Goal: Transaction & Acquisition: Purchase product/service

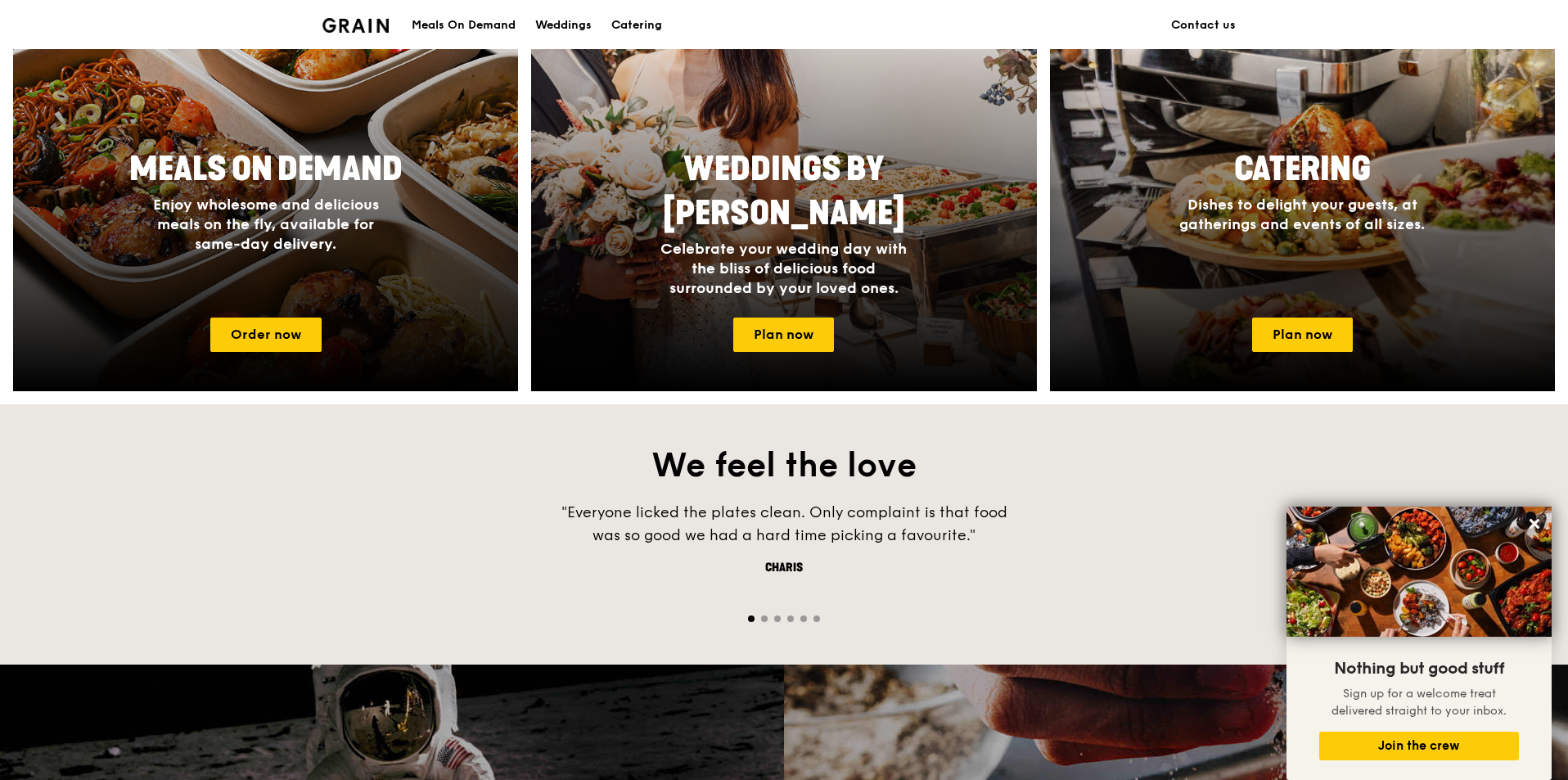
scroll to position [737, 0]
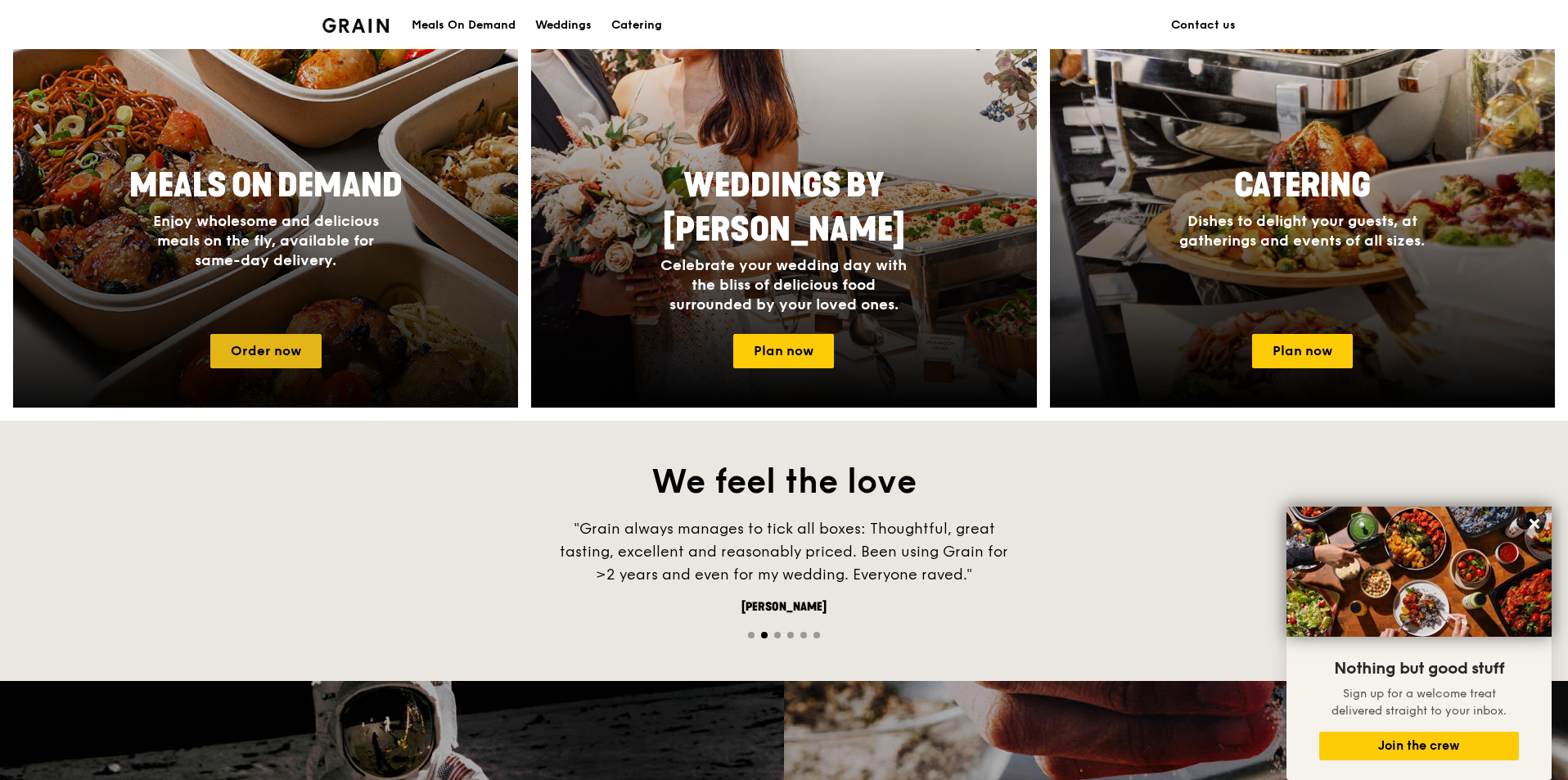
click at [309, 365] on link "Order now" at bounding box center [266, 351] width 111 height 34
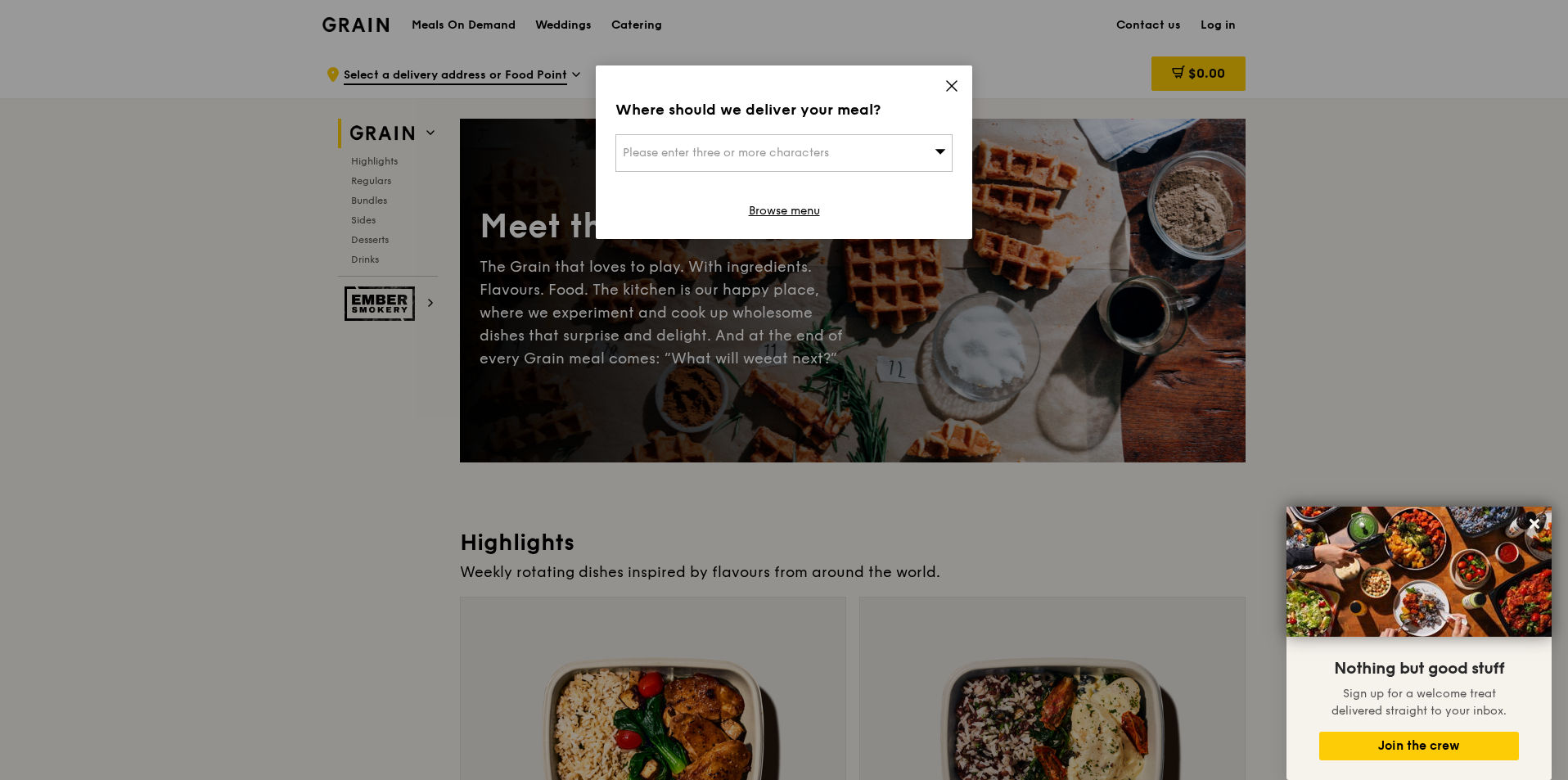
click at [947, 153] on div "Please enter three or more characters" at bounding box center [784, 153] width 338 height 38
click at [863, 159] on input "search" at bounding box center [784, 153] width 336 height 36
click at [957, 75] on div "Where should we deliver your meal? Please enter three or more characters Please…" at bounding box center [784, 153] width 377 height 174
click at [944, 87] on div "Where should we deliver your meal? Please enter three or more characters Browse…" at bounding box center [784, 153] width 377 height 174
click at [956, 86] on icon at bounding box center [952, 86] width 15 height 15
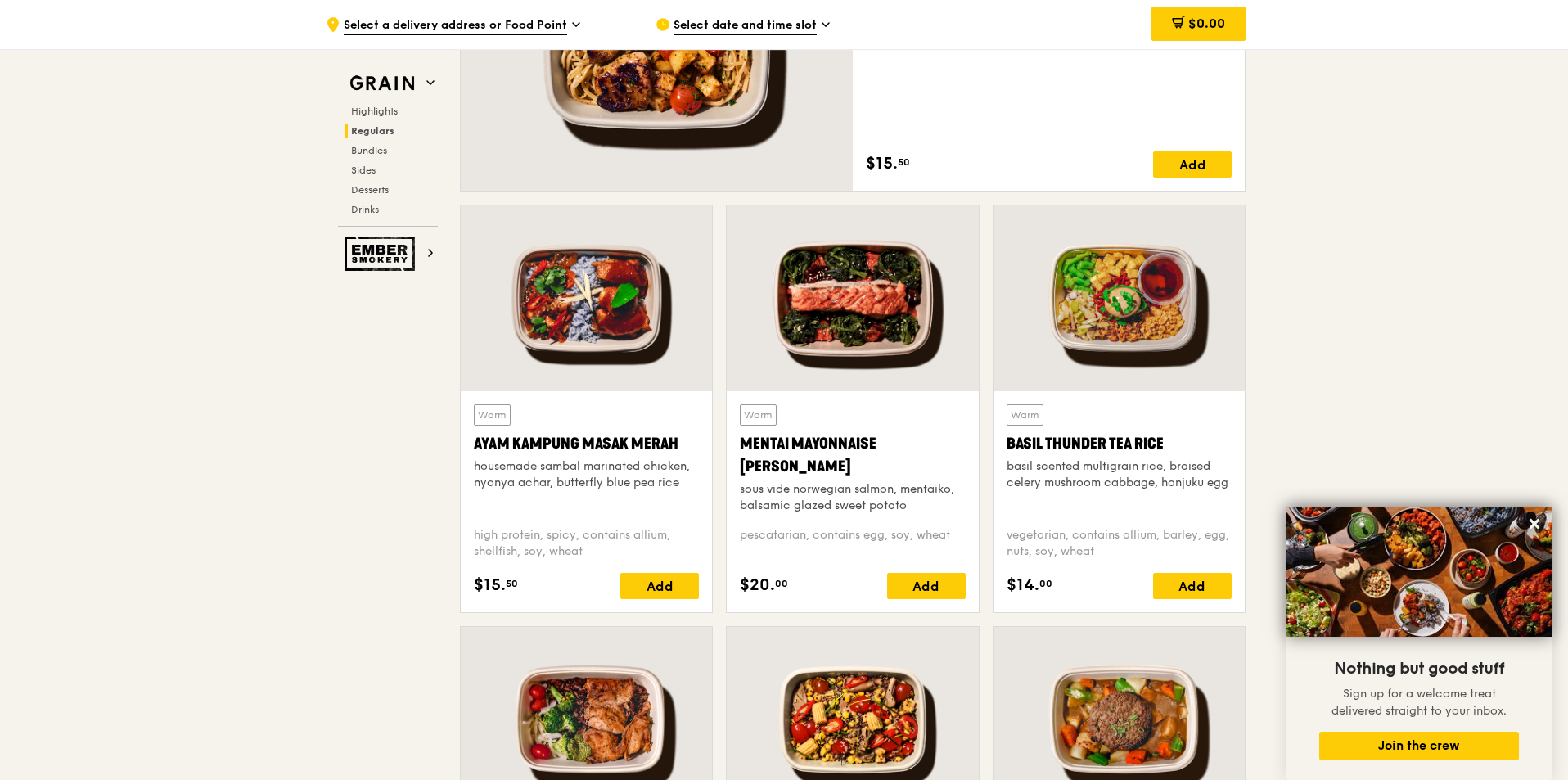
scroll to position [573, 0]
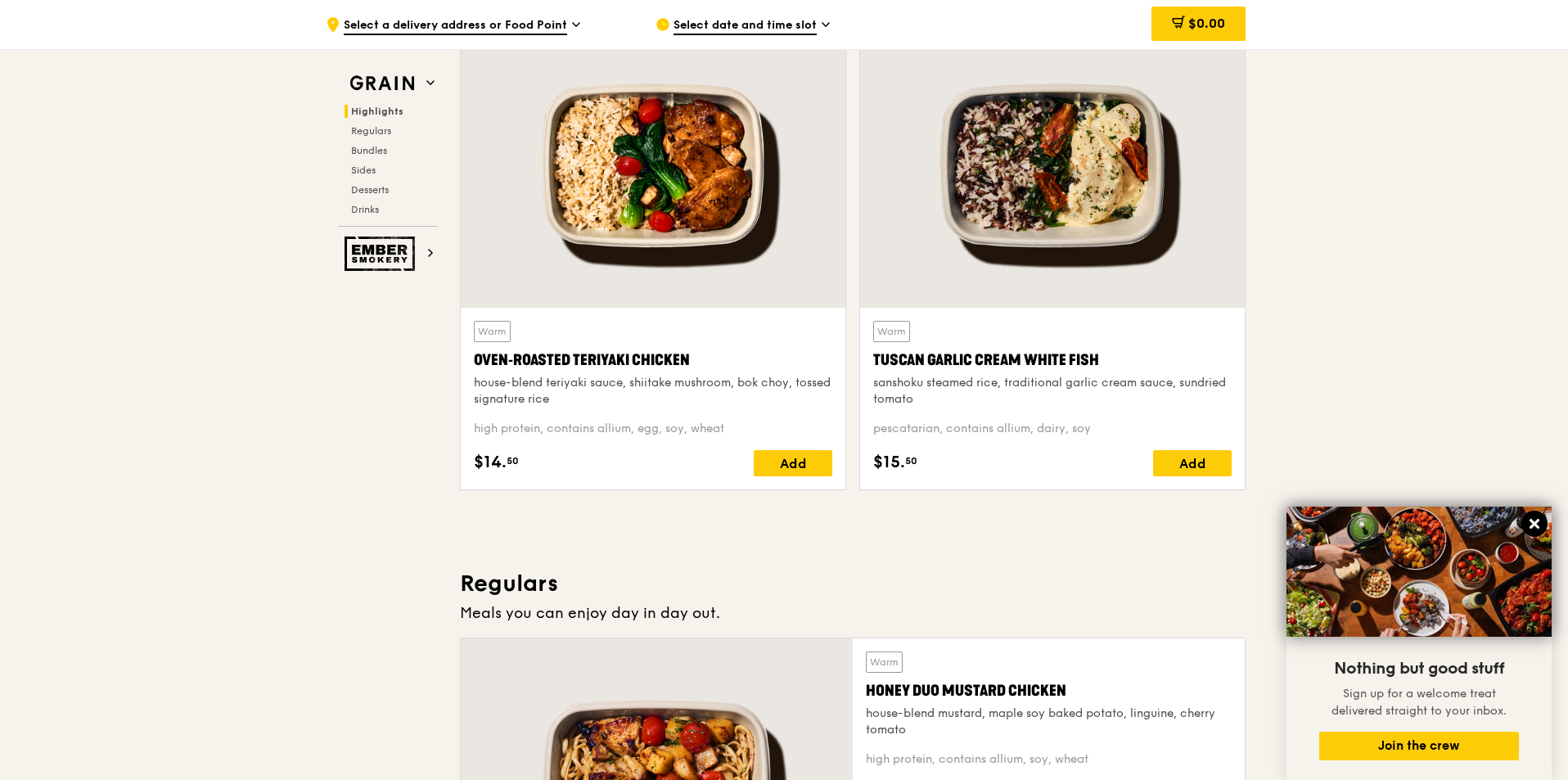
click at [1537, 522] on icon at bounding box center [1535, 524] width 10 height 10
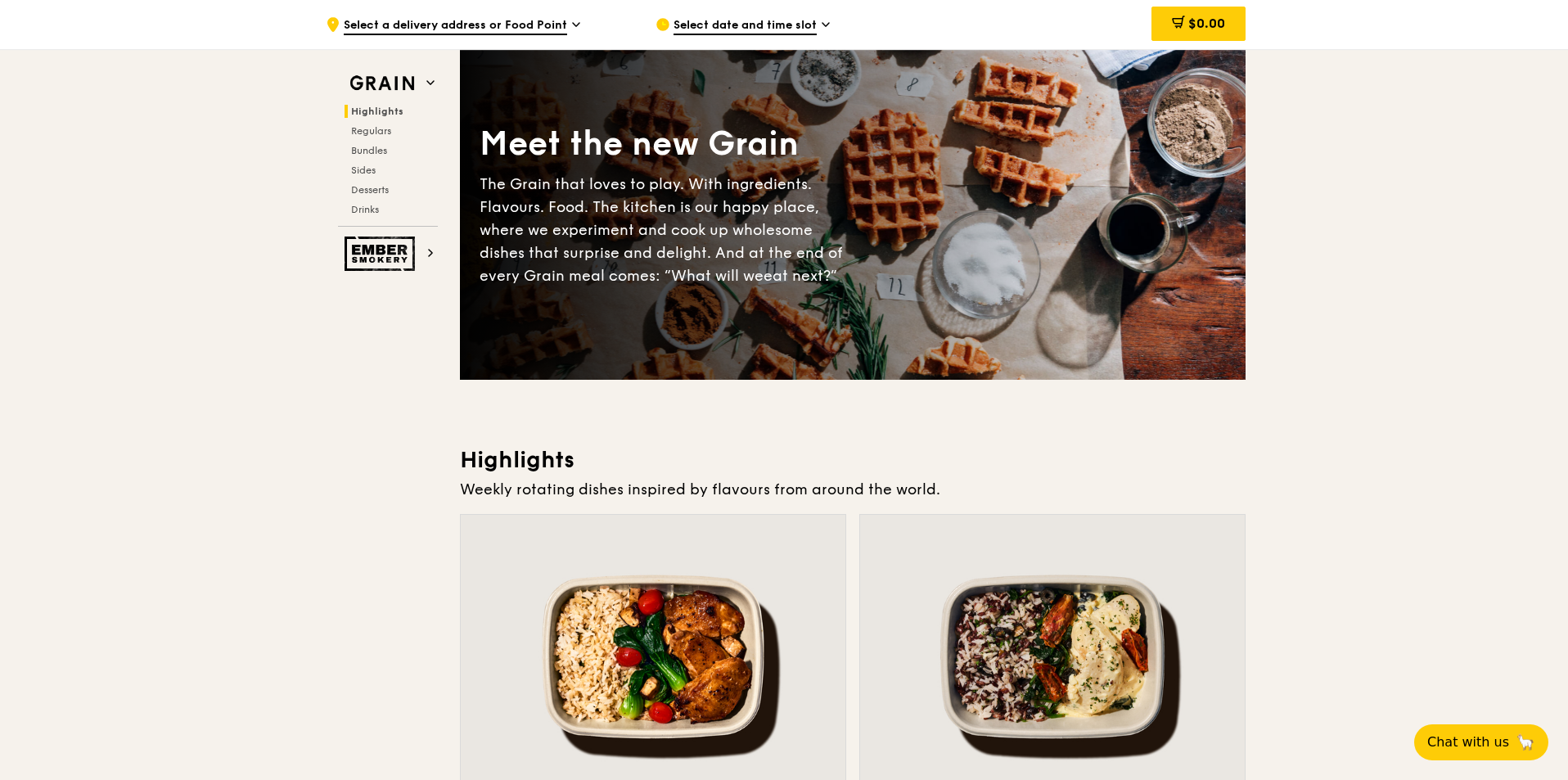
scroll to position [0, 0]
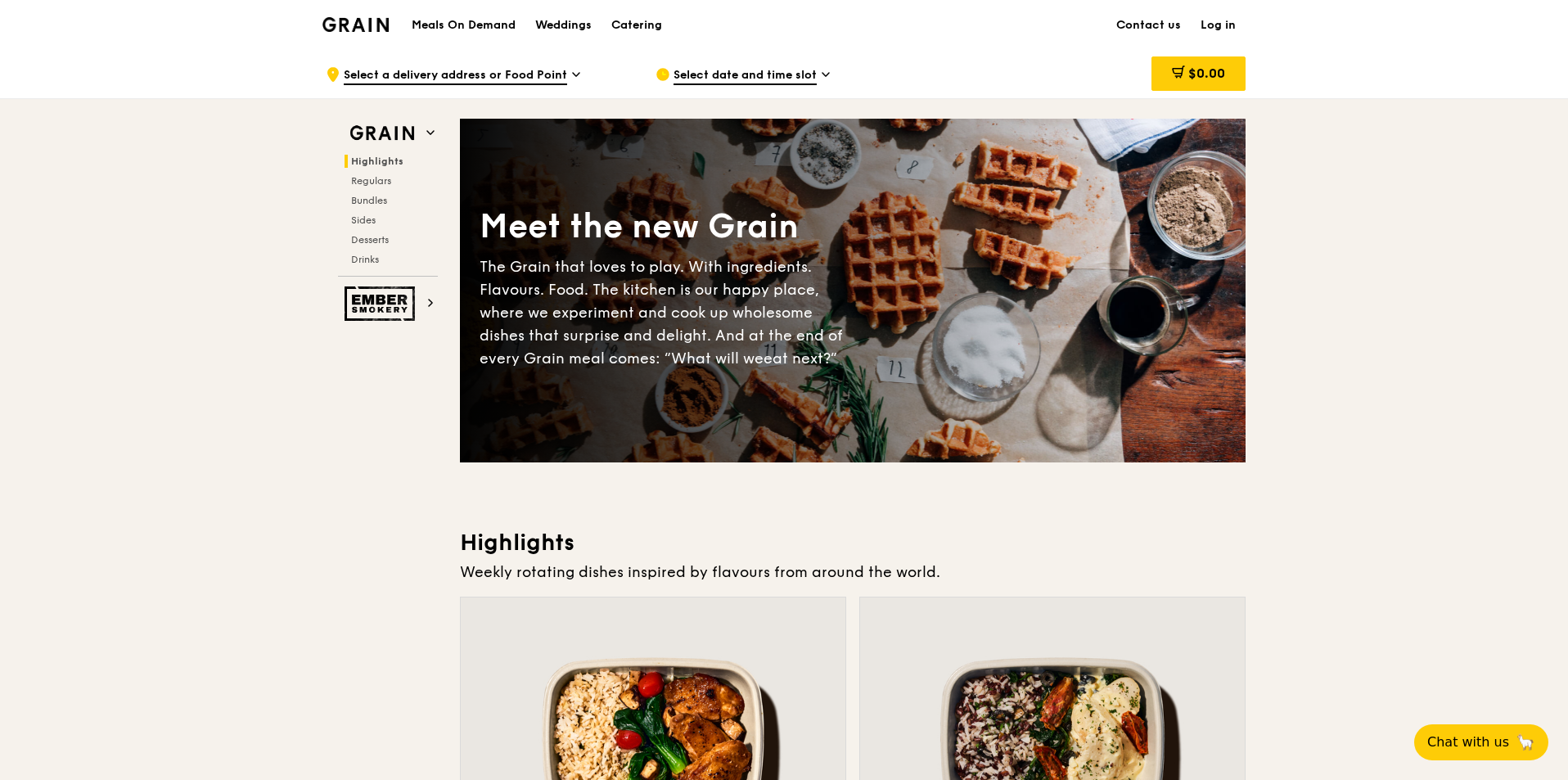
click at [721, 65] on div "Select date and time slot" at bounding box center [808, 74] width 304 height 49
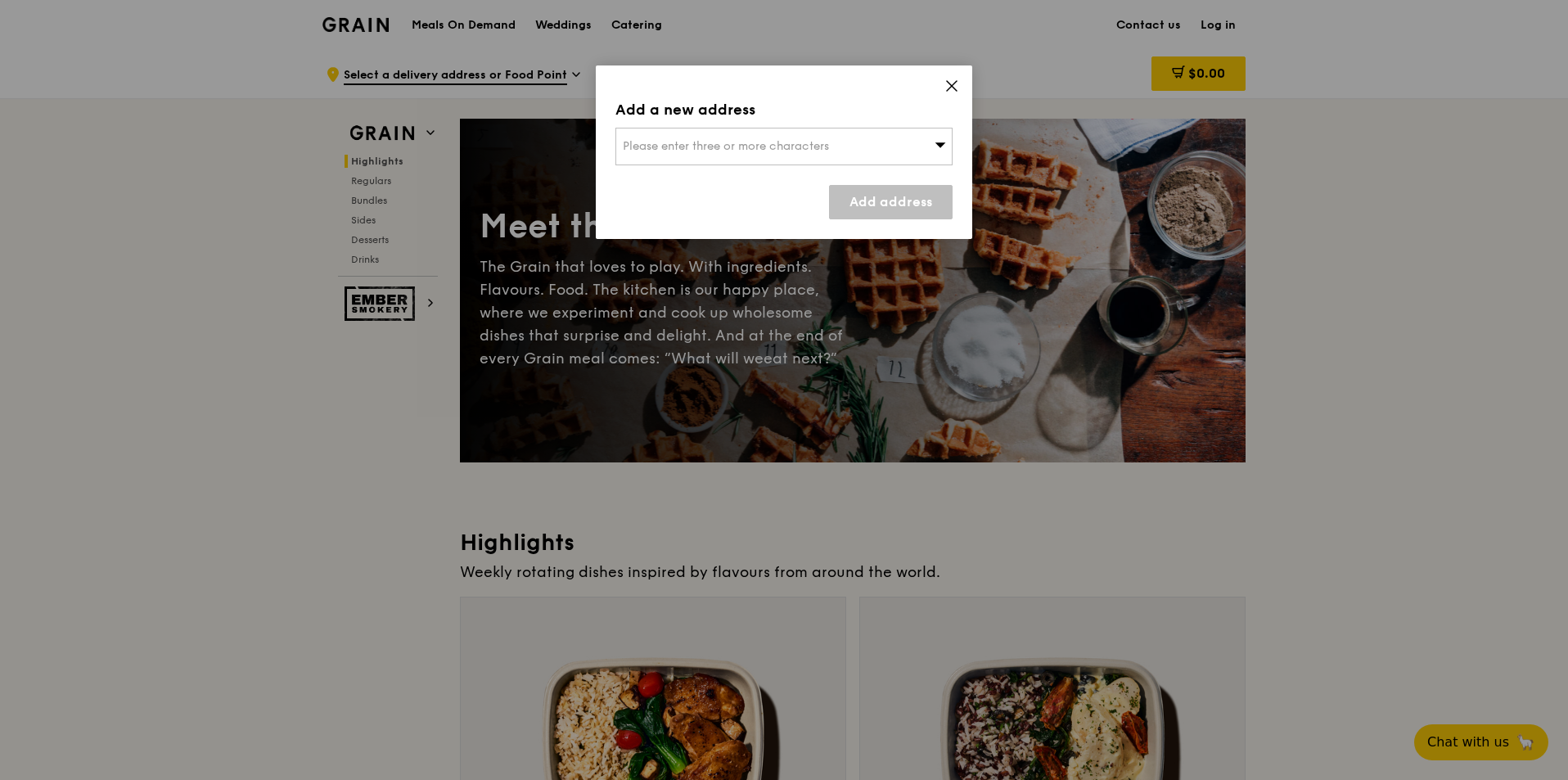
click at [910, 143] on div "Please enter three or more characters" at bounding box center [784, 147] width 338 height 38
click at [774, 133] on input "search" at bounding box center [784, 147] width 336 height 36
paste input "2 International Business Park, Singapore 609930"
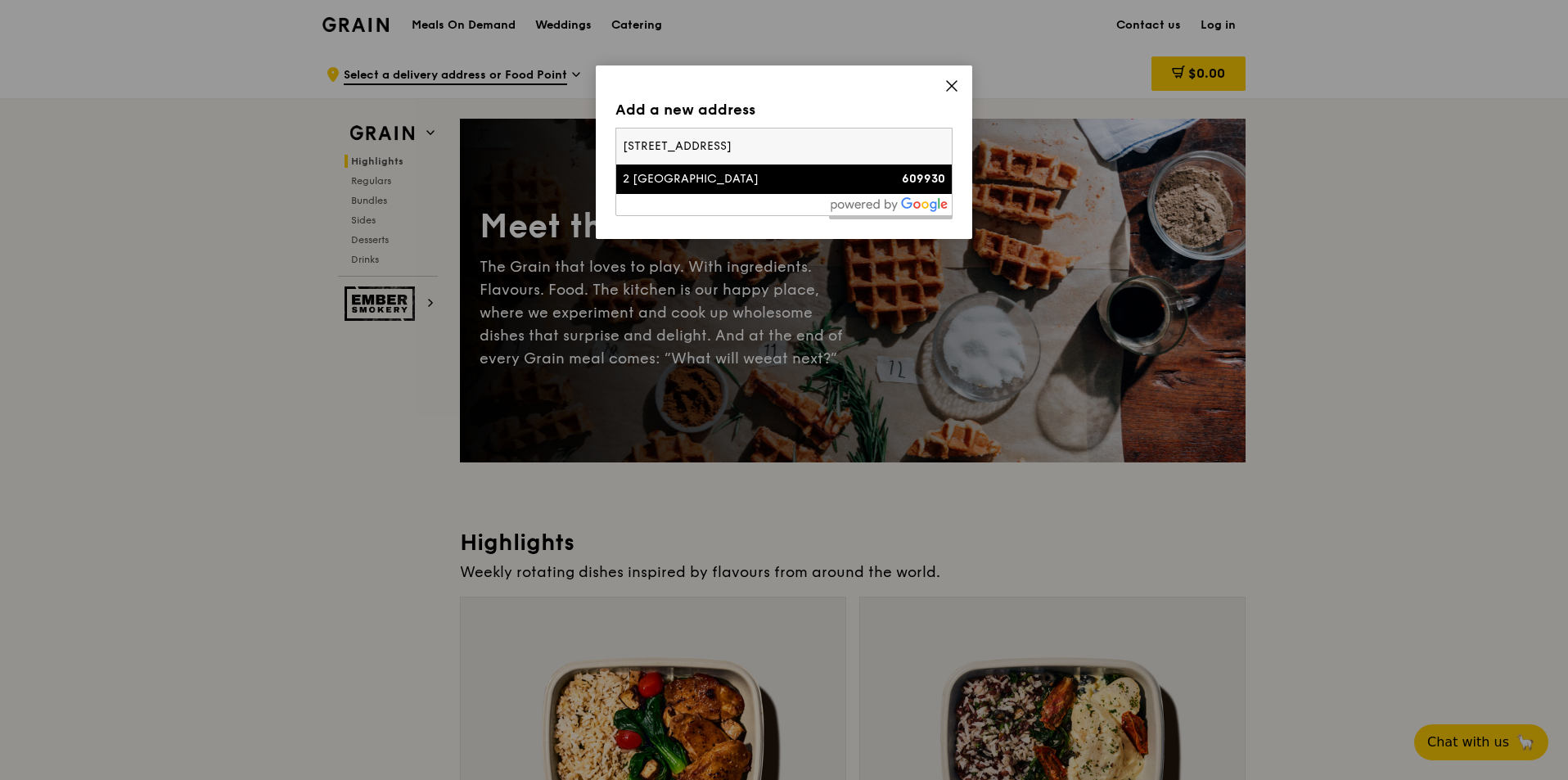
type input "2 International Business Park, Singapore 609930"
click at [781, 182] on div "2 [GEOGRAPHIC_DATA]" at bounding box center [744, 179] width 243 height 16
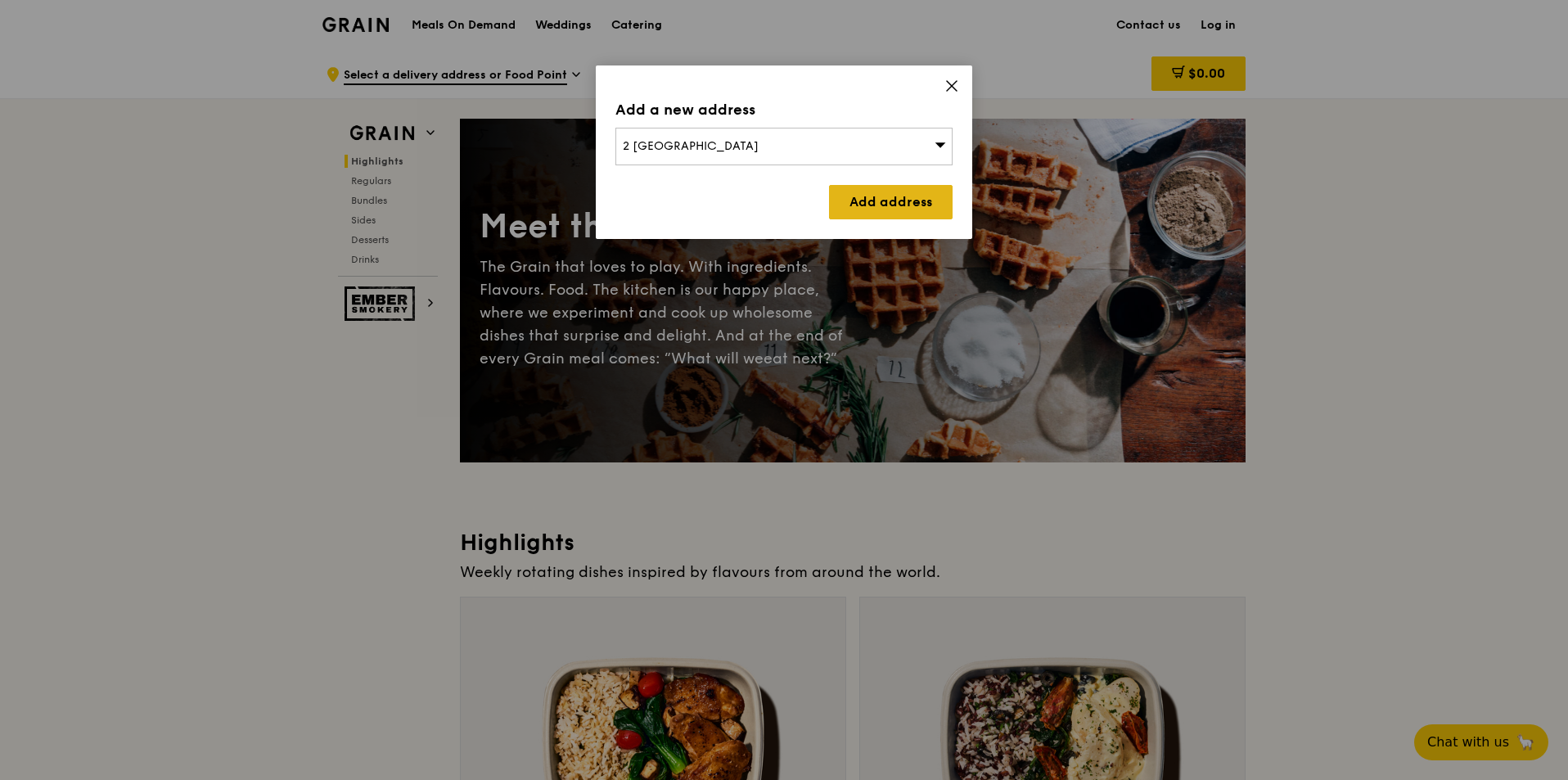
click at [869, 196] on link "Add address" at bounding box center [891, 202] width 124 height 34
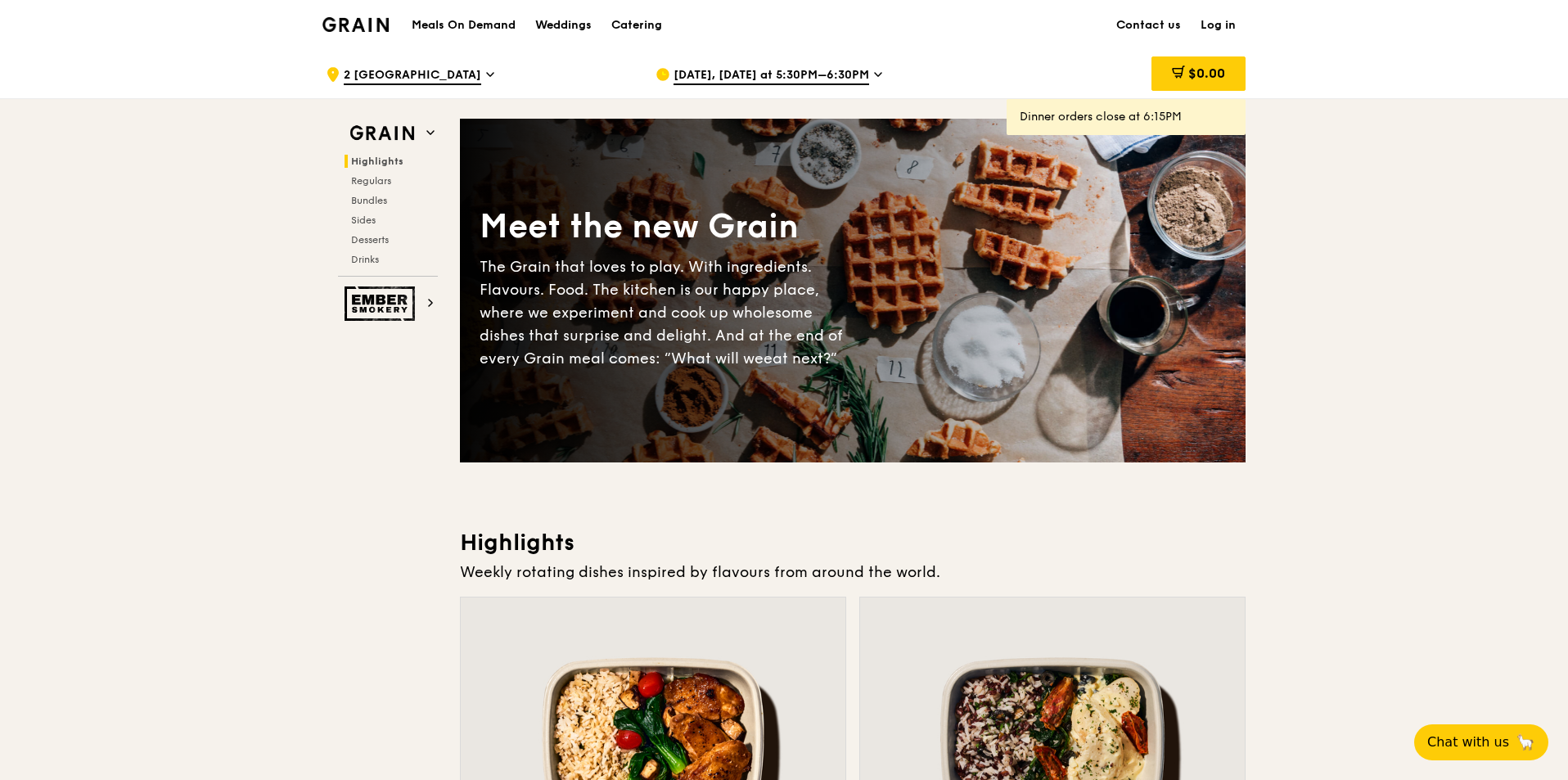
click at [864, 62] on div "[DATE], [DATE] at 5:30PM–6:30PM" at bounding box center [808, 74] width 304 height 49
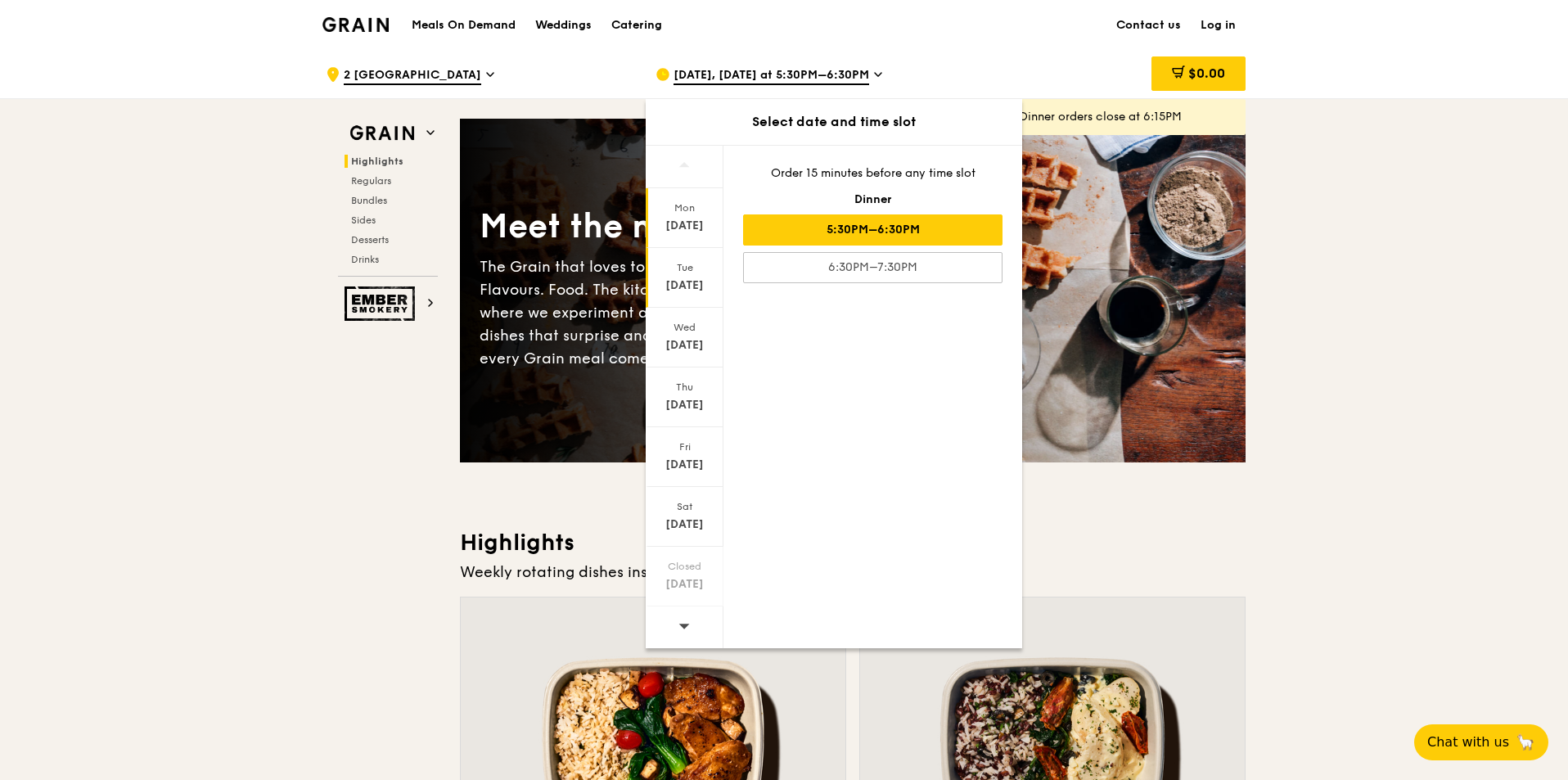
click at [687, 282] on div "Aug 26" at bounding box center [684, 286] width 73 height 16
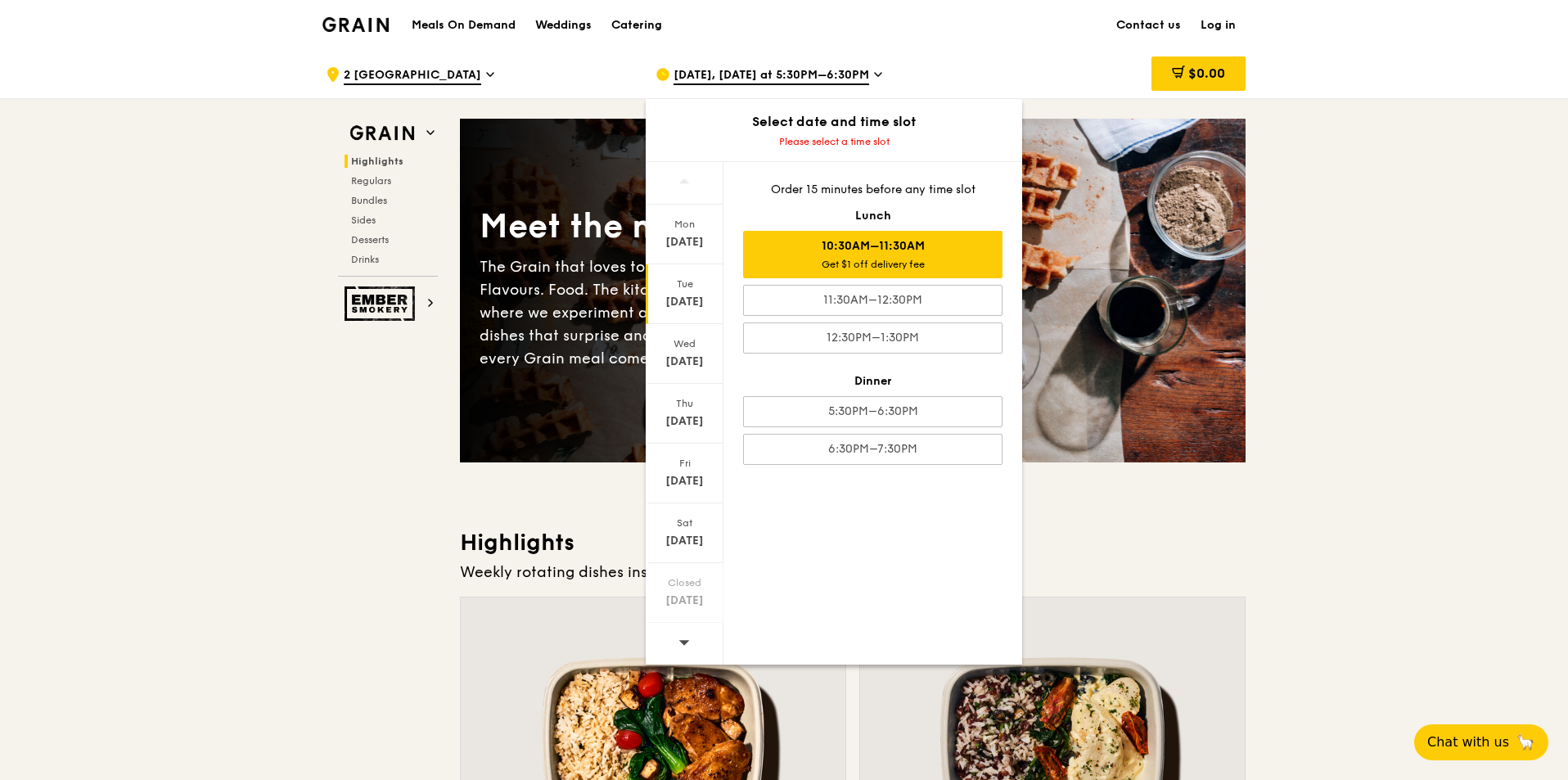
click at [964, 261] on div "Get $1 off delivery fee" at bounding box center [873, 264] width 245 height 13
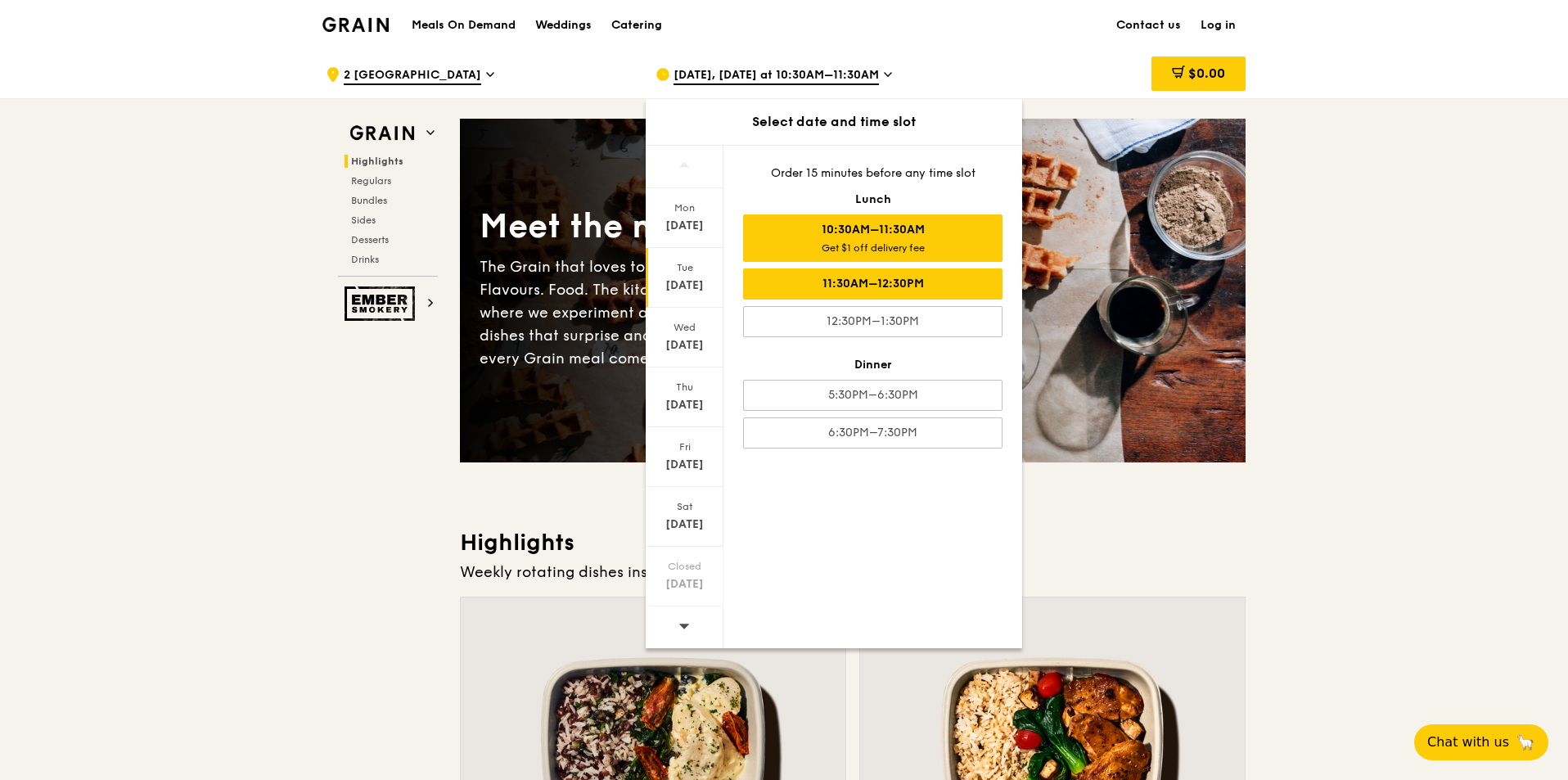
click at [757, 287] on div "11:30AM–12:30PM" at bounding box center [873, 284] width 260 height 31
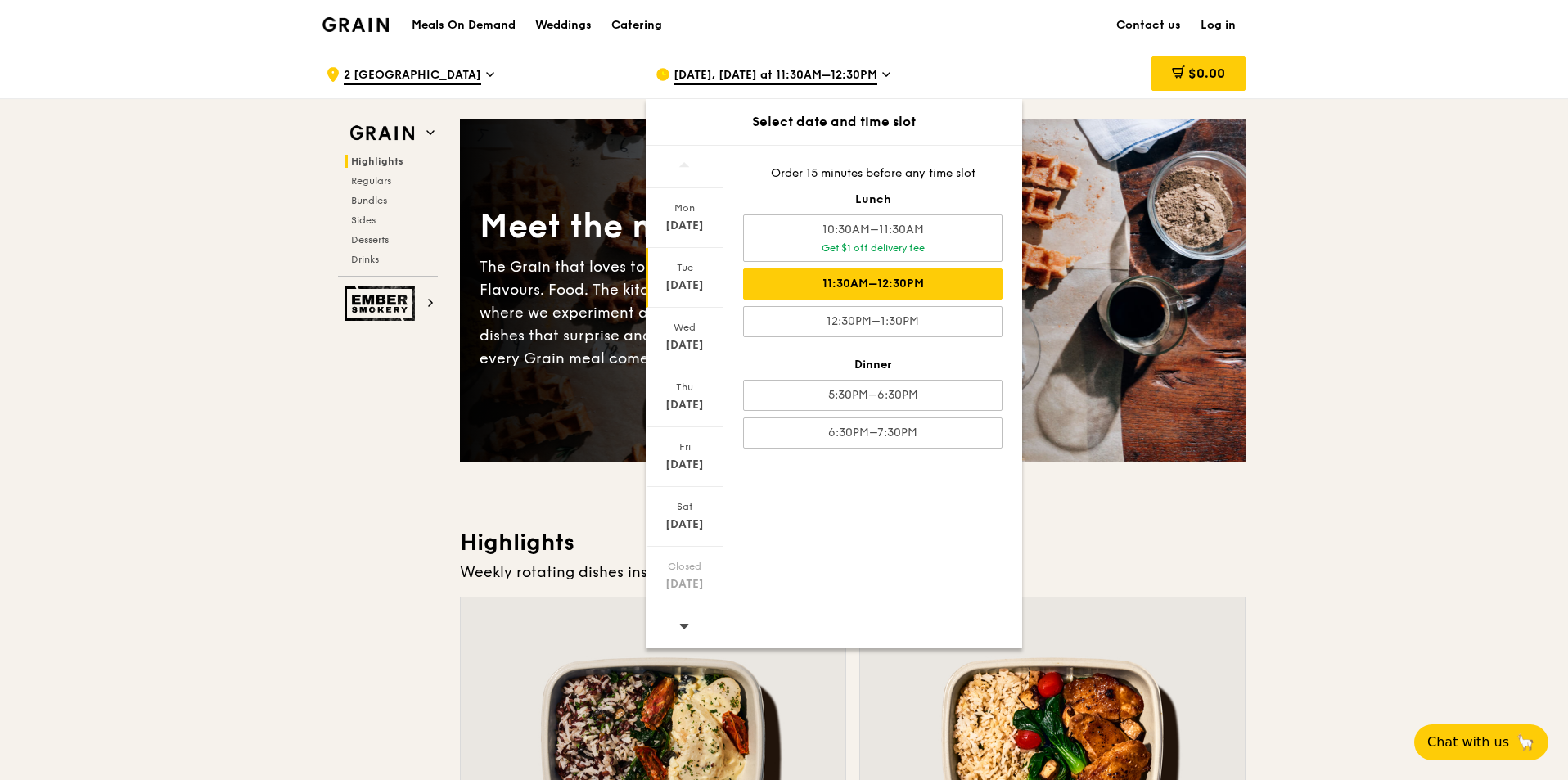
click at [828, 281] on div "11:30AM–12:30PM" at bounding box center [873, 284] width 260 height 31
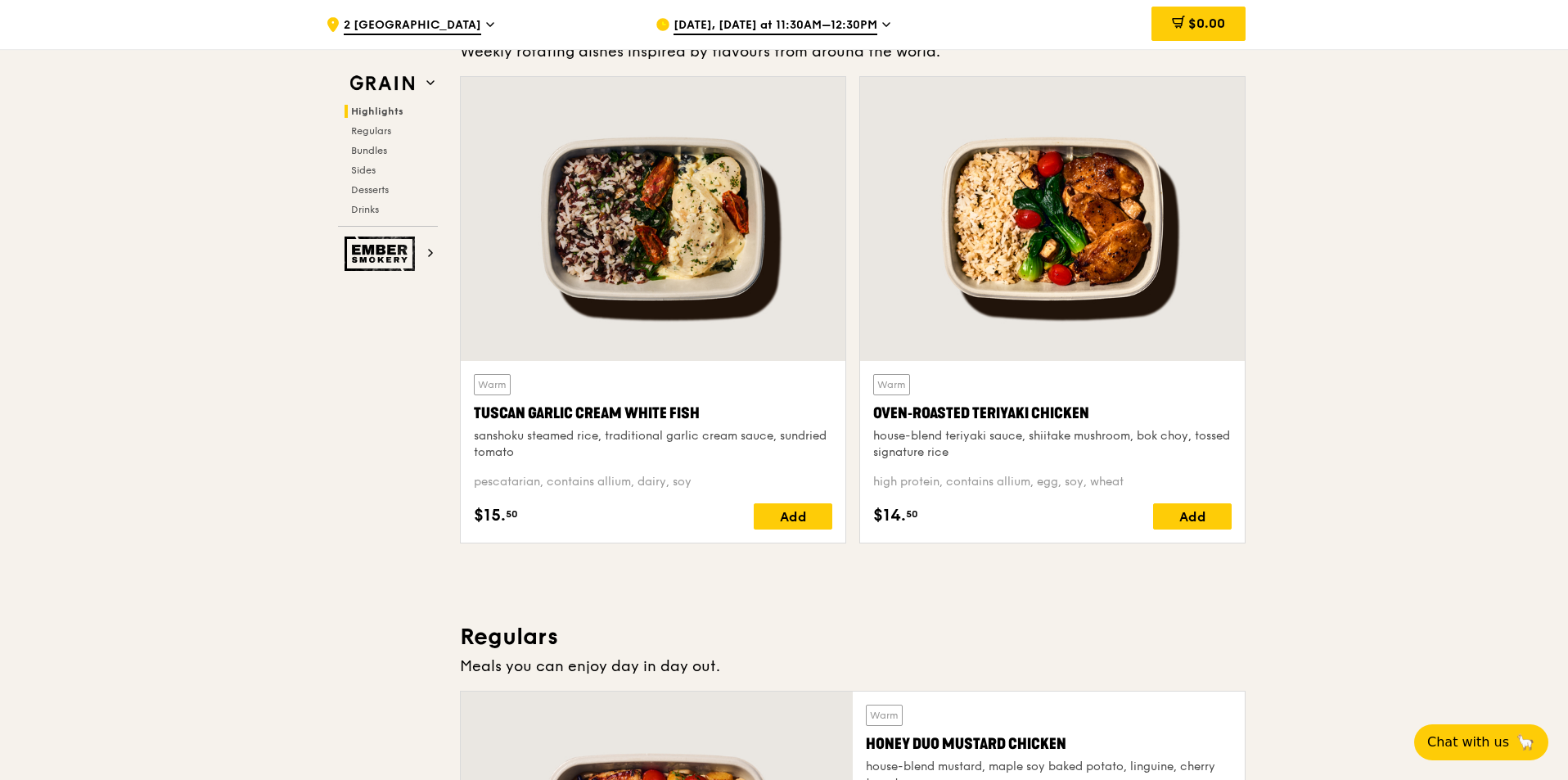
scroll to position [491, 0]
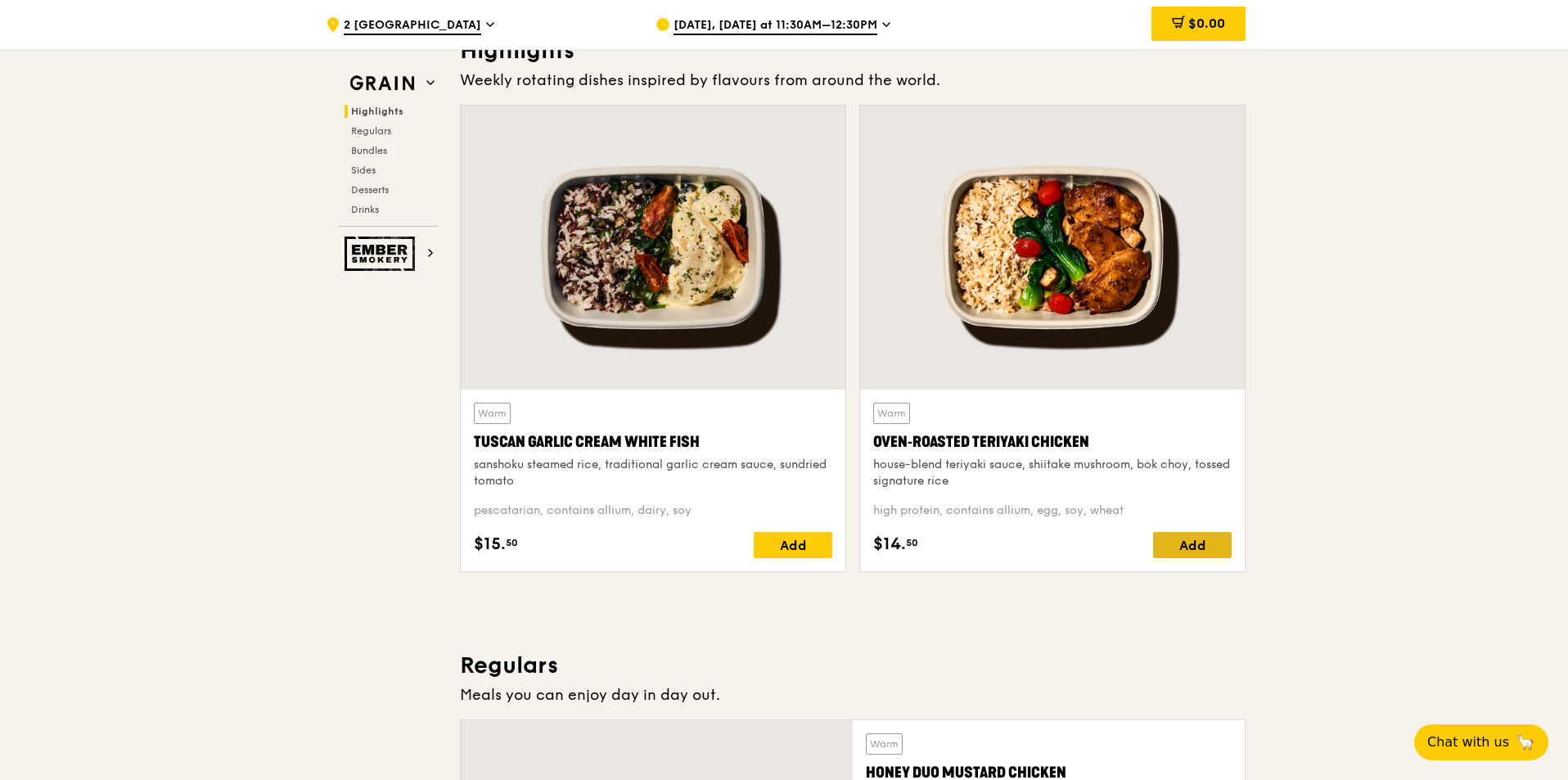
click at [1187, 534] on div "Add" at bounding box center [1192, 545] width 79 height 26
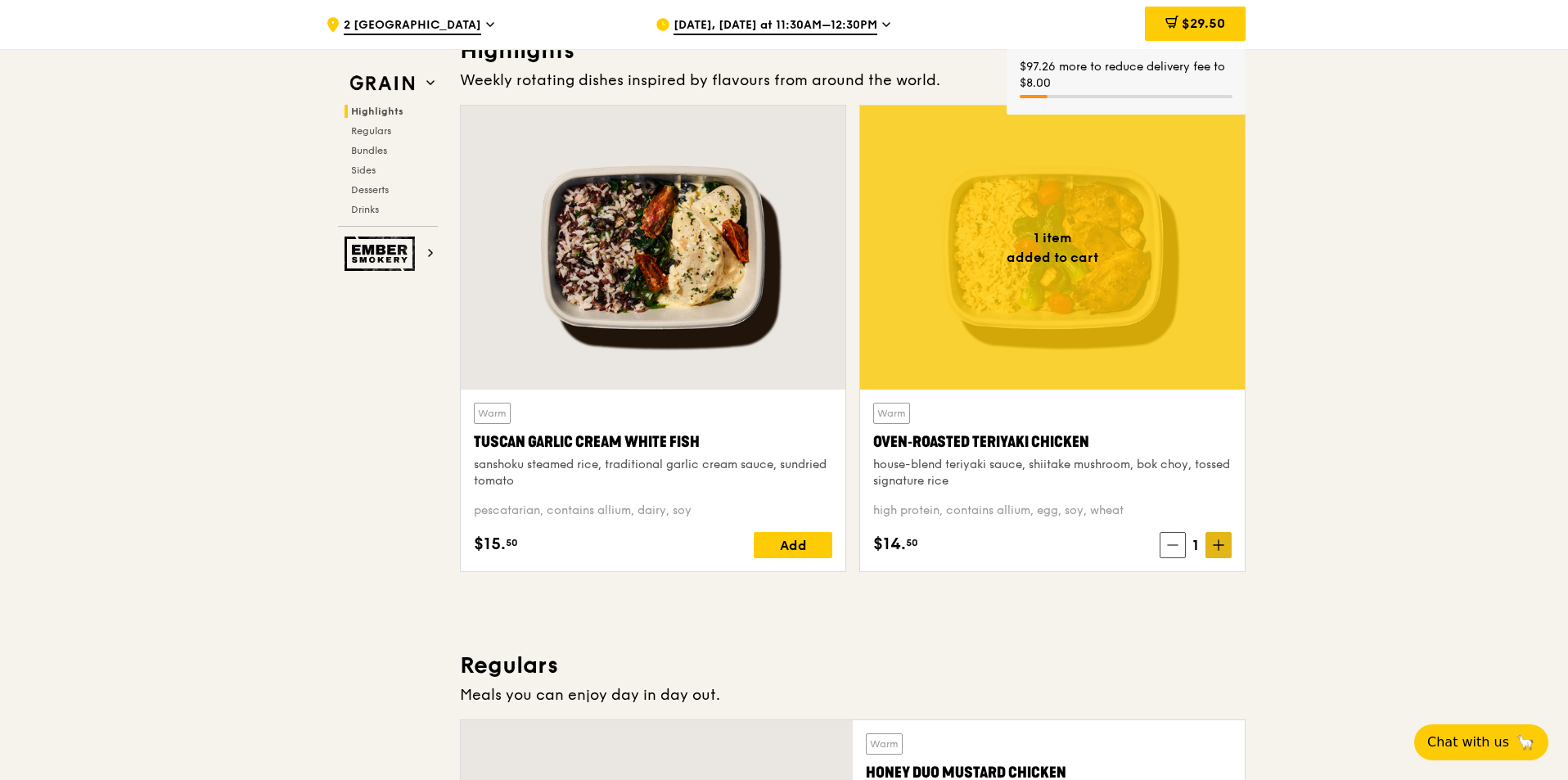
click at [1223, 541] on icon at bounding box center [1218, 544] width 11 height 11
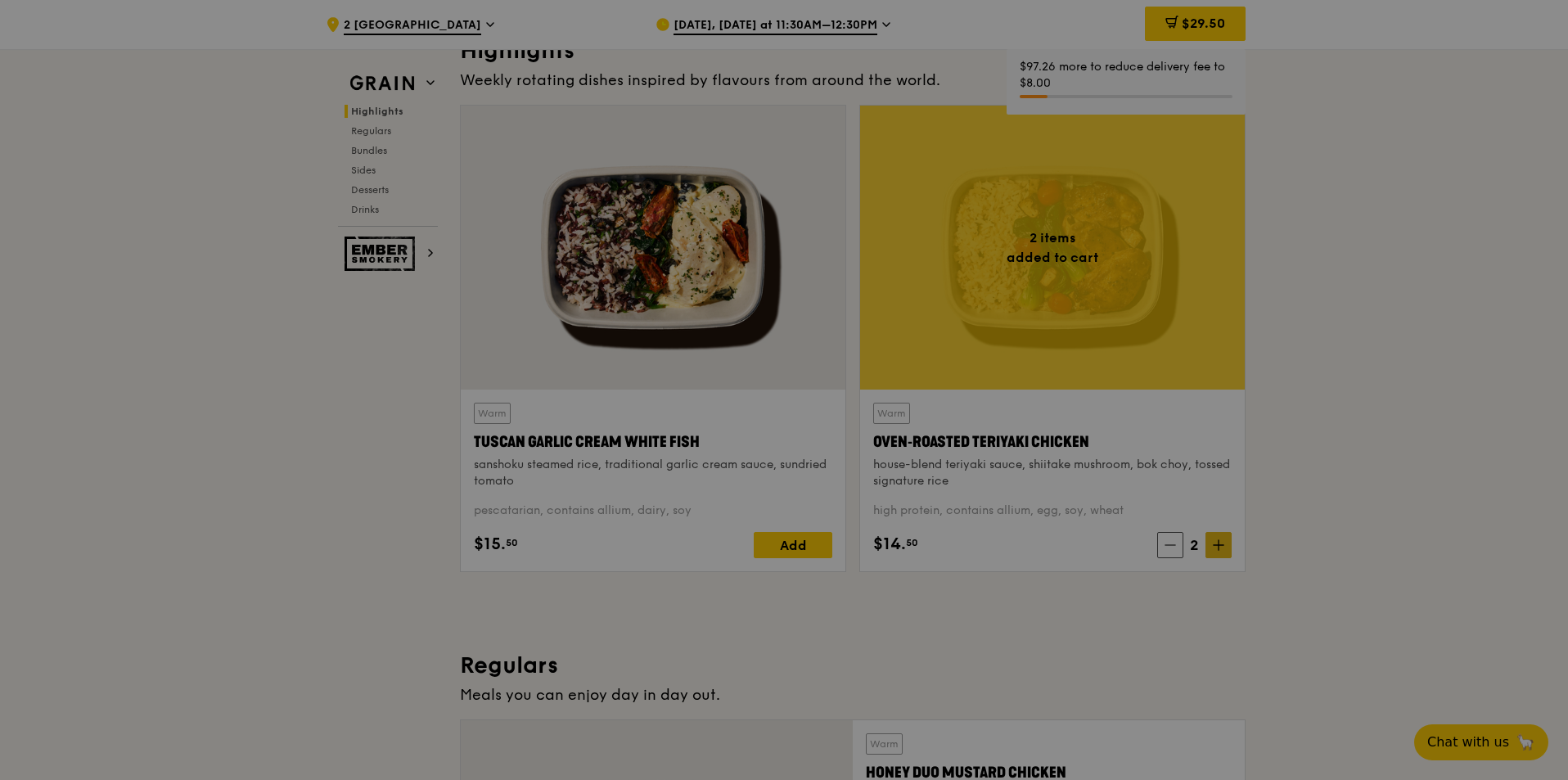
click at [1223, 541] on div at bounding box center [784, 390] width 1568 height 780
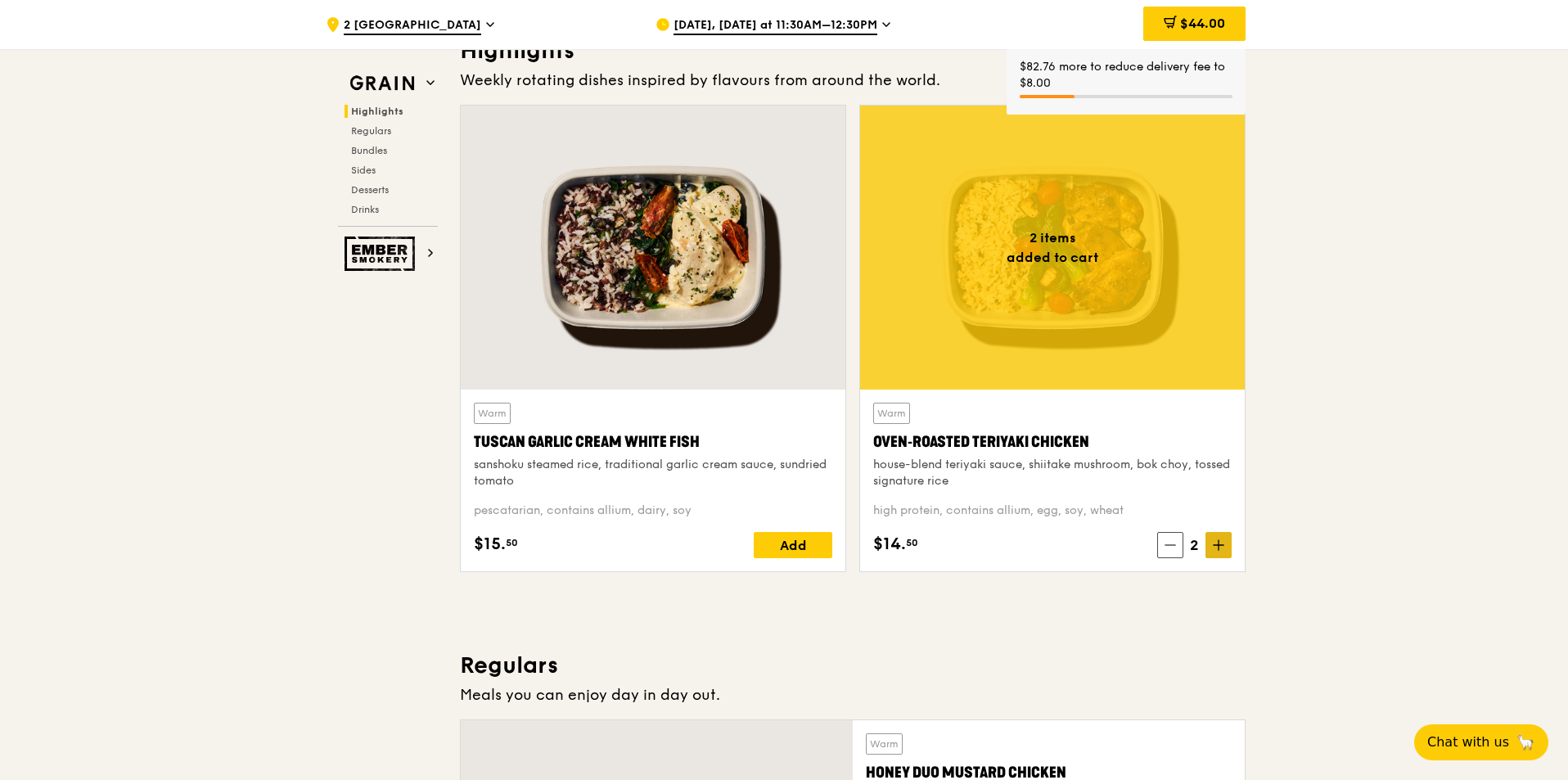
click at [1223, 541] on icon at bounding box center [1218, 544] width 11 height 11
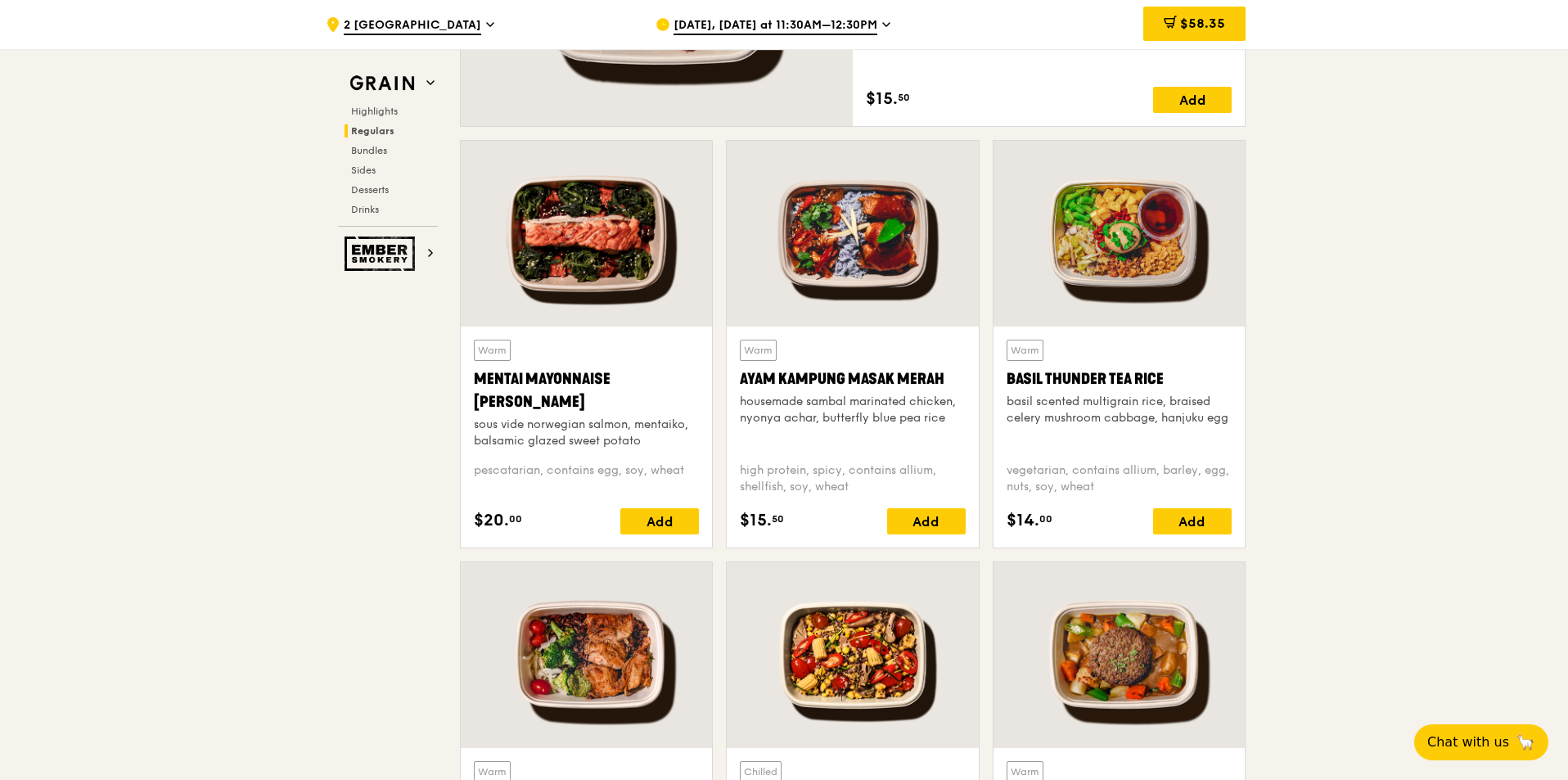
scroll to position [1391, 0]
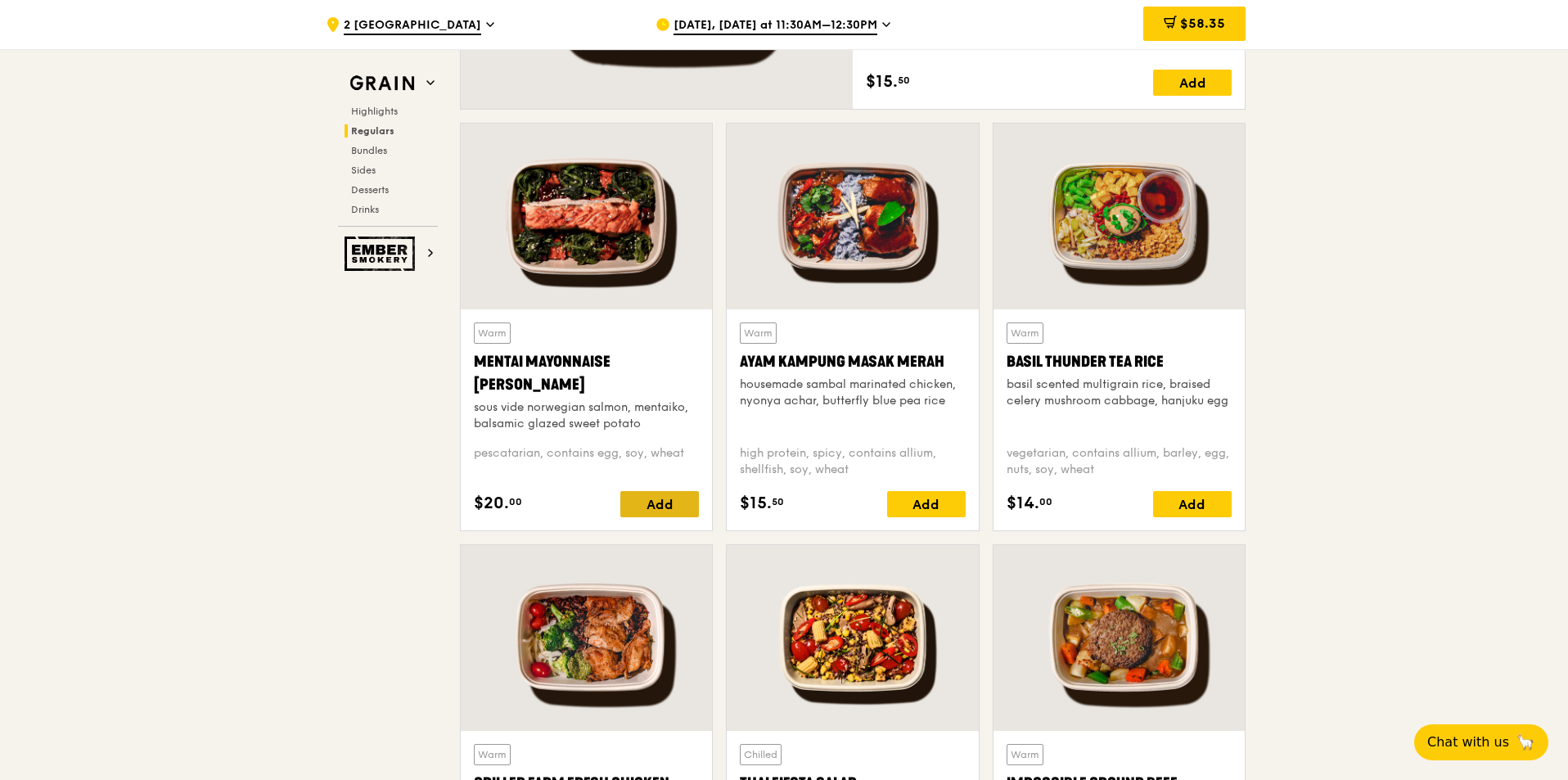
click at [653, 505] on div "Add" at bounding box center [659, 504] width 79 height 26
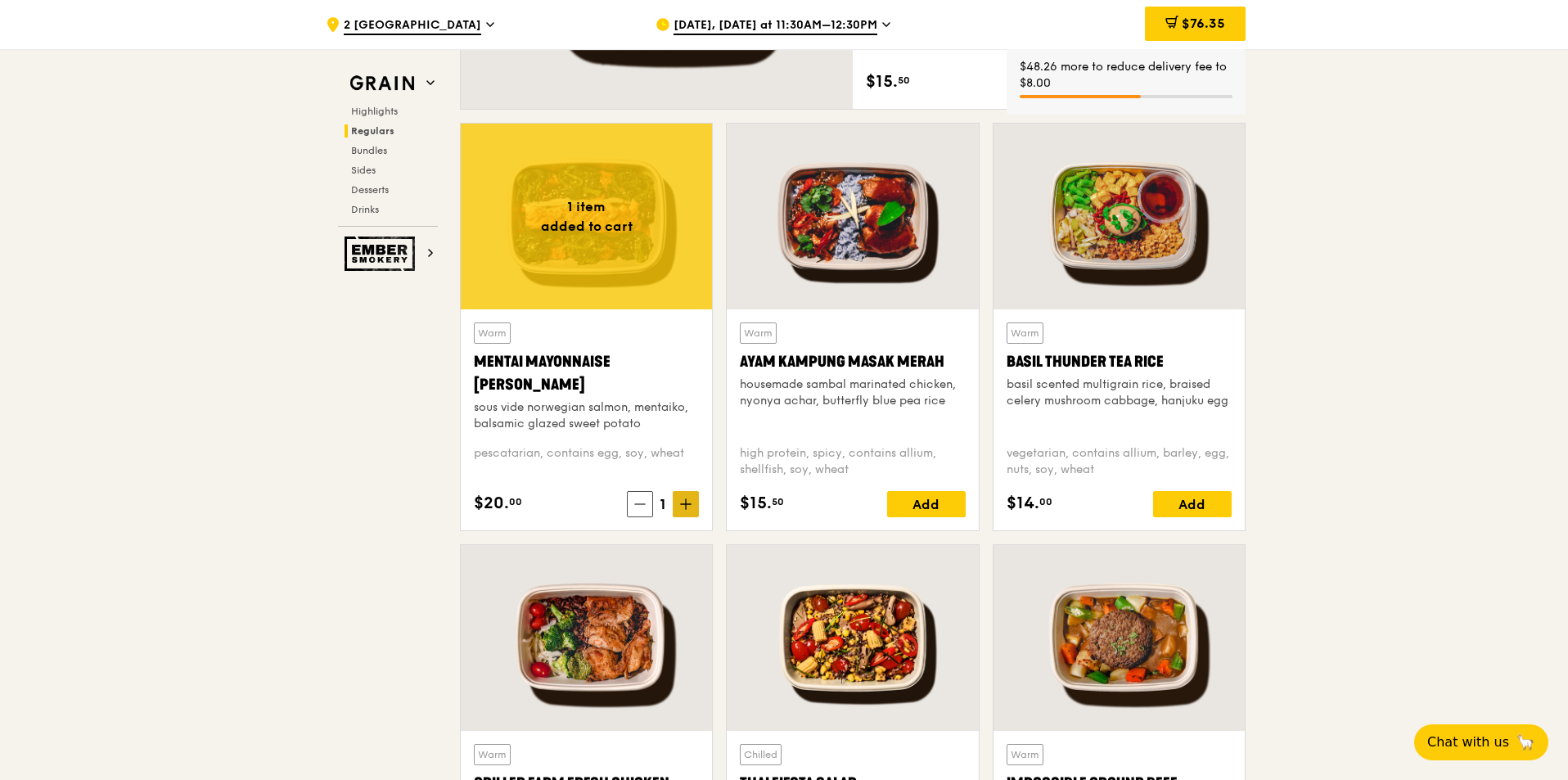
click at [678, 504] on span at bounding box center [686, 504] width 26 height 26
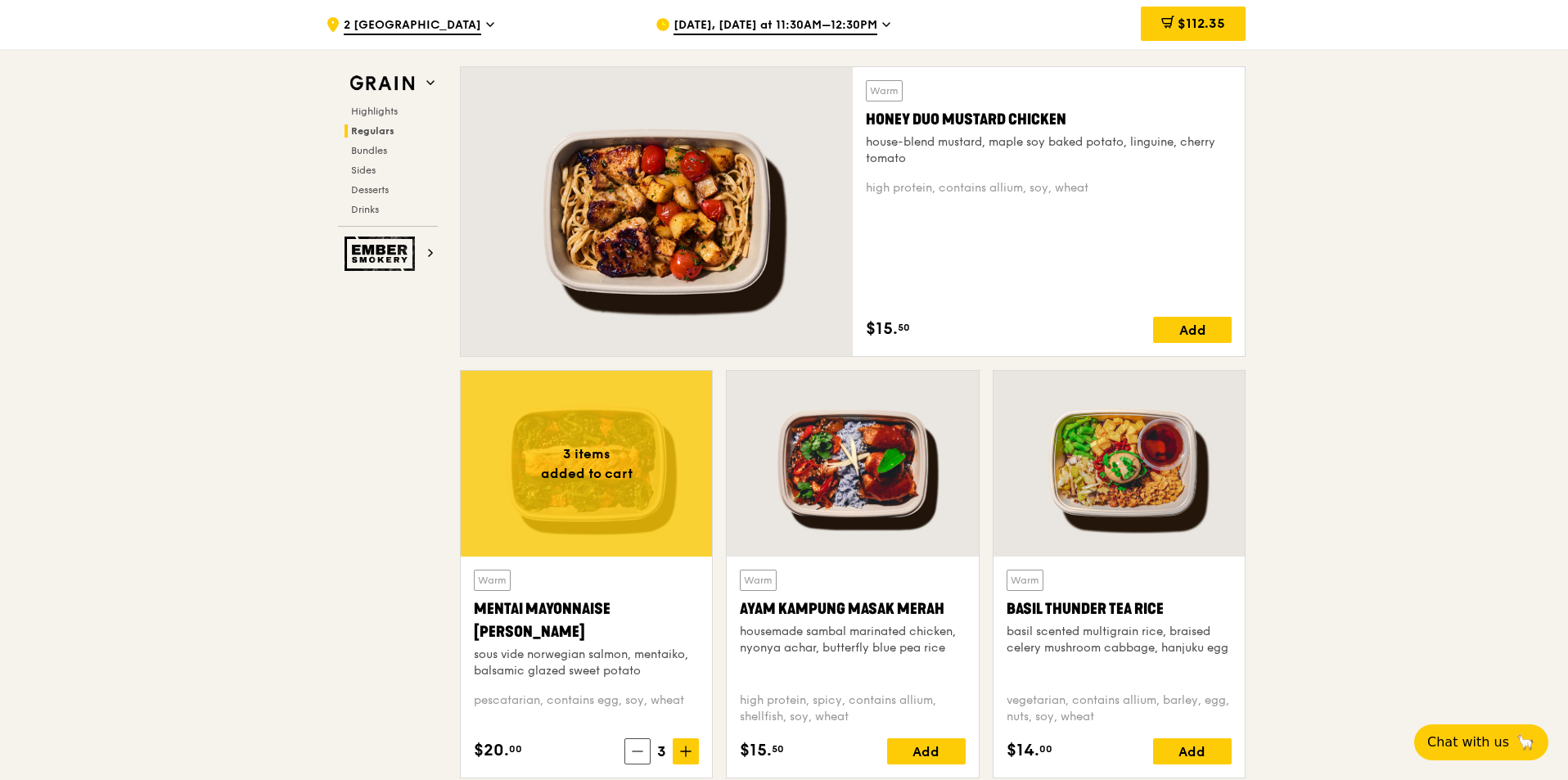
scroll to position [1065, 0]
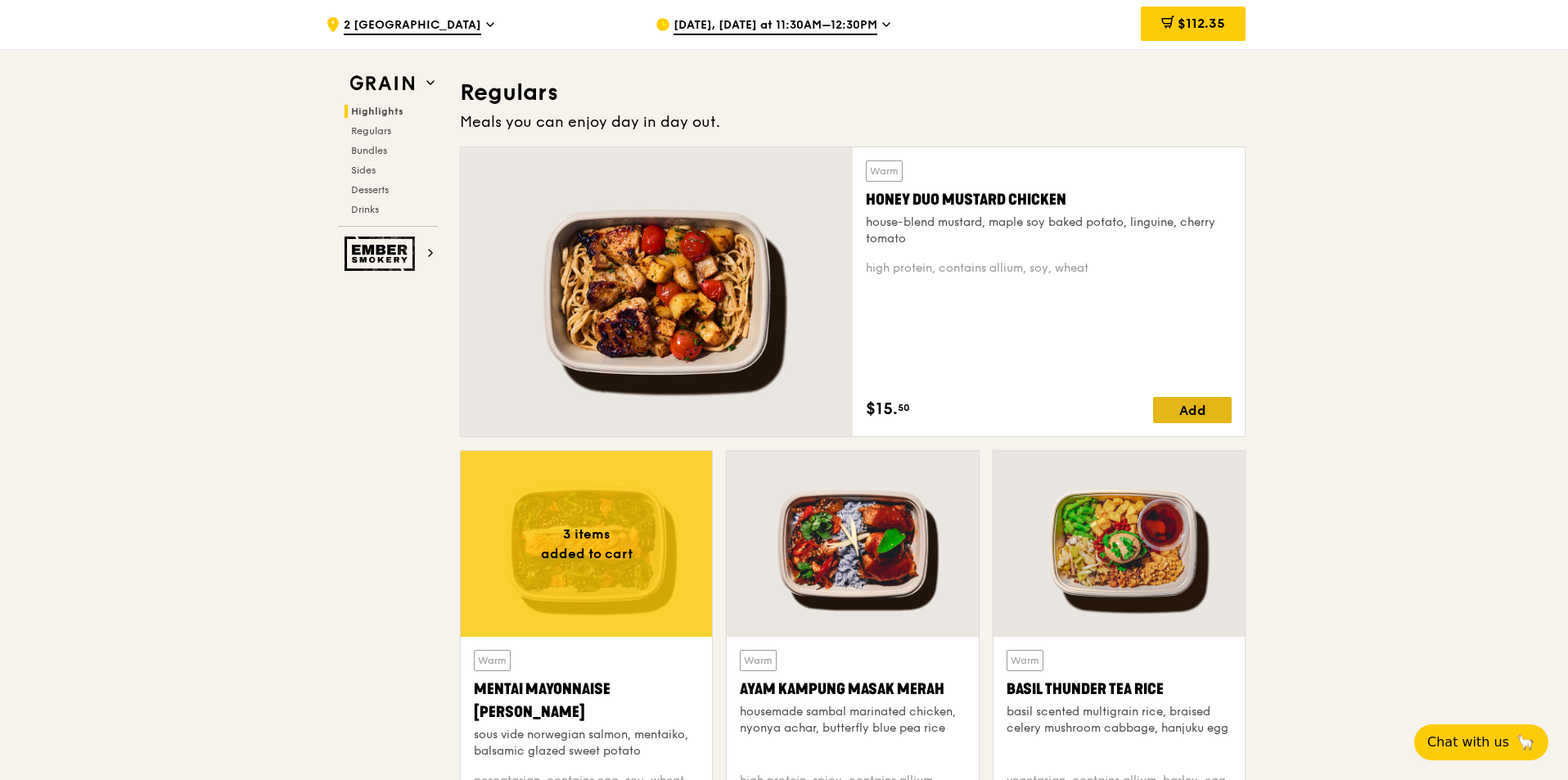
click at [1173, 406] on div "Add" at bounding box center [1192, 410] width 79 height 26
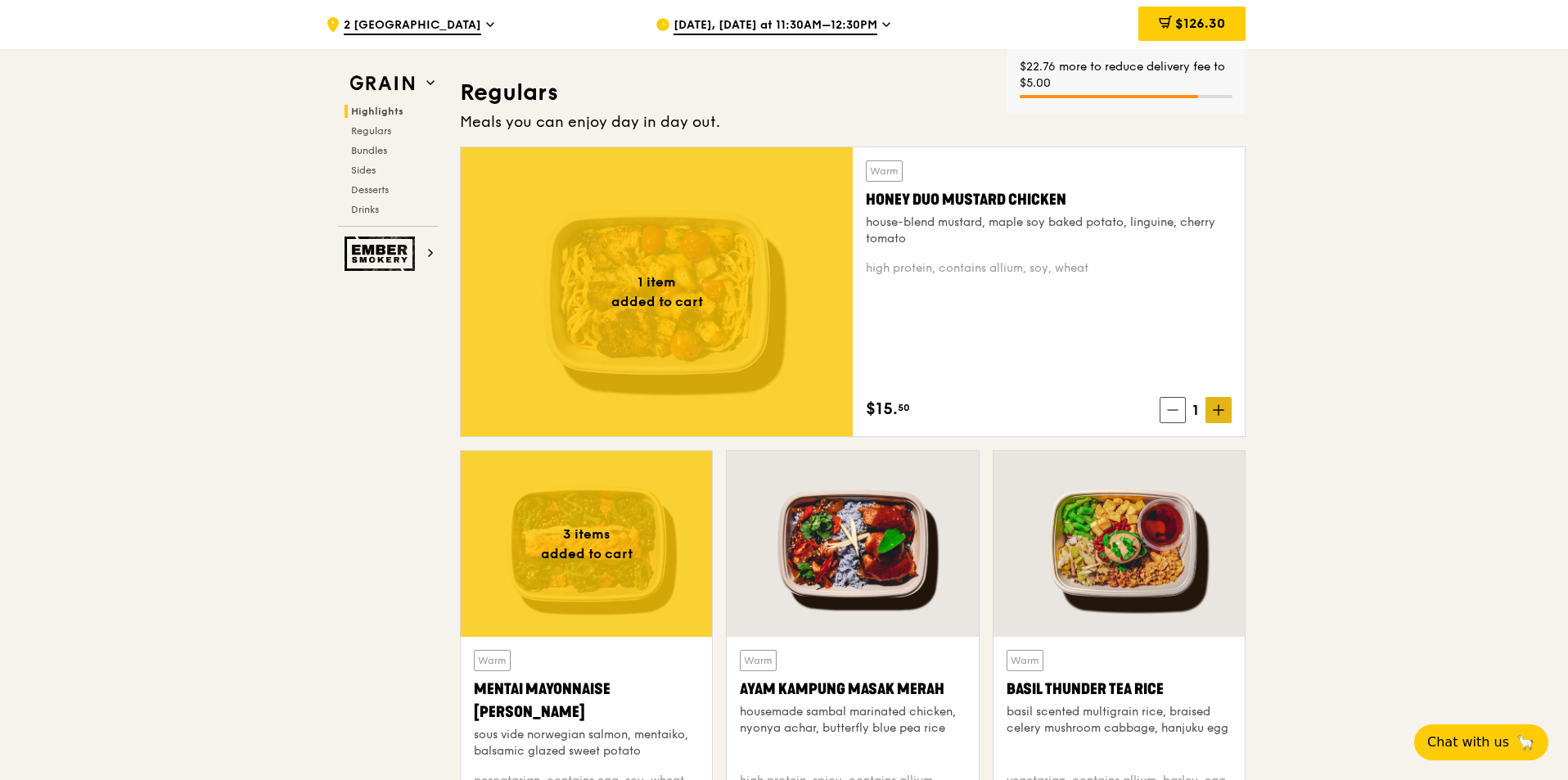
click at [1231, 416] on span at bounding box center [1218, 410] width 26 height 26
click at [1218, 421] on span at bounding box center [1218, 410] width 26 height 26
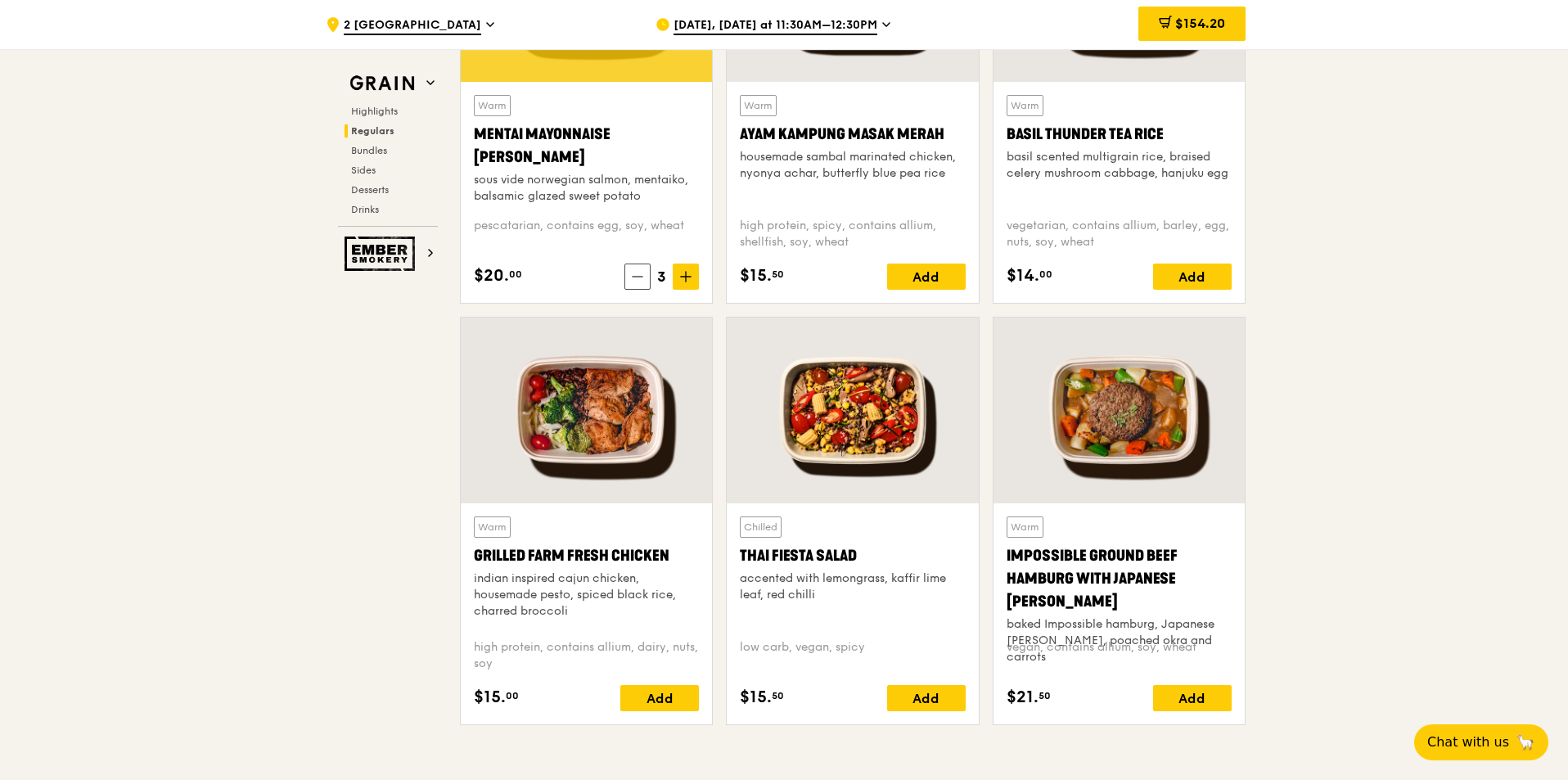
scroll to position [1719, 0]
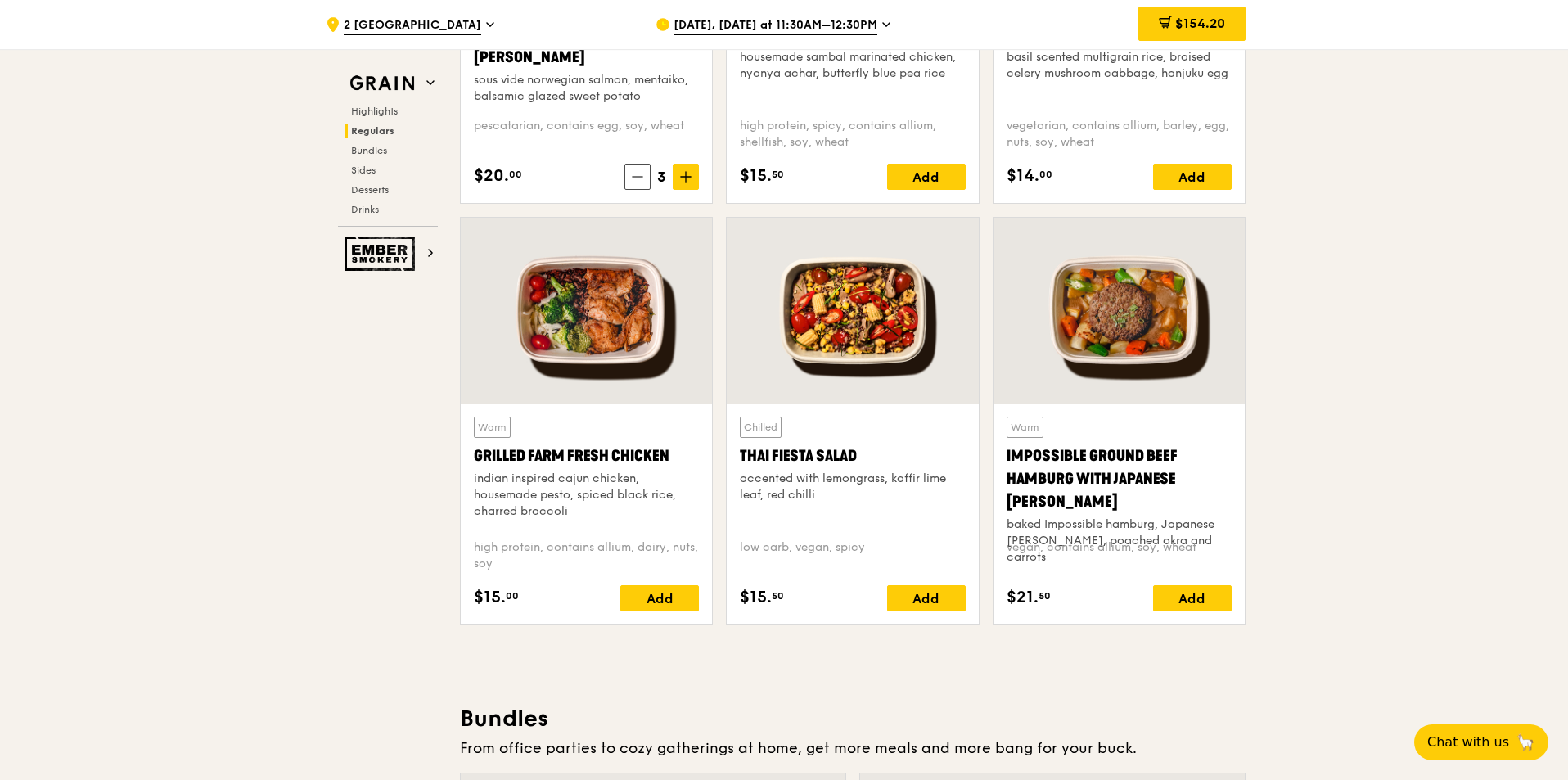
drag, startPoint x: 1320, startPoint y: 414, endPoint x: 1418, endPoint y: 441, distance: 101.7
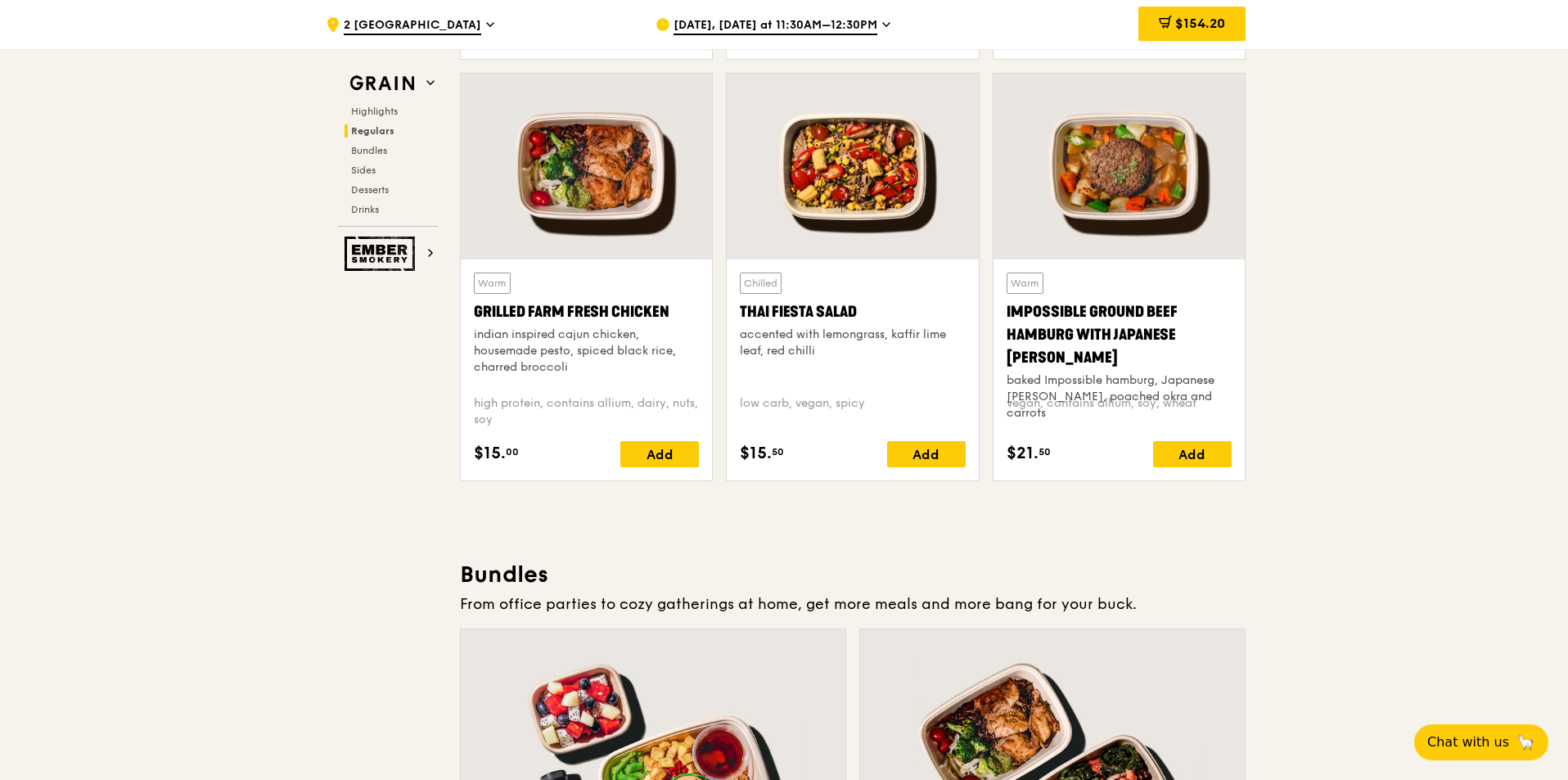
scroll to position [1883, 0]
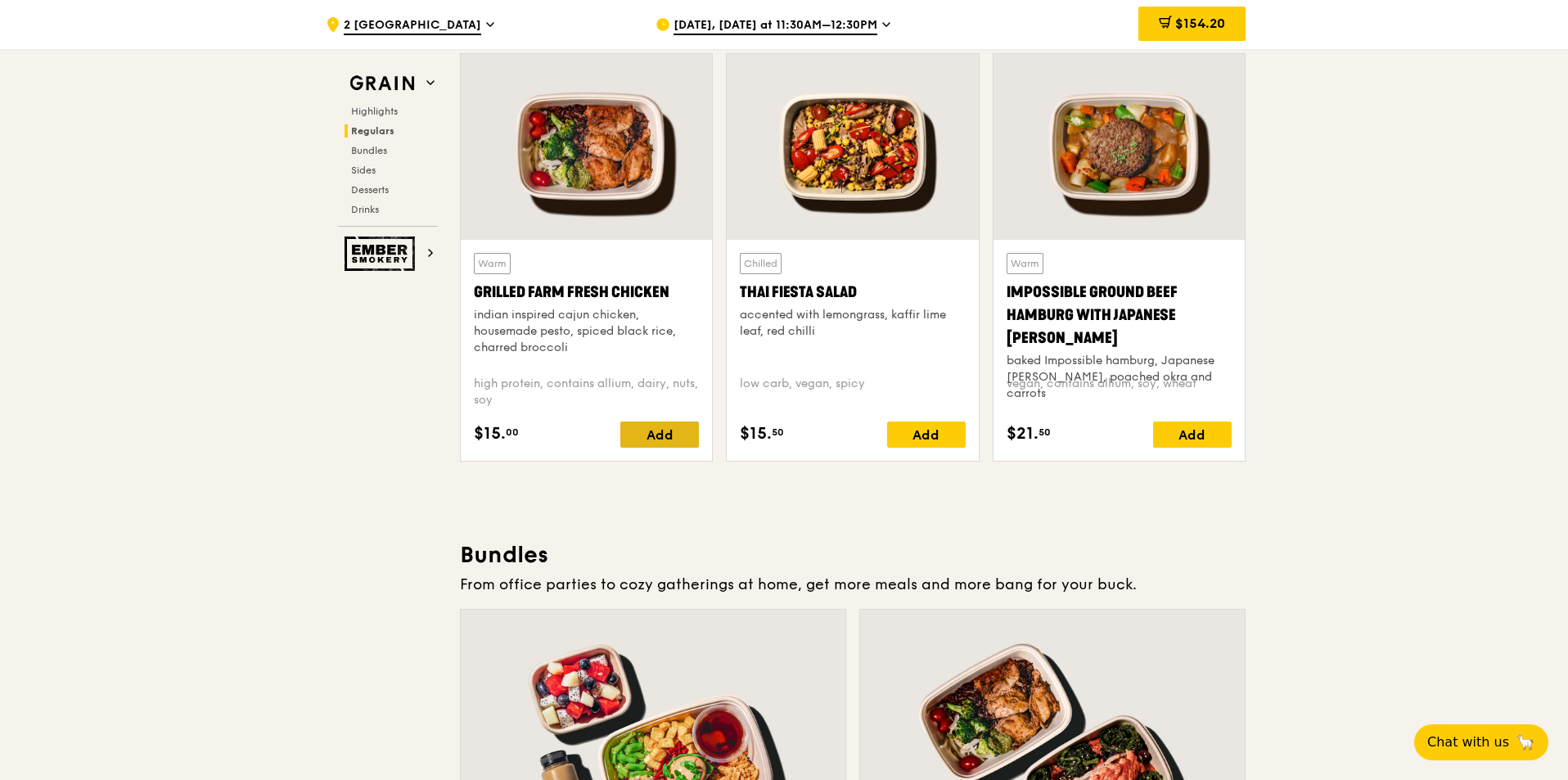
click at [676, 441] on div "Add" at bounding box center [659, 434] width 79 height 26
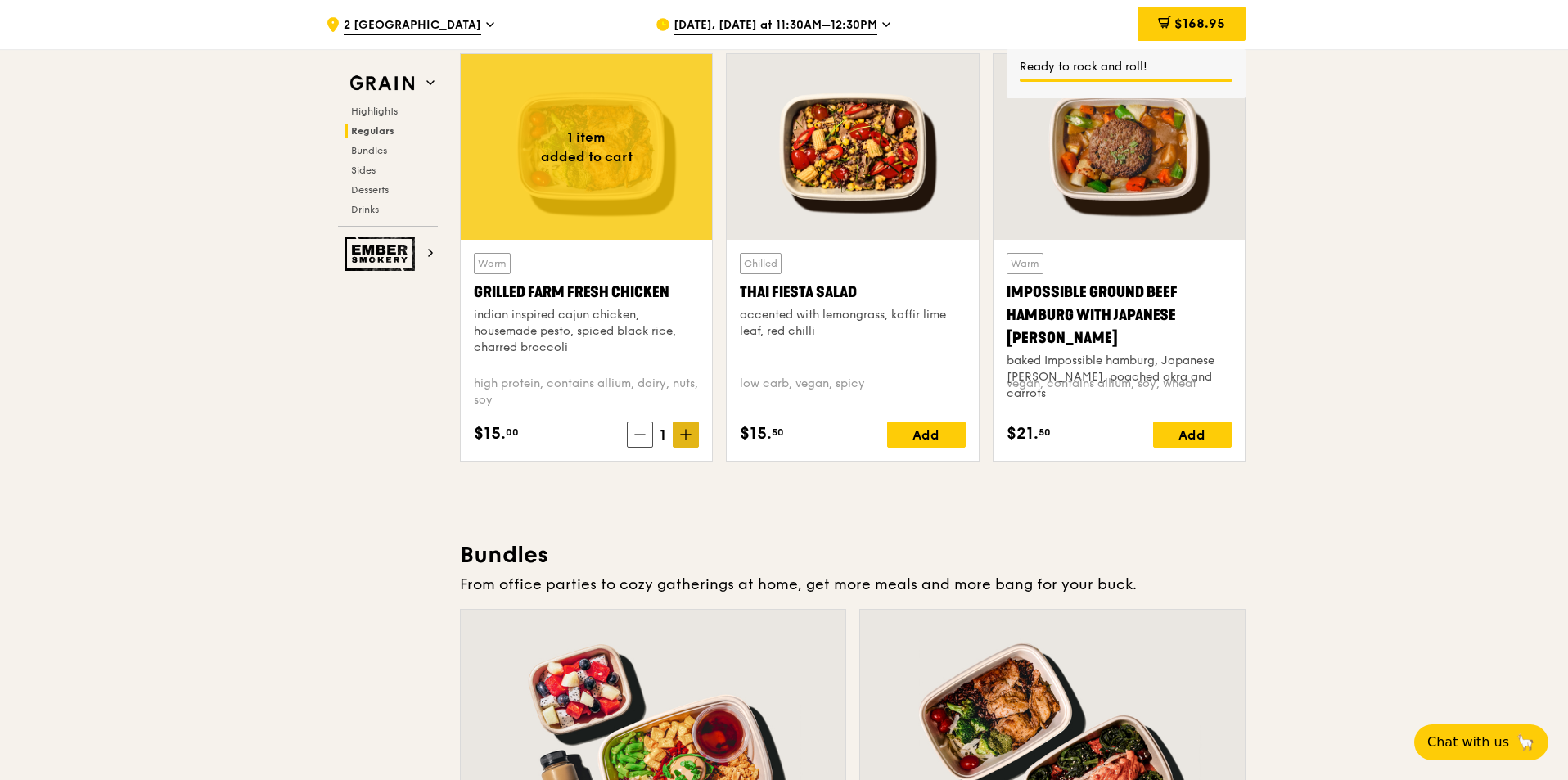
click at [689, 441] on span at bounding box center [686, 434] width 26 height 26
click at [687, 433] on icon at bounding box center [685, 433] width 11 height 11
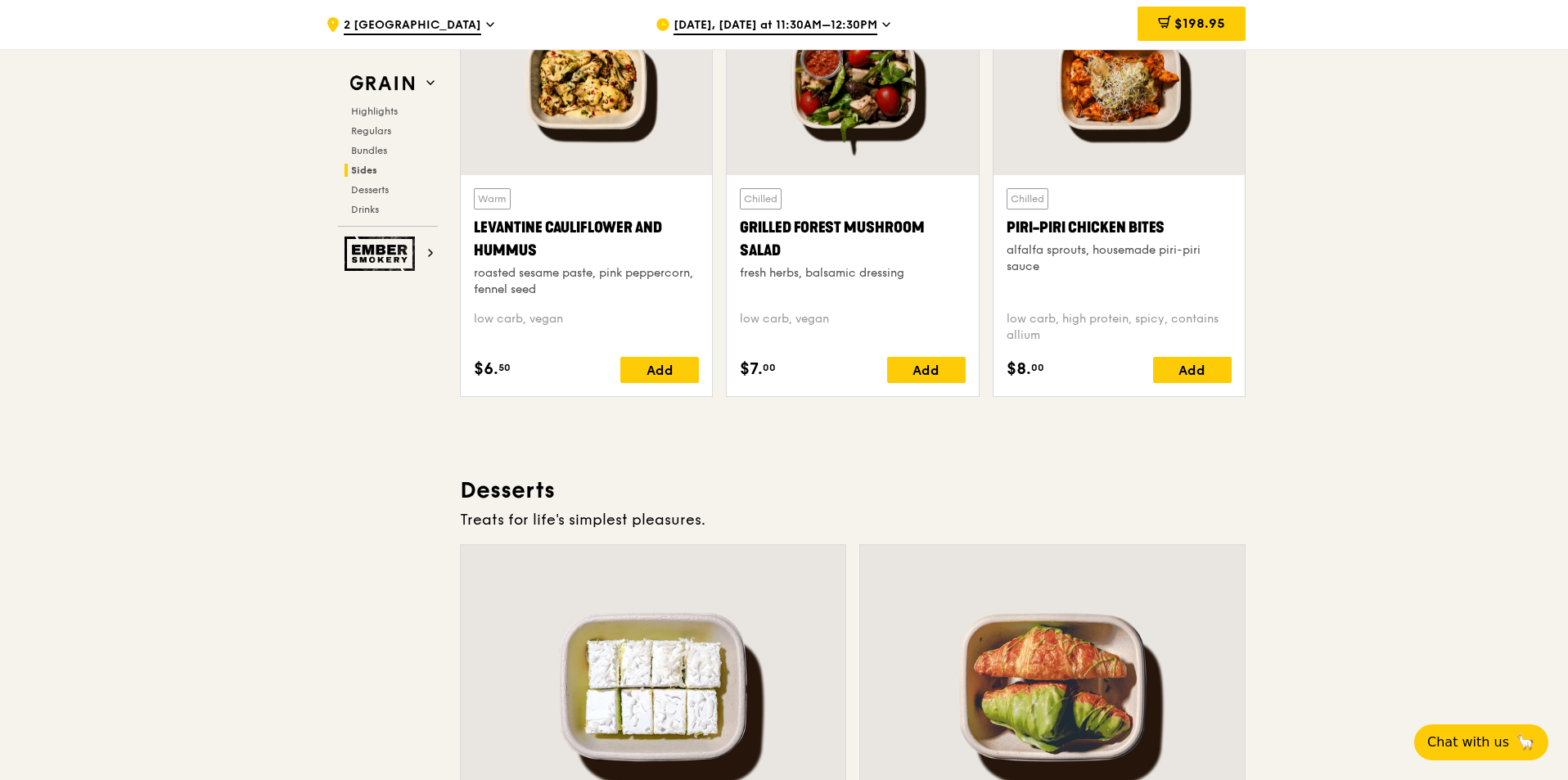
scroll to position [4830, 0]
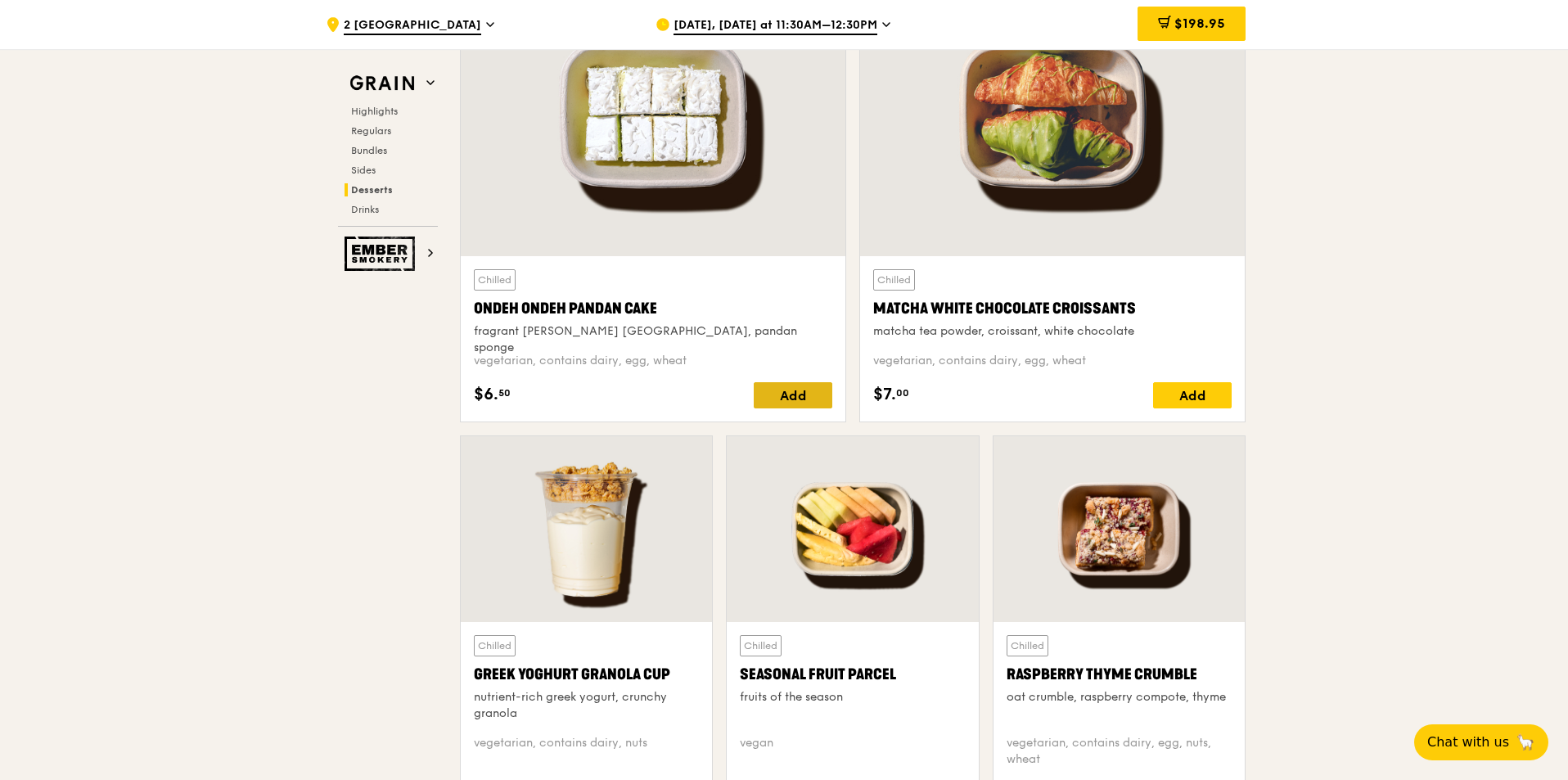
click at [794, 397] on div "Add" at bounding box center [793, 395] width 79 height 26
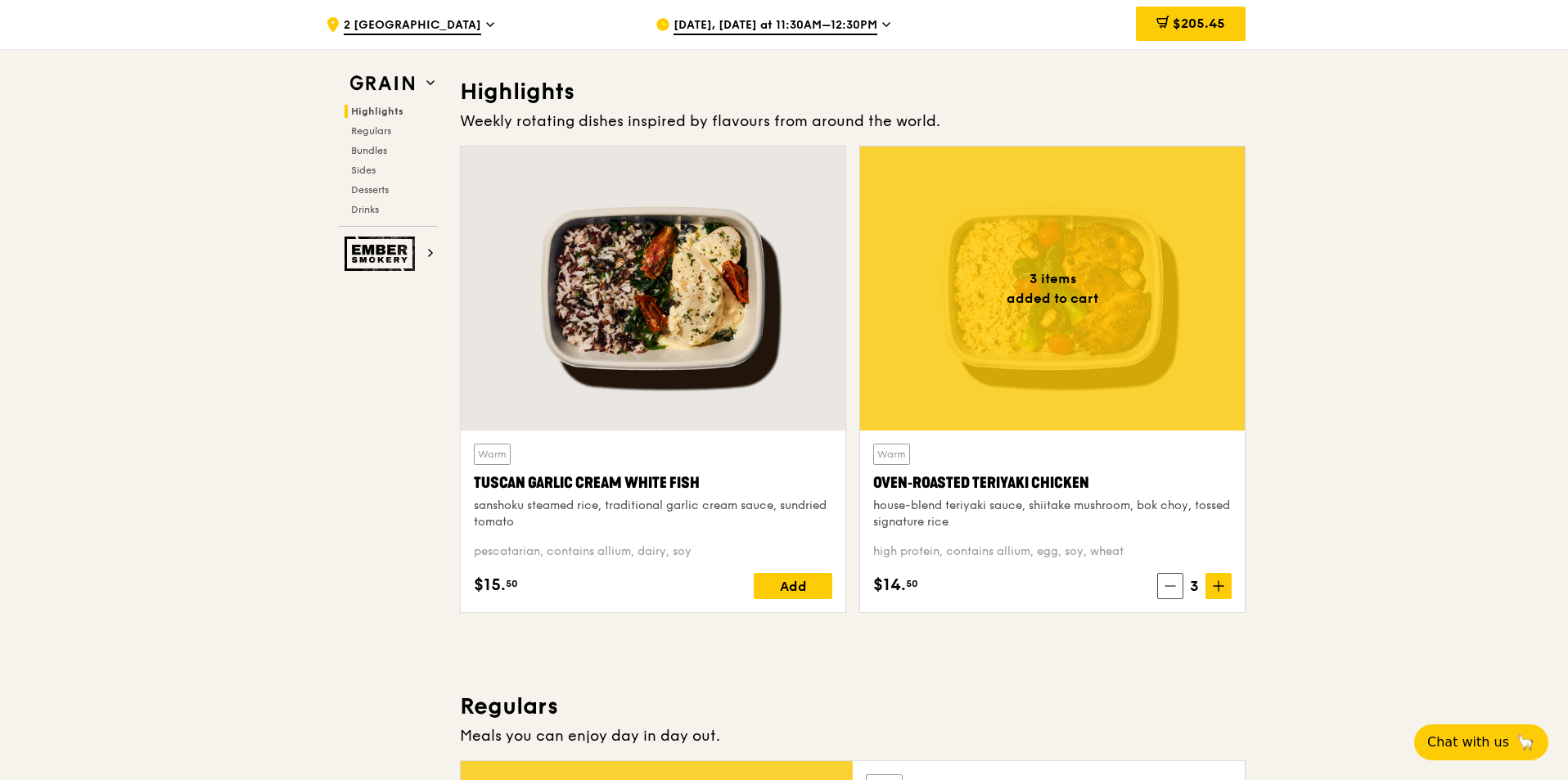
scroll to position [0, 0]
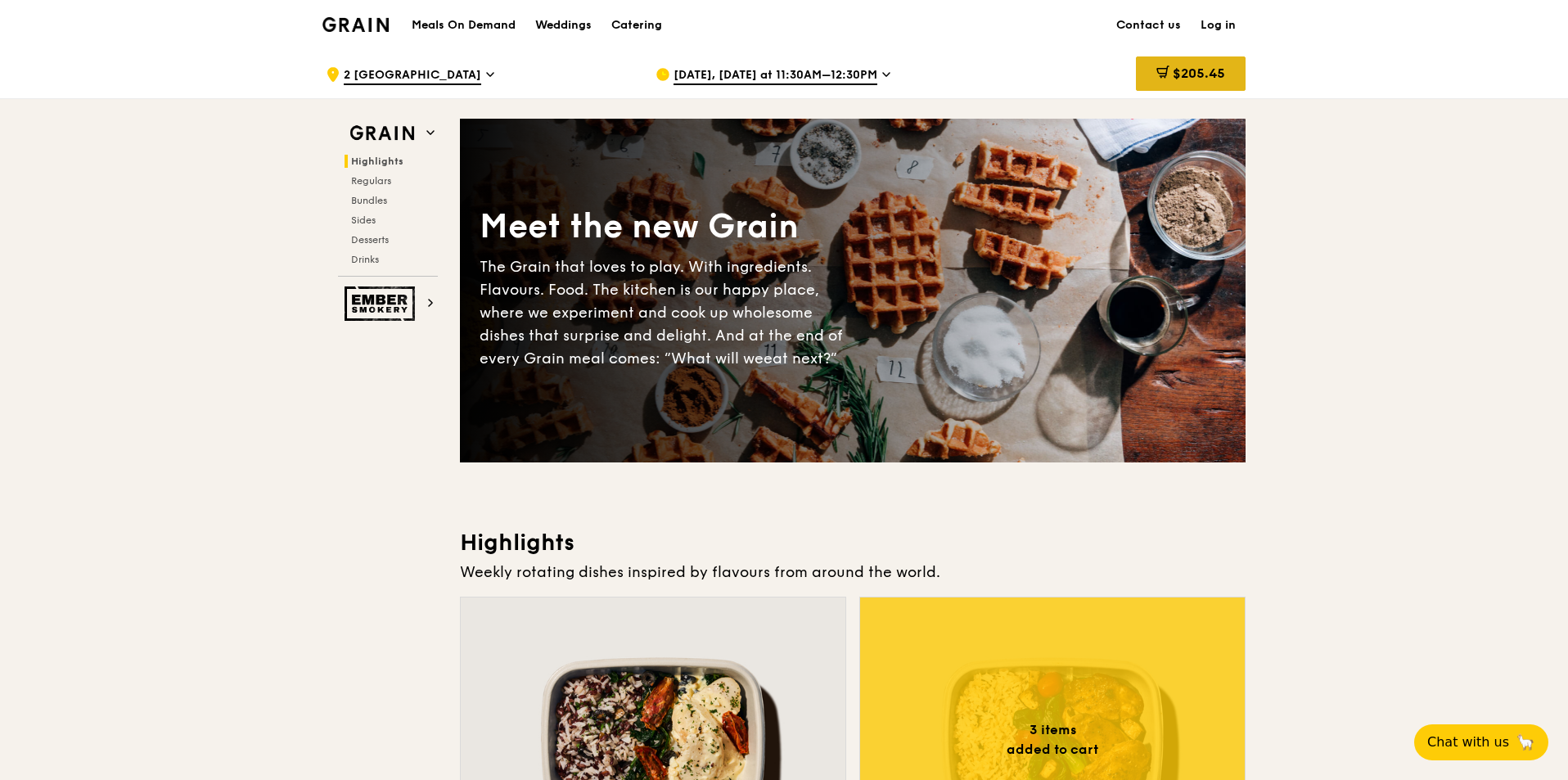
click at [1177, 75] on span "$205.45" at bounding box center [1199, 74] width 52 height 16
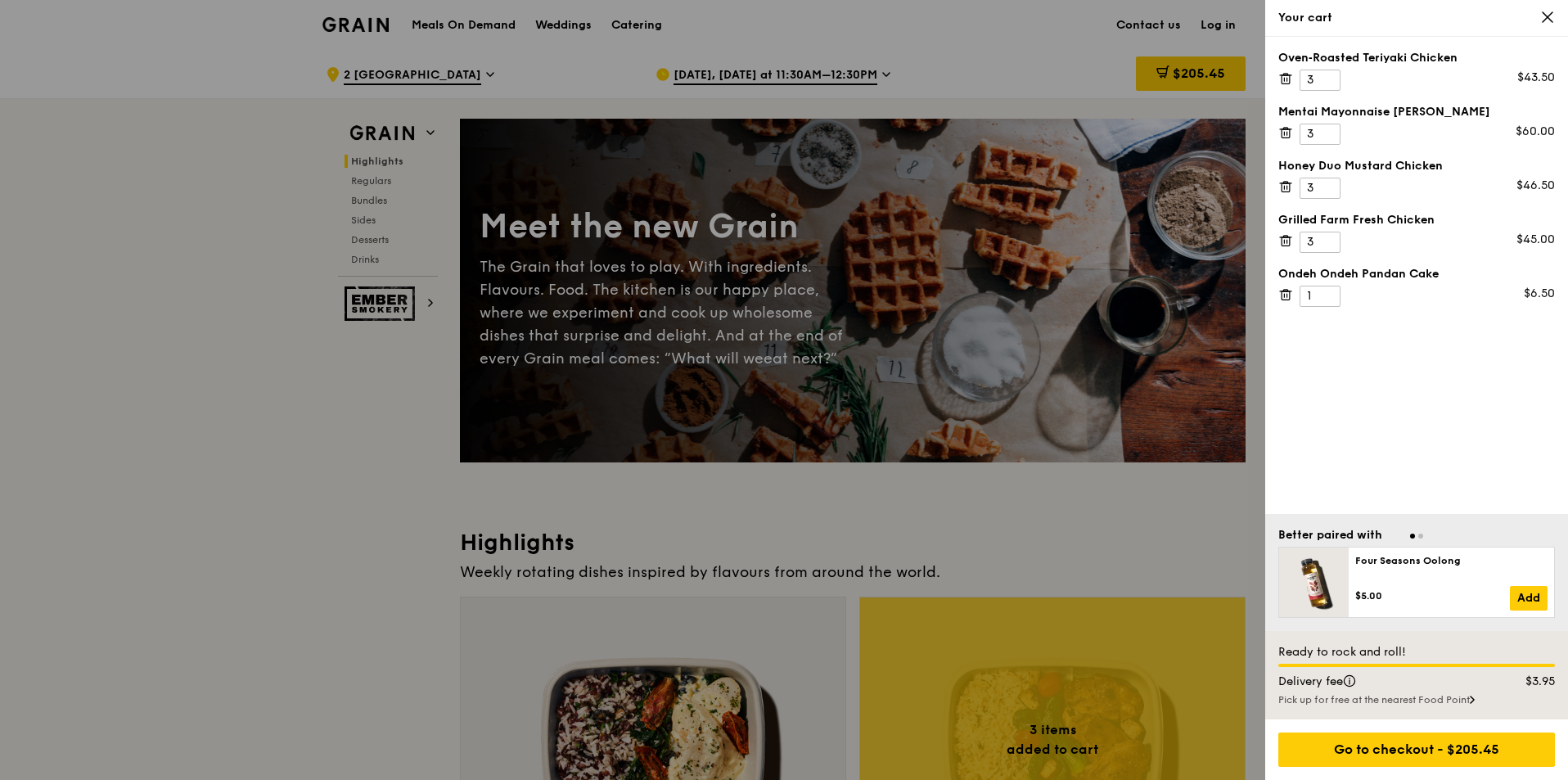
click at [1286, 294] on icon at bounding box center [1285, 295] width 15 height 15
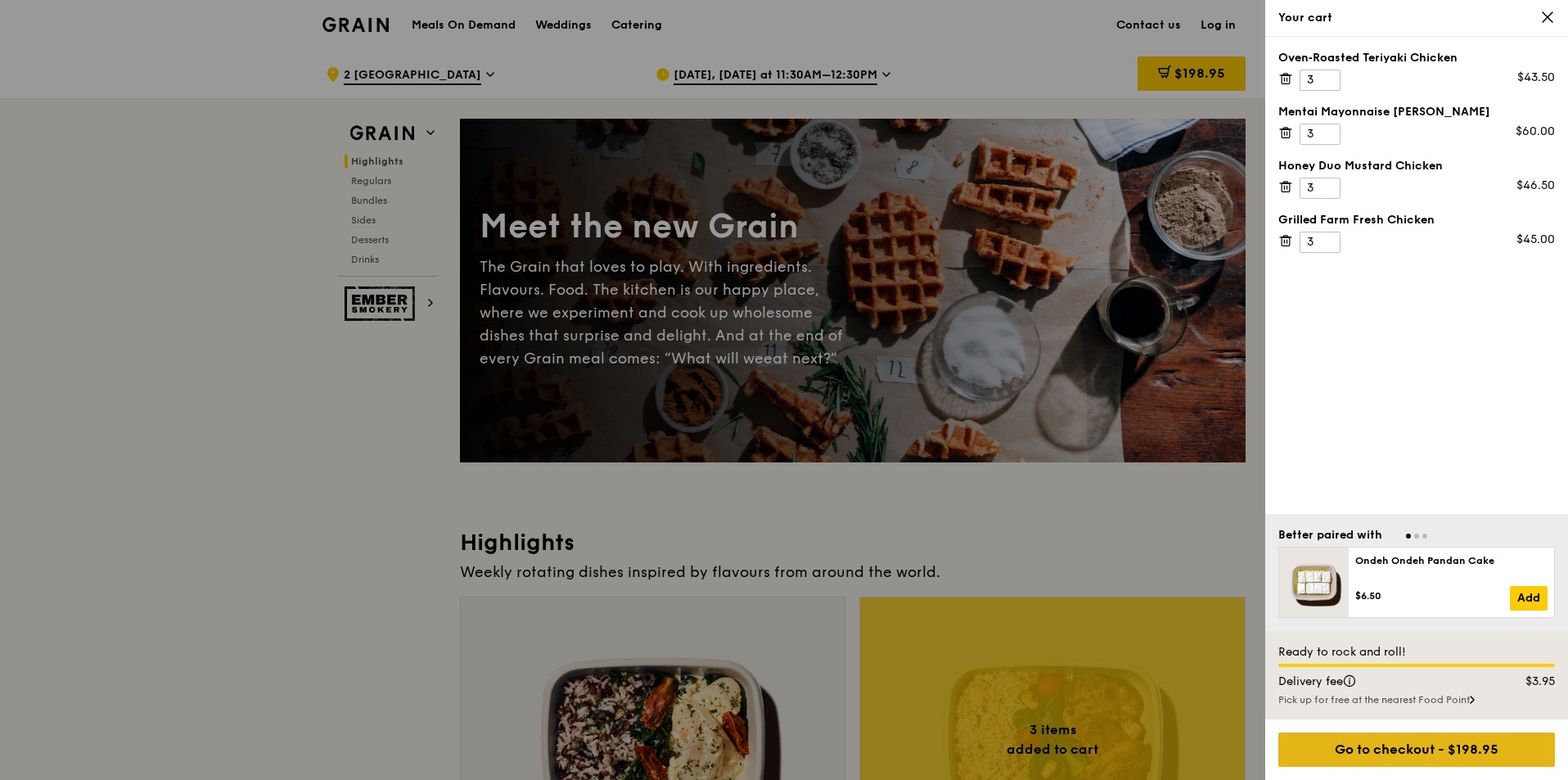
click at [1373, 735] on div "Go to checkout - $198.95" at bounding box center [1416, 750] width 277 height 34
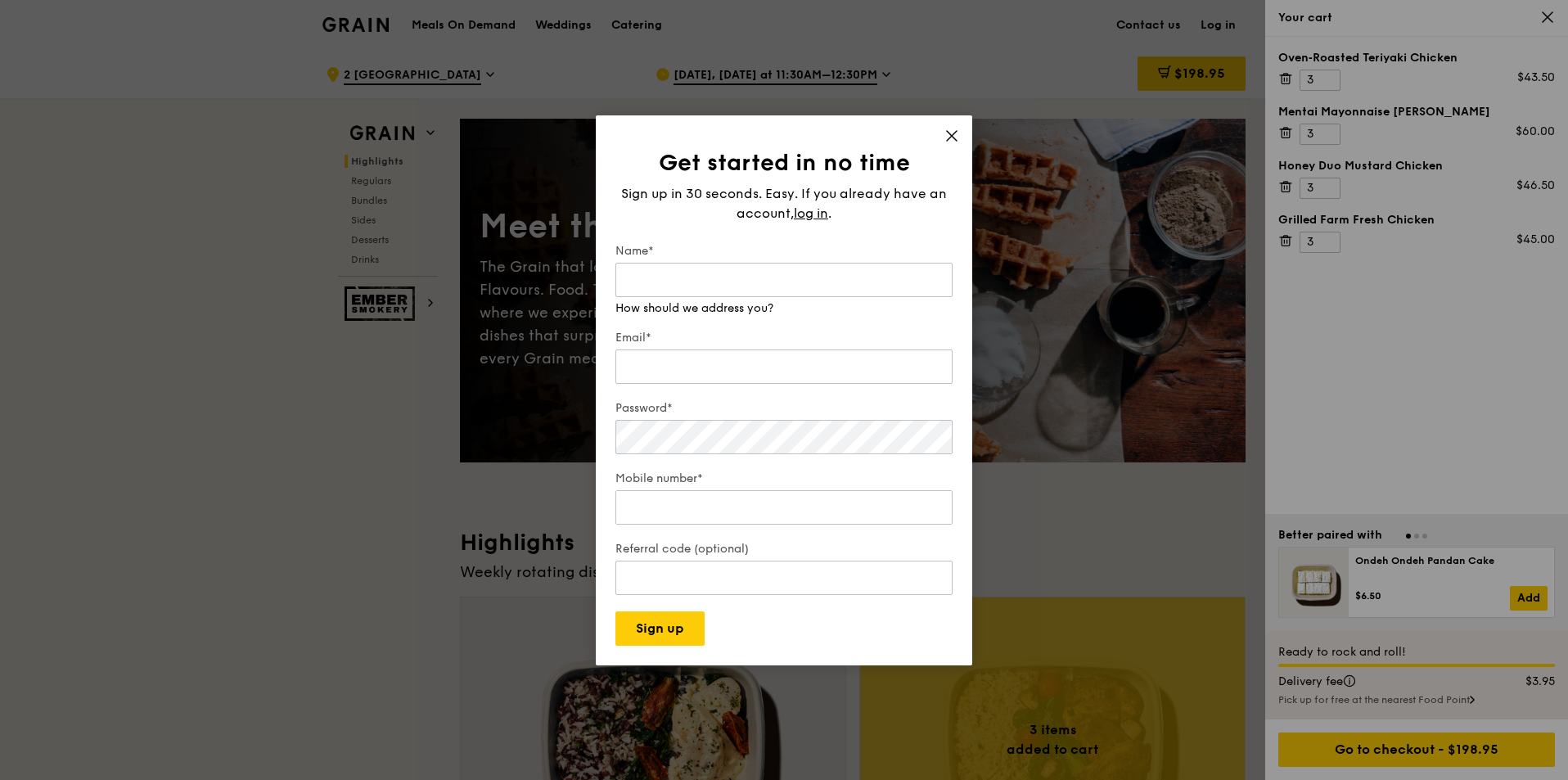
click at [795, 299] on div "Name* How should we address you?" at bounding box center [784, 280] width 338 height 74
click at [796, 296] on input "Name*" at bounding box center [784, 280] width 338 height 34
type input "Melvin Tan"
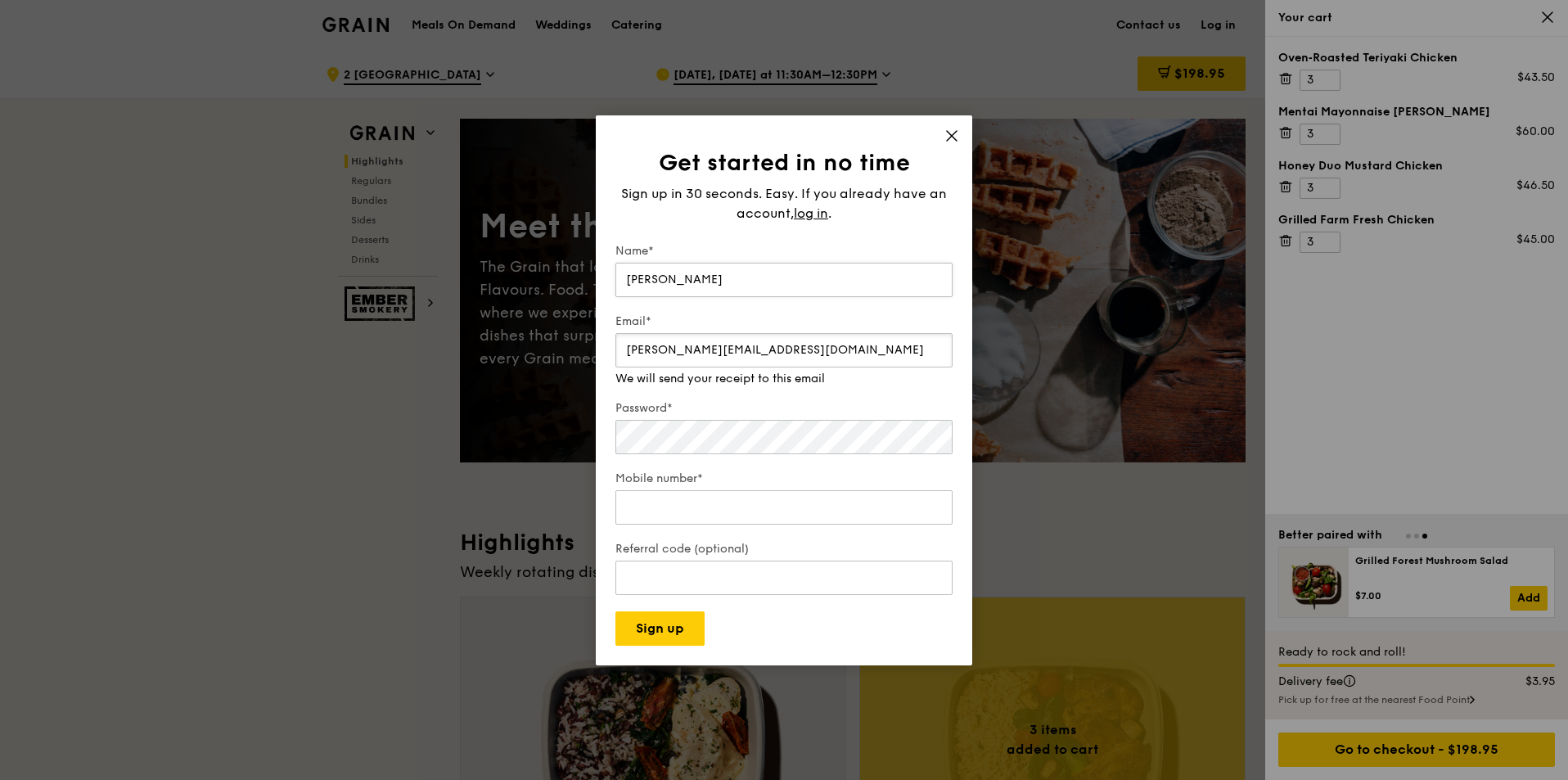
type input "melvin.tan@rovisys.com"
type input "94789737"
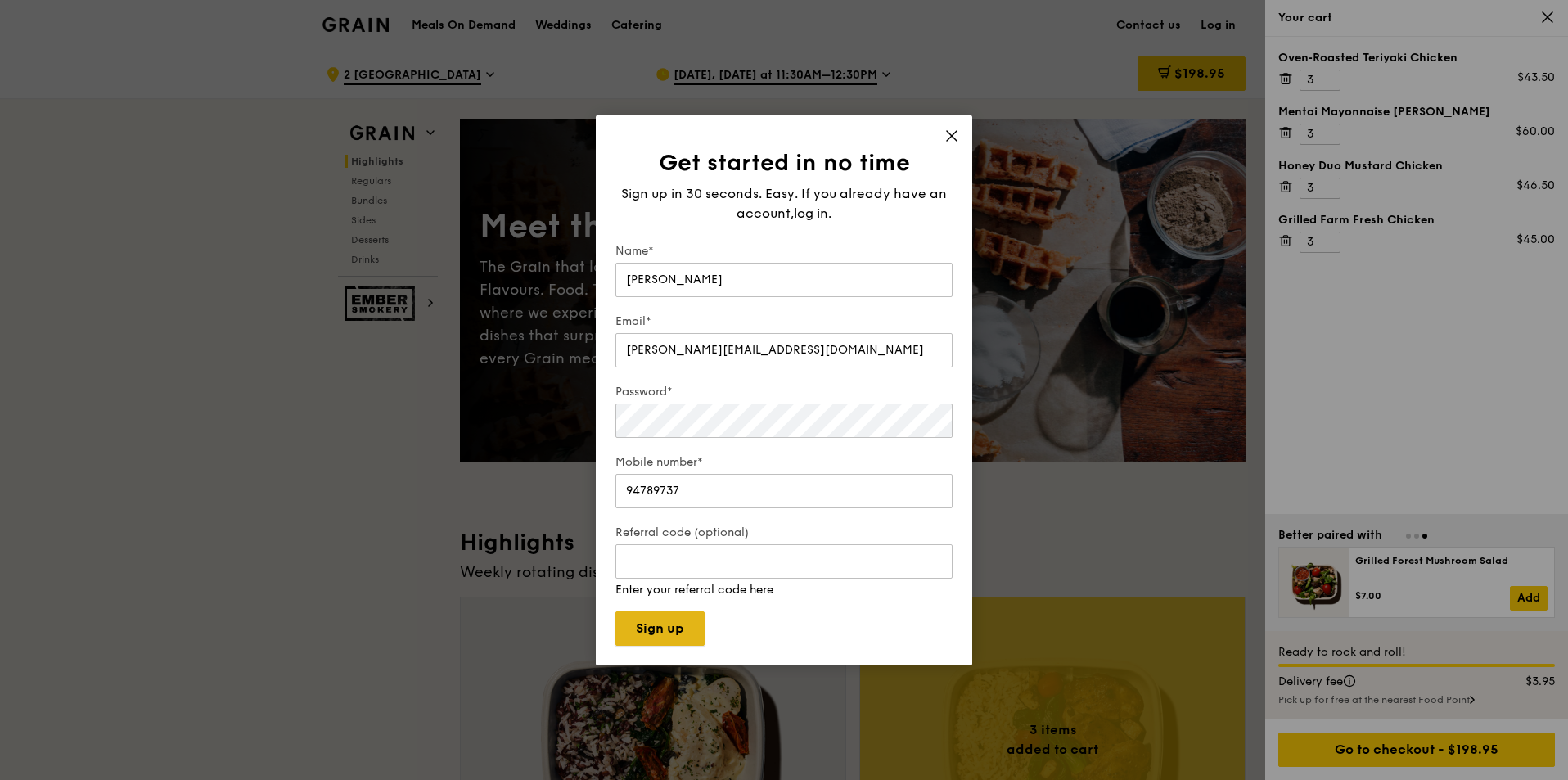
click at [670, 626] on button "Sign up" at bounding box center [659, 628] width 89 height 34
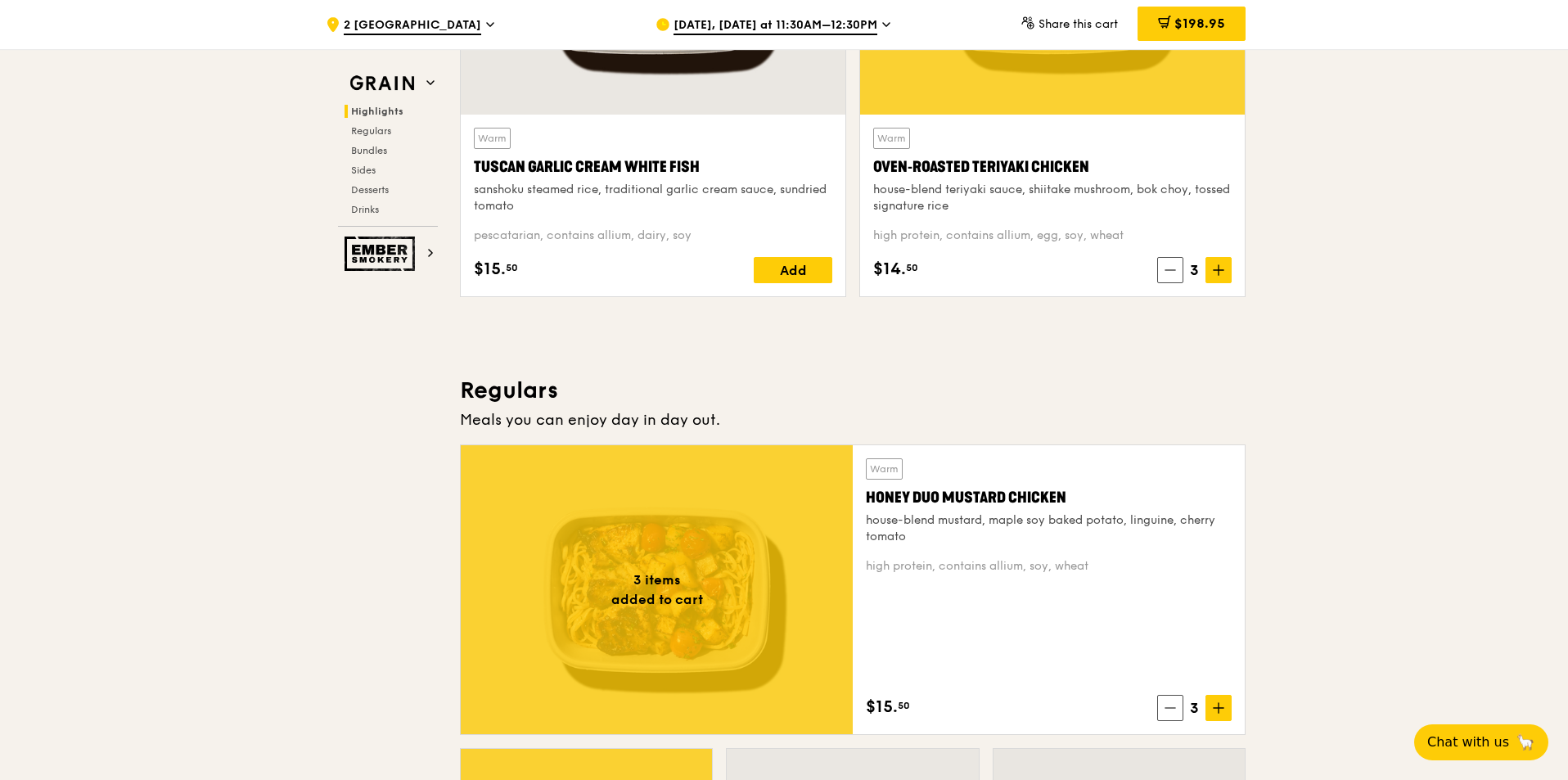
scroll to position [573, 0]
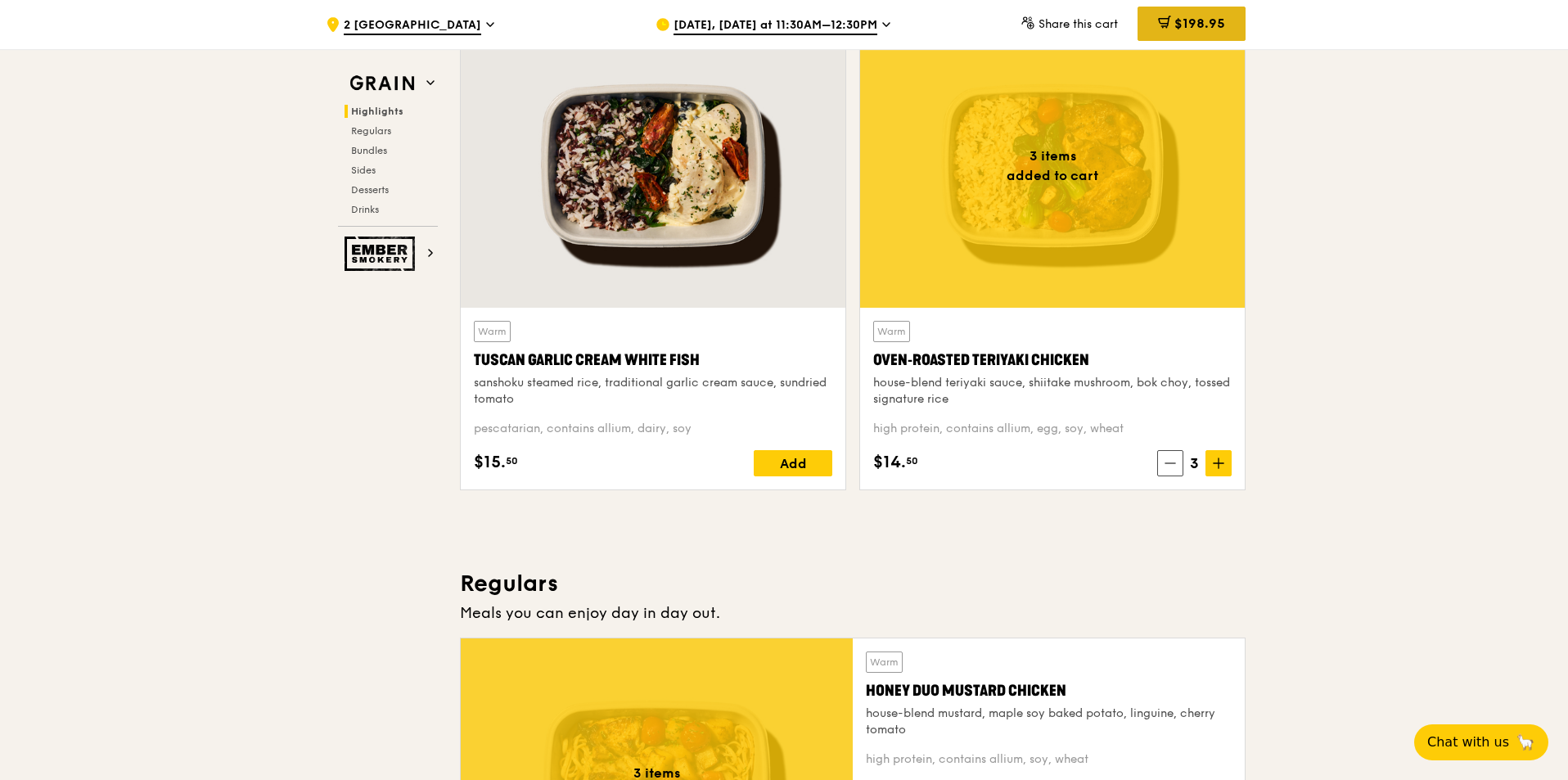
click at [1188, 30] on span "$198.95" at bounding box center [1199, 24] width 51 height 16
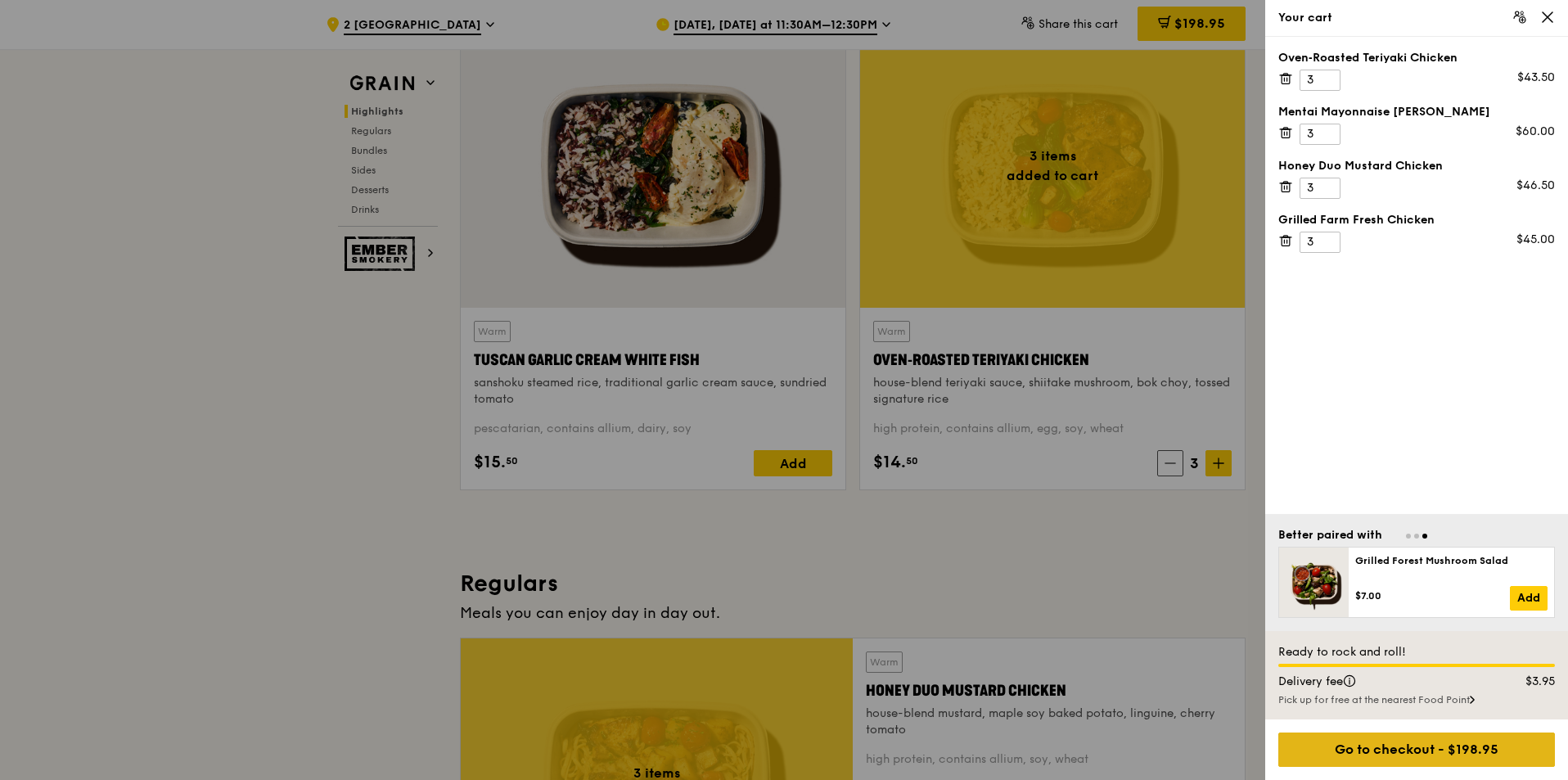
click at [1406, 762] on div "Go to checkout - $198.95" at bounding box center [1416, 750] width 277 height 34
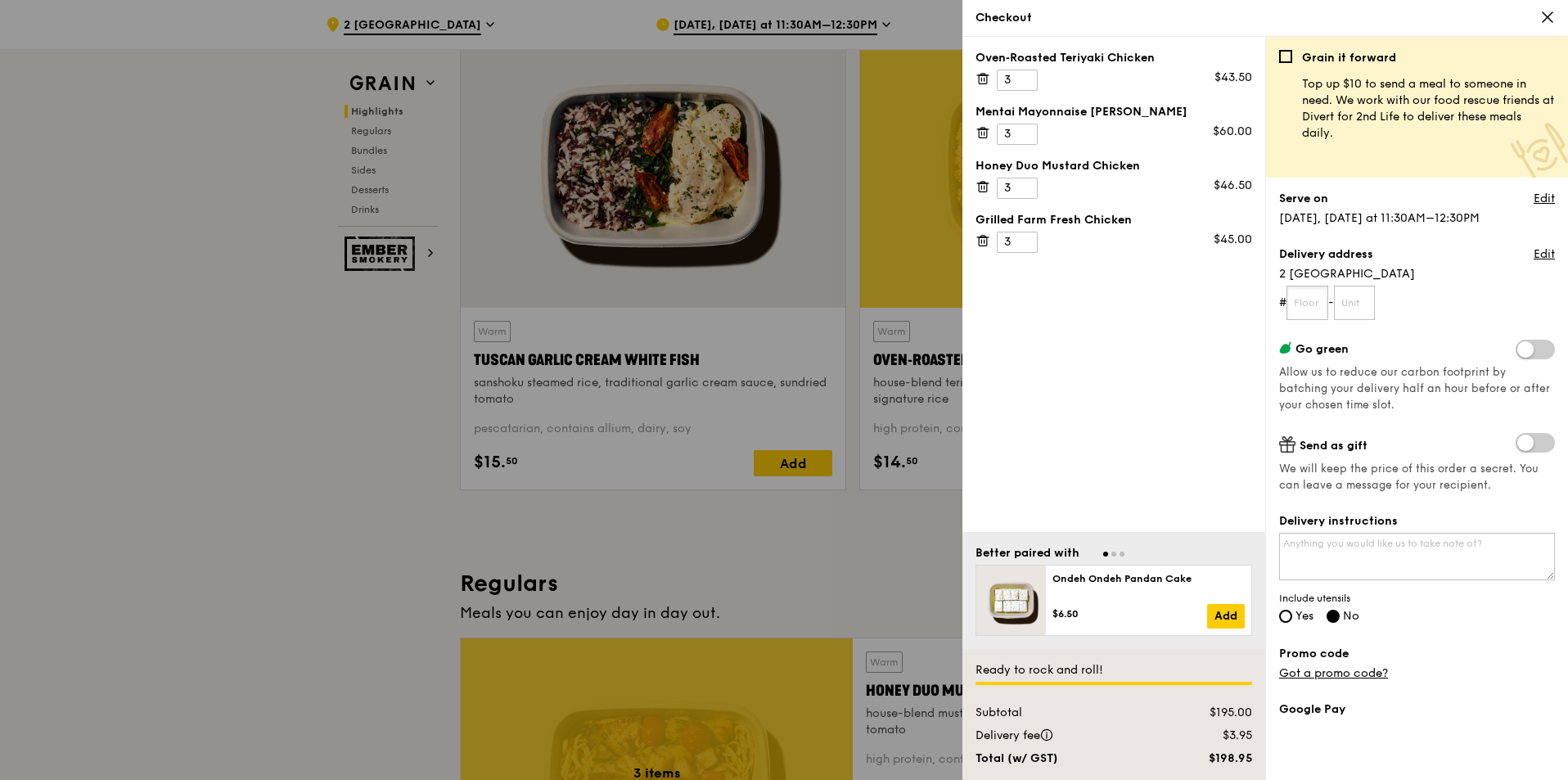
click at [1305, 301] on input "text" at bounding box center [1307, 303] width 42 height 34
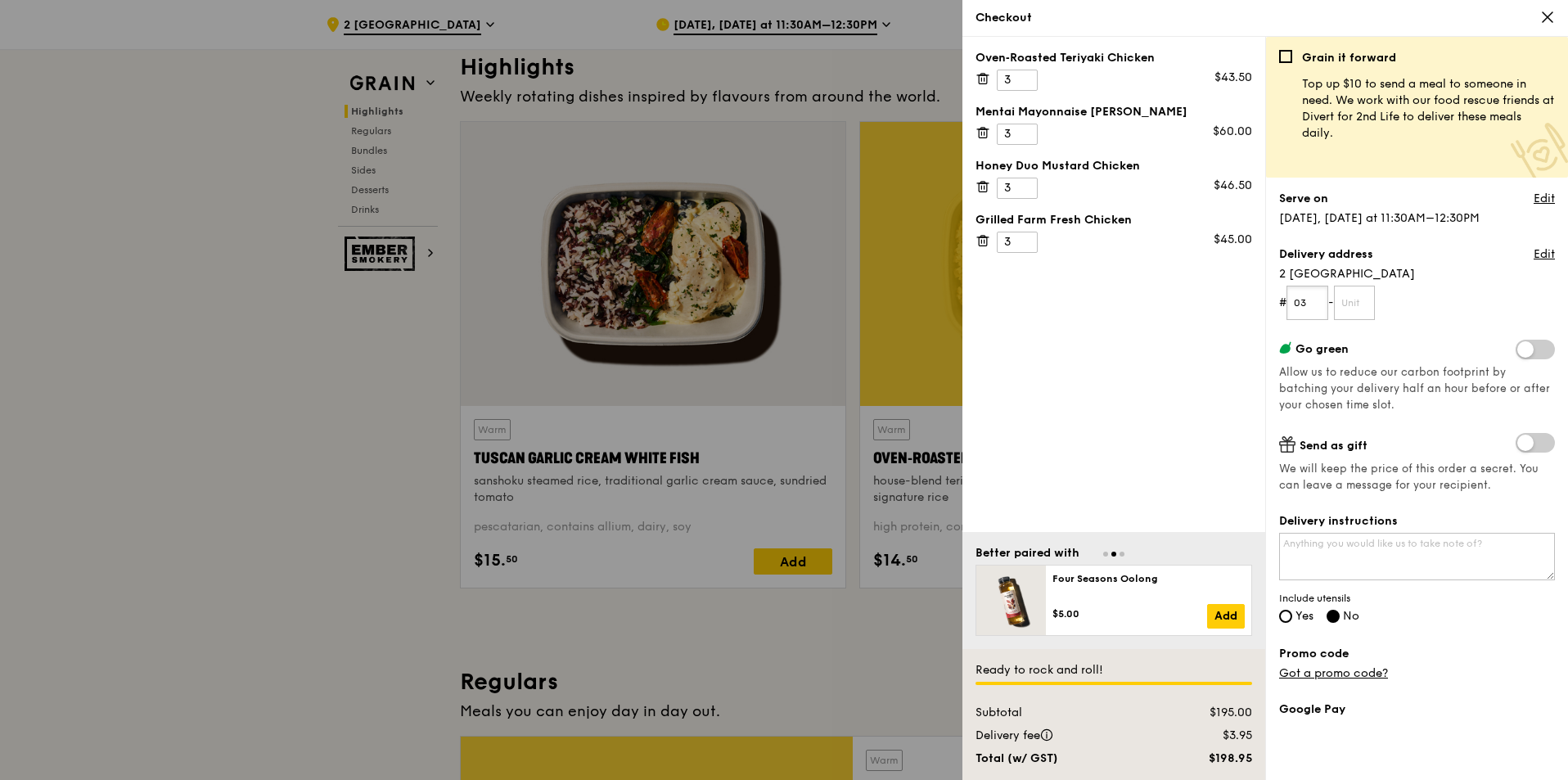
scroll to position [409, 0]
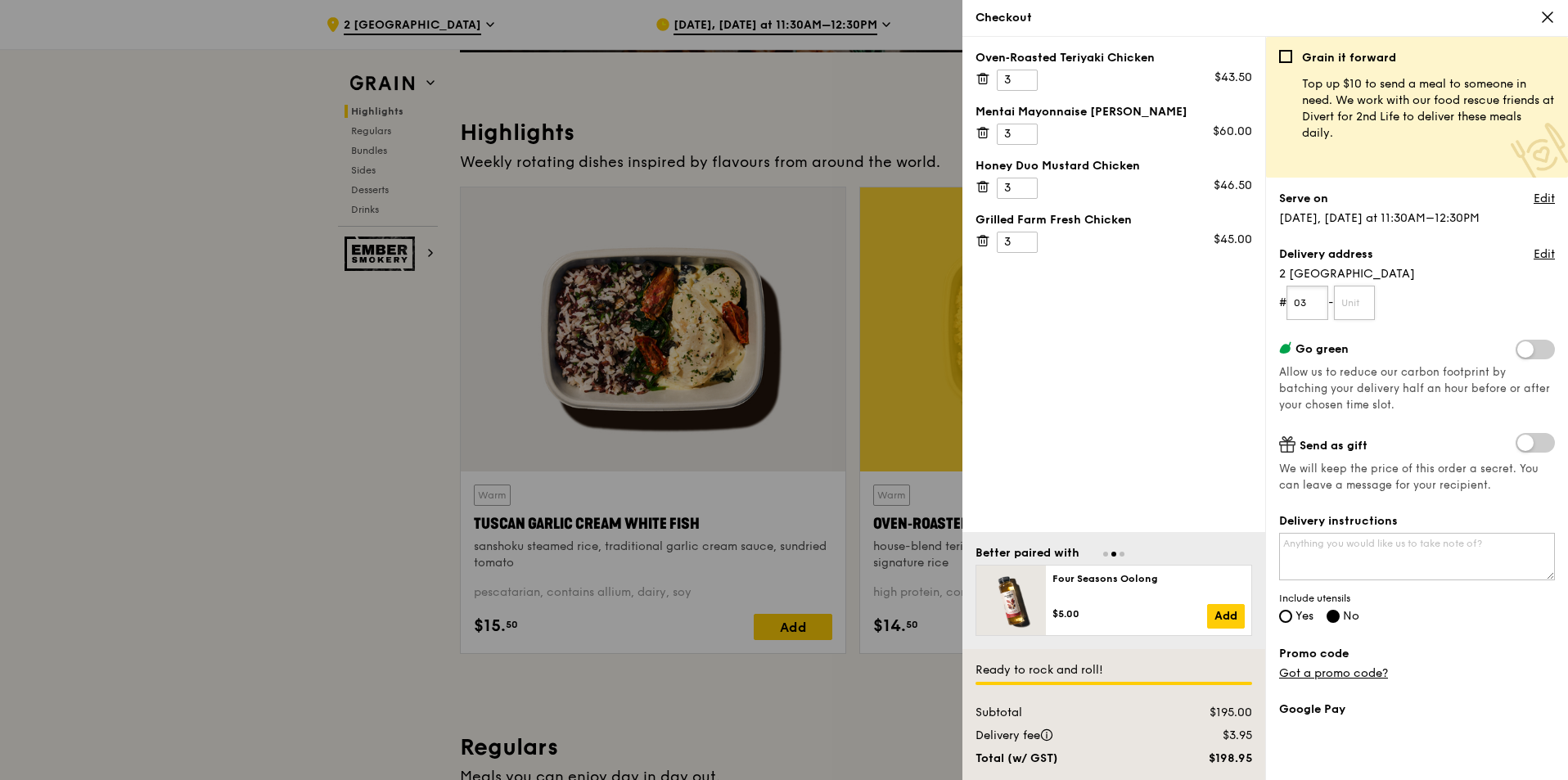
type input "03"
click at [1376, 304] on input "text" at bounding box center [1355, 303] width 42 height 34
click at [1369, 302] on input "text" at bounding box center [1355, 303] width 42 height 34
type input "28"
click at [1291, 622] on label "Yes" at bounding box center [1296, 617] width 34 height 14
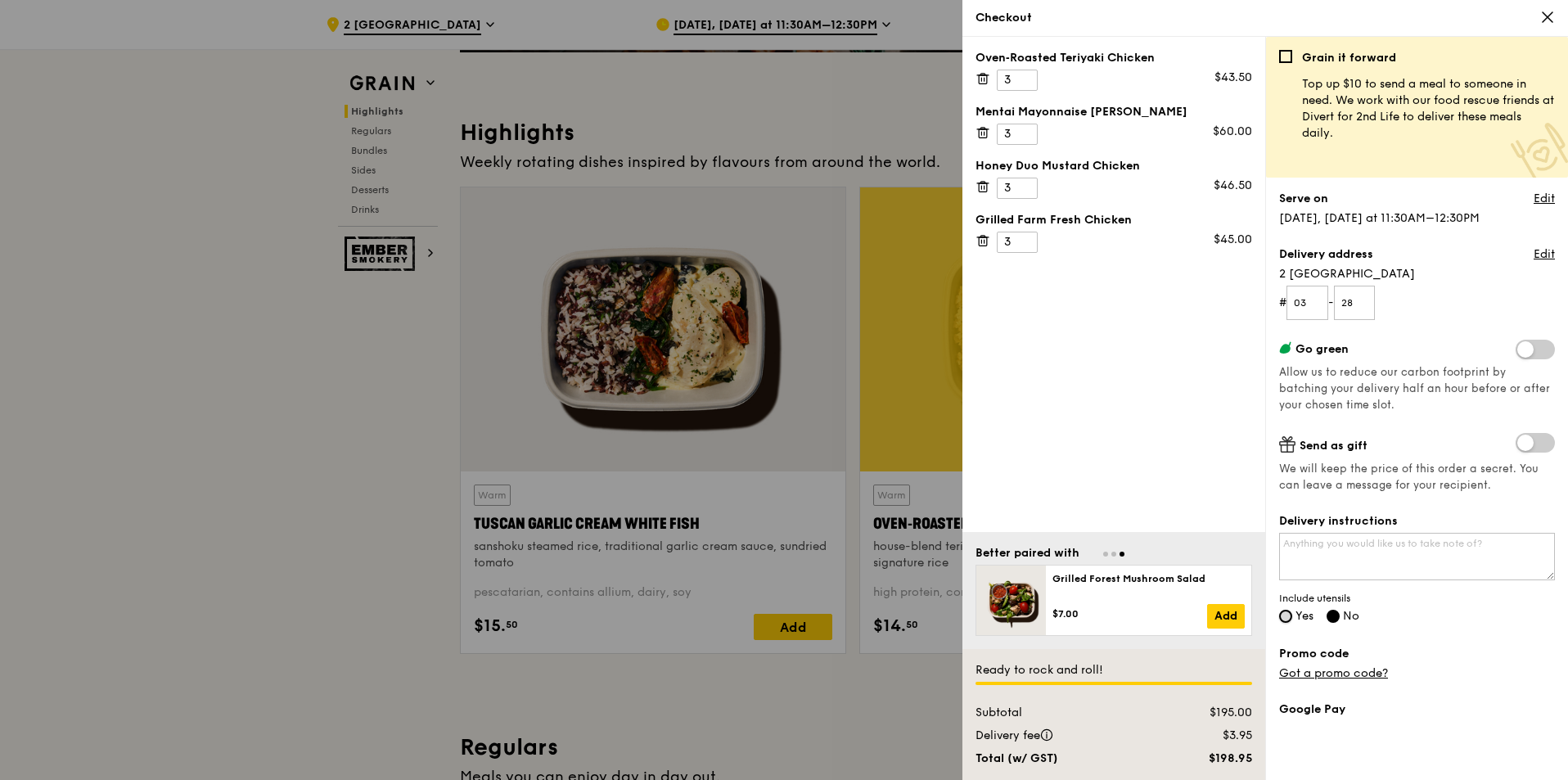
click at [1284, 621] on input "Yes" at bounding box center [1285, 616] width 13 height 13
radio input "true"
radio input "false"
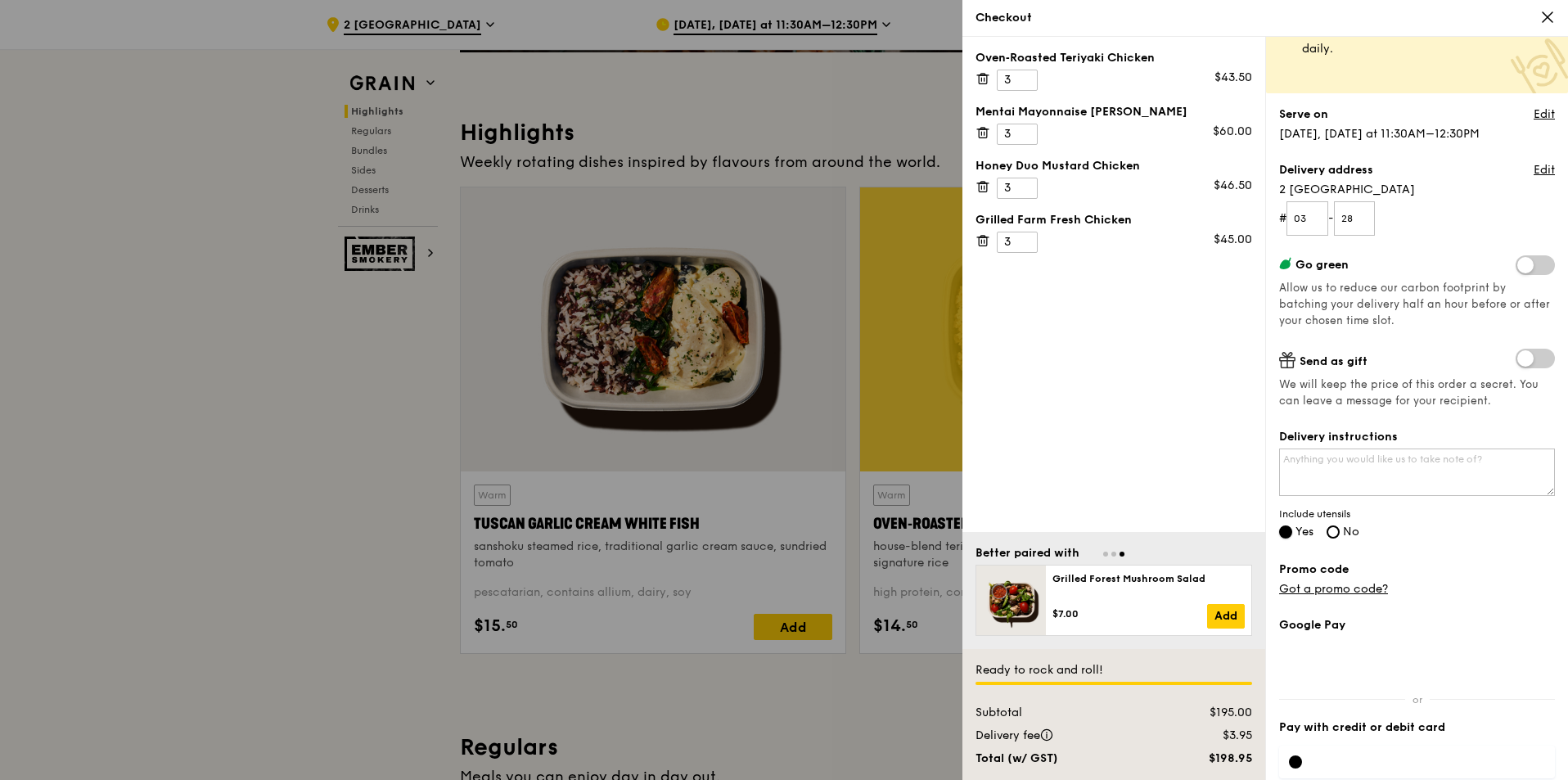
scroll to position [163, 0]
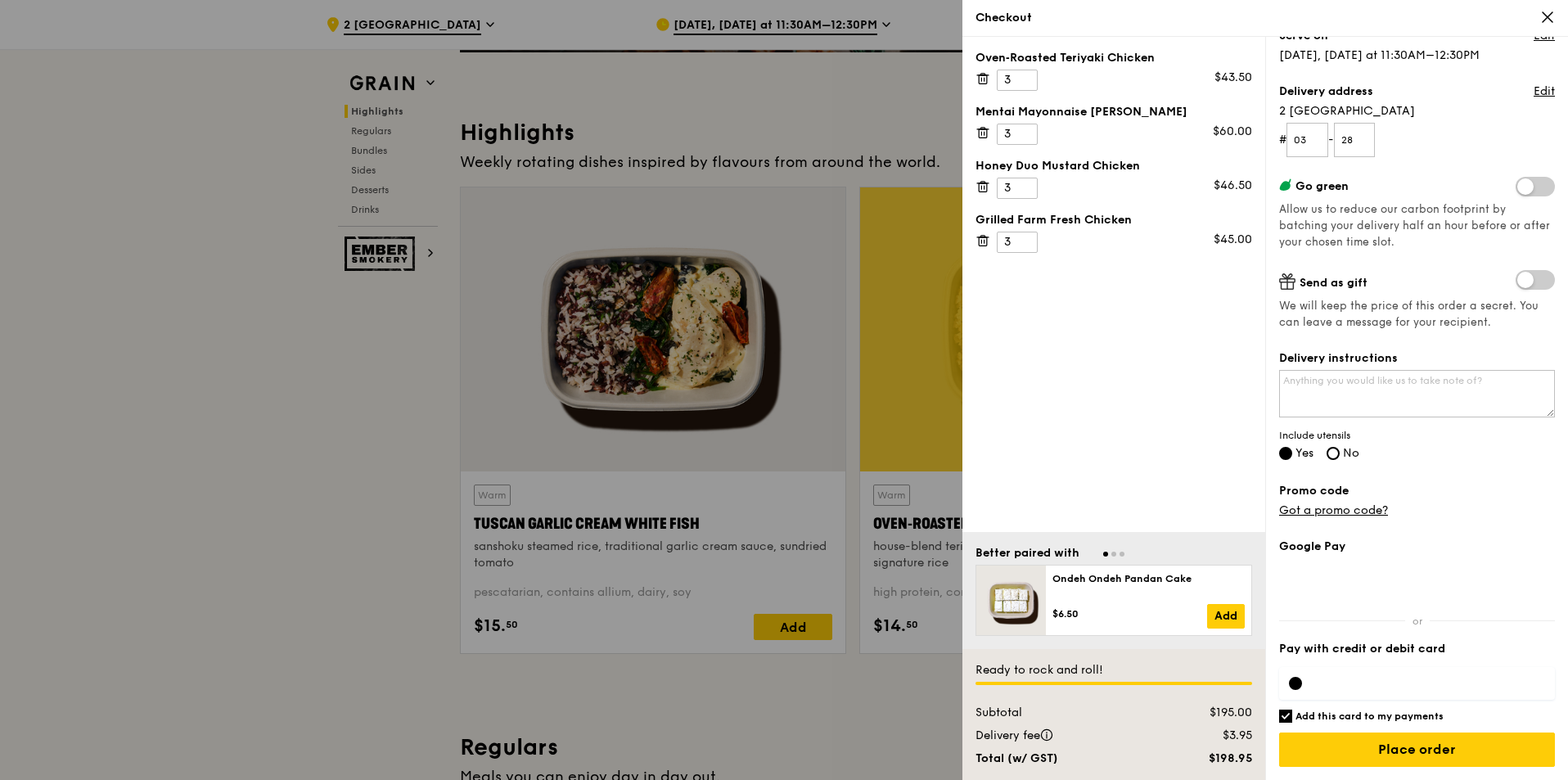
click at [1409, 674] on div at bounding box center [1417, 683] width 276 height 33
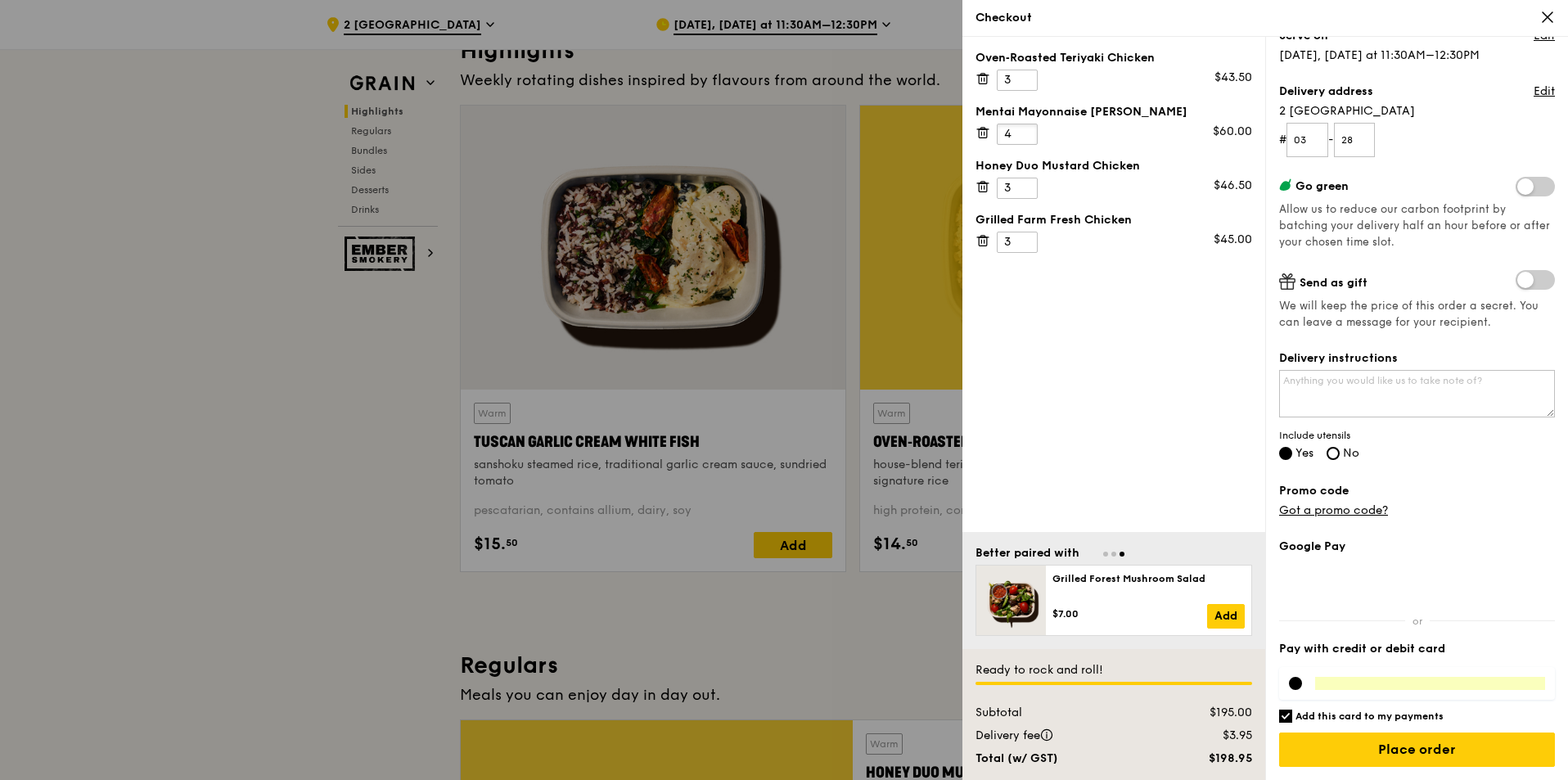
click at [1024, 132] on input "4" at bounding box center [1017, 134] width 41 height 21
type input "3"
click at [1024, 139] on input "3" at bounding box center [1017, 134] width 41 height 21
drag, startPoint x: 1015, startPoint y: 81, endPoint x: 958, endPoint y: 96, distance: 58.9
click at [958, 96] on div "Checkout Oven‑Roasted Teriyaki Chicken 3 $43.50 Mentai Mayonnaise Aburi Salmon …" at bounding box center [784, 390] width 1568 height 780
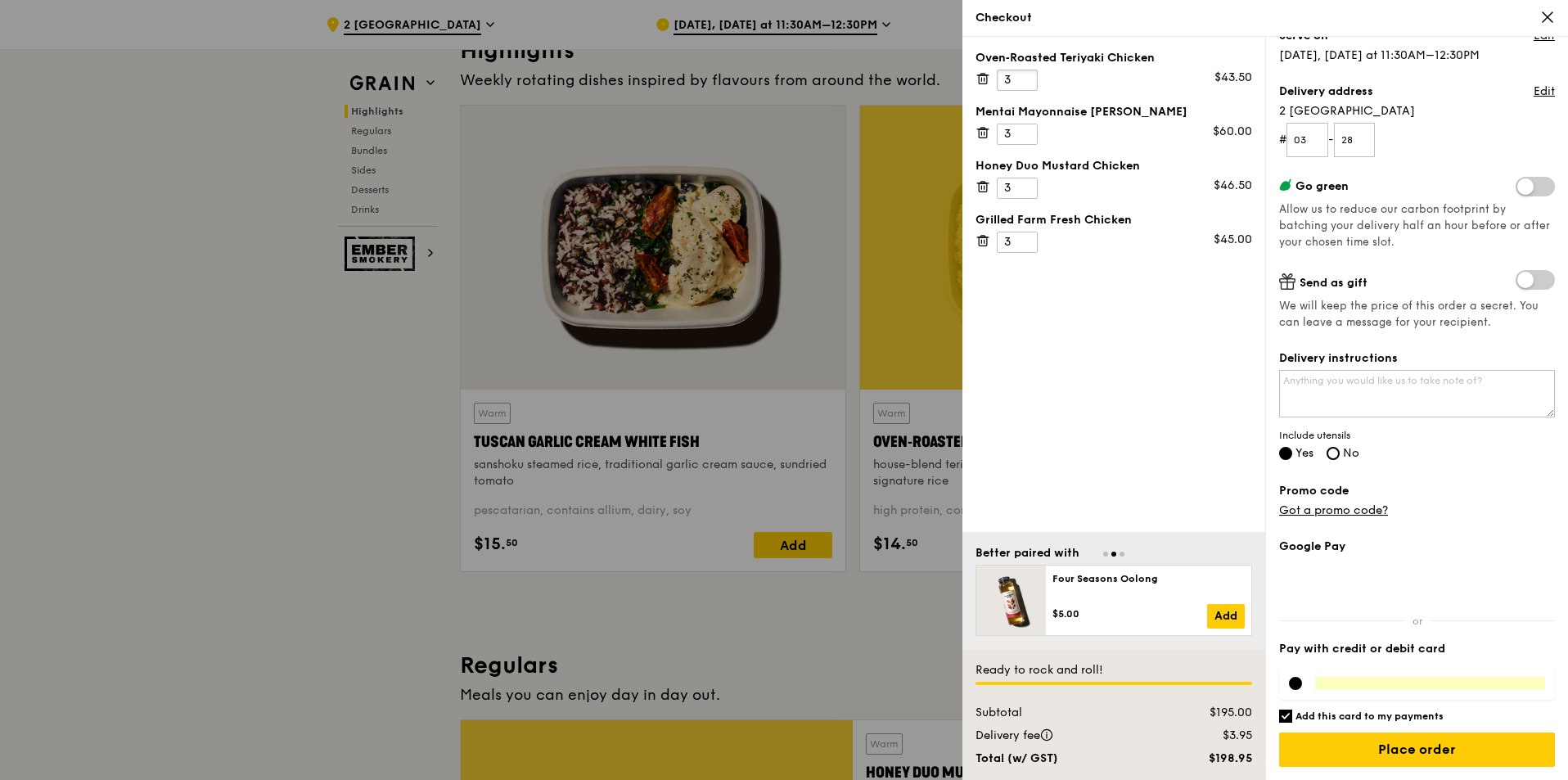
type input "4"
type input "3"
click at [980, 242] on icon at bounding box center [983, 241] width 15 height 15
click at [791, 556] on div at bounding box center [784, 390] width 1568 height 780
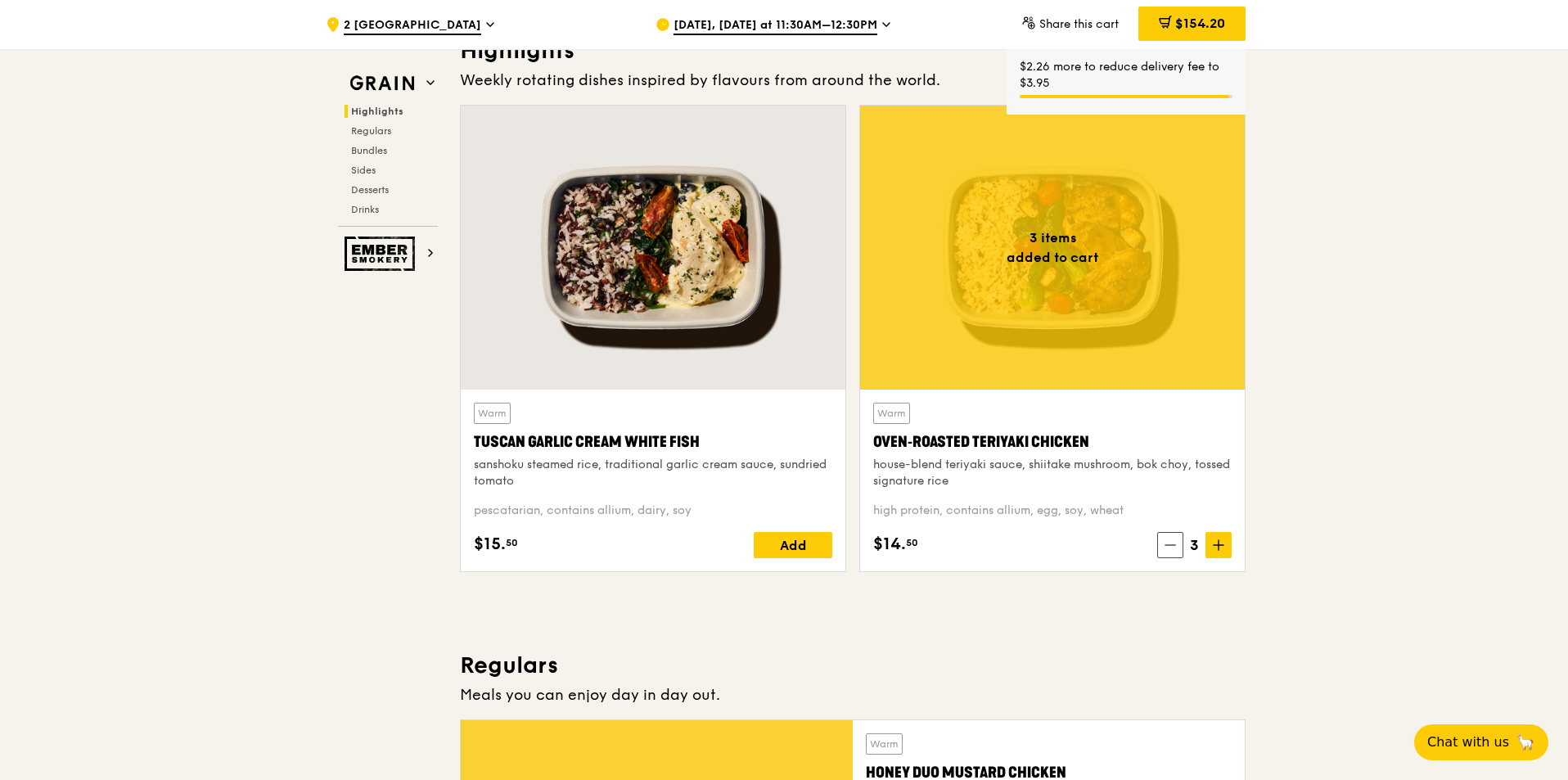
click at [791, 556] on div "Add" at bounding box center [793, 545] width 79 height 26
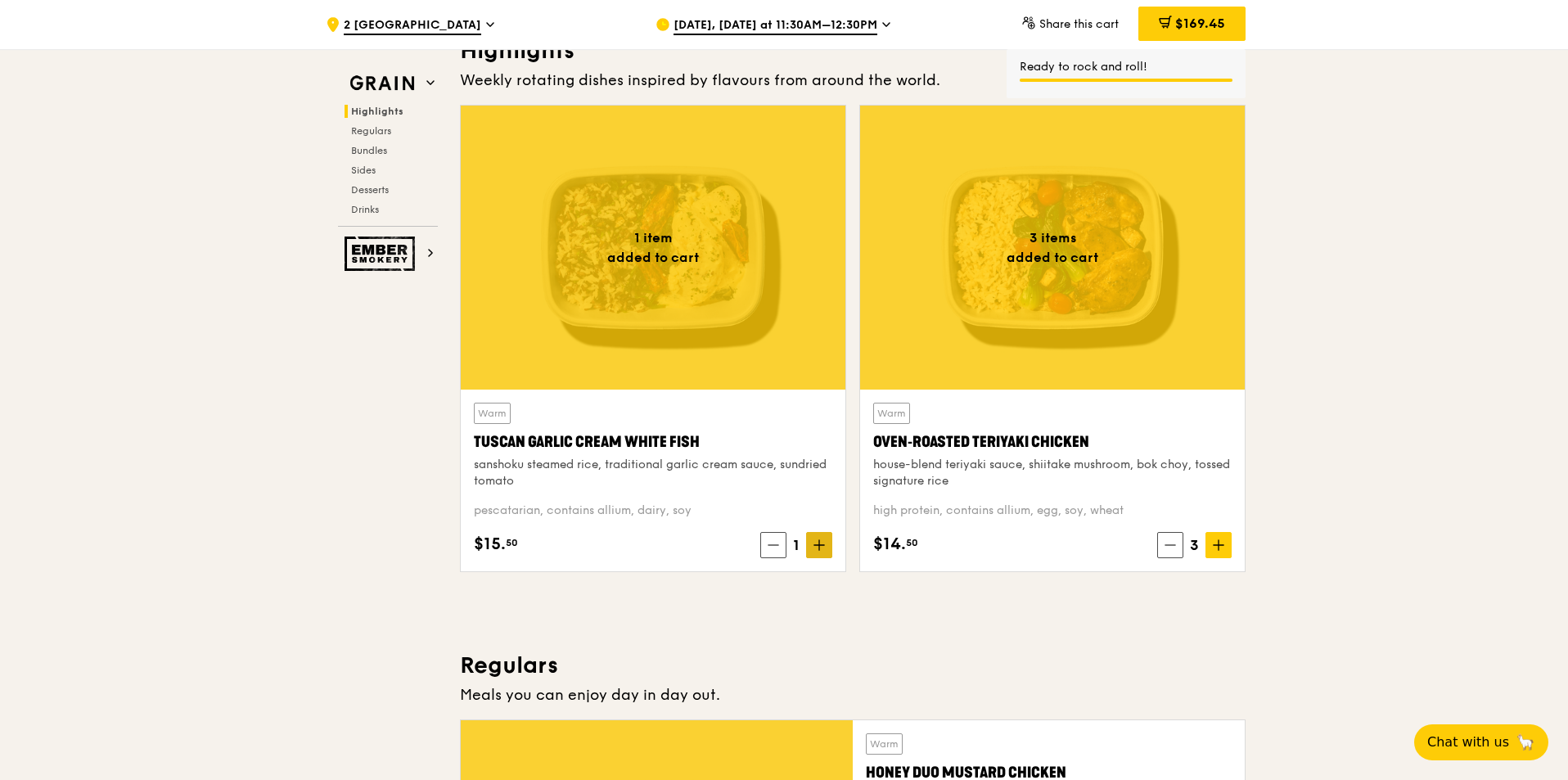
click at [832, 536] on span at bounding box center [819, 545] width 26 height 26
click at [826, 542] on span at bounding box center [819, 545] width 26 height 26
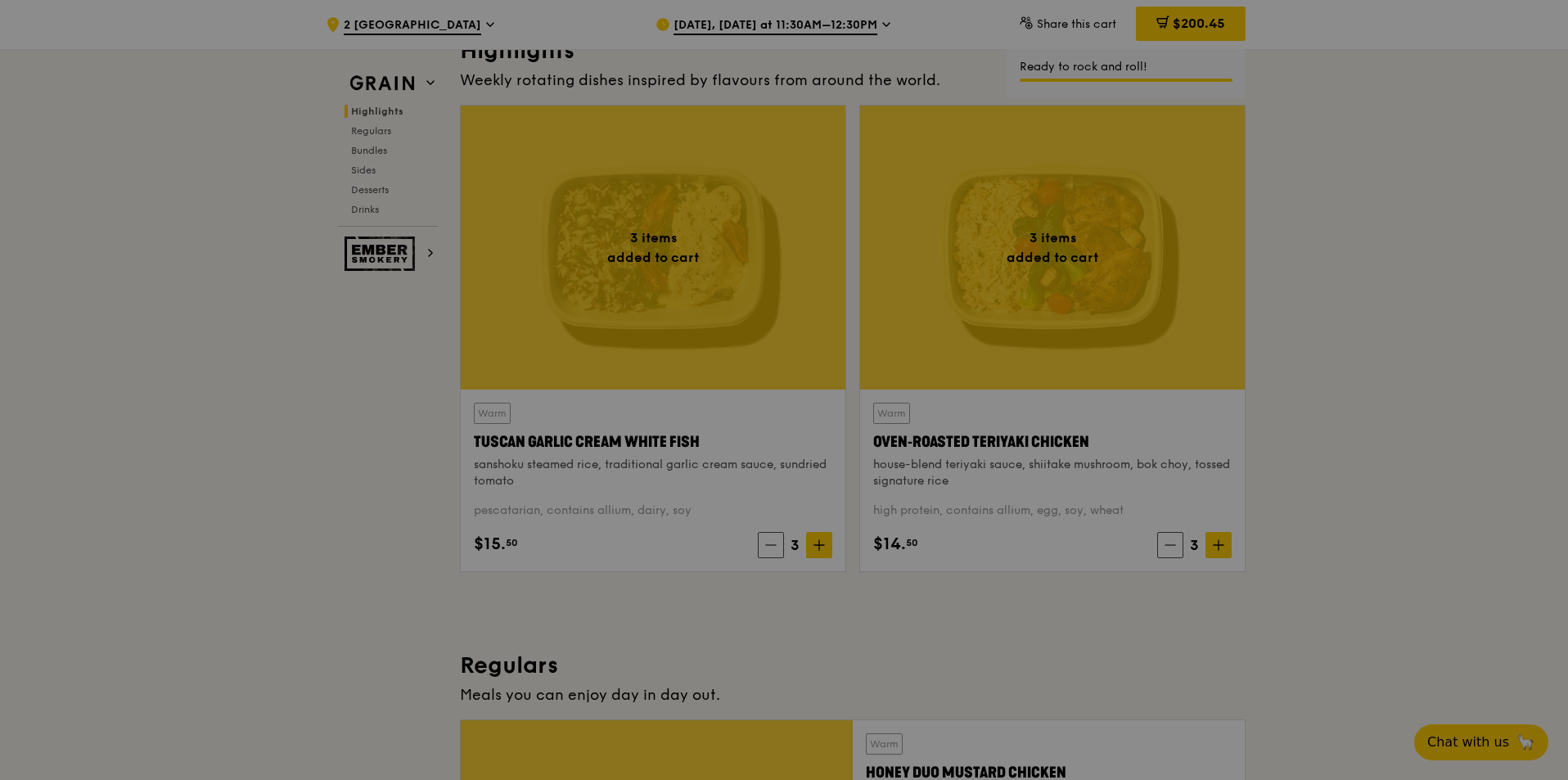
type input "3"
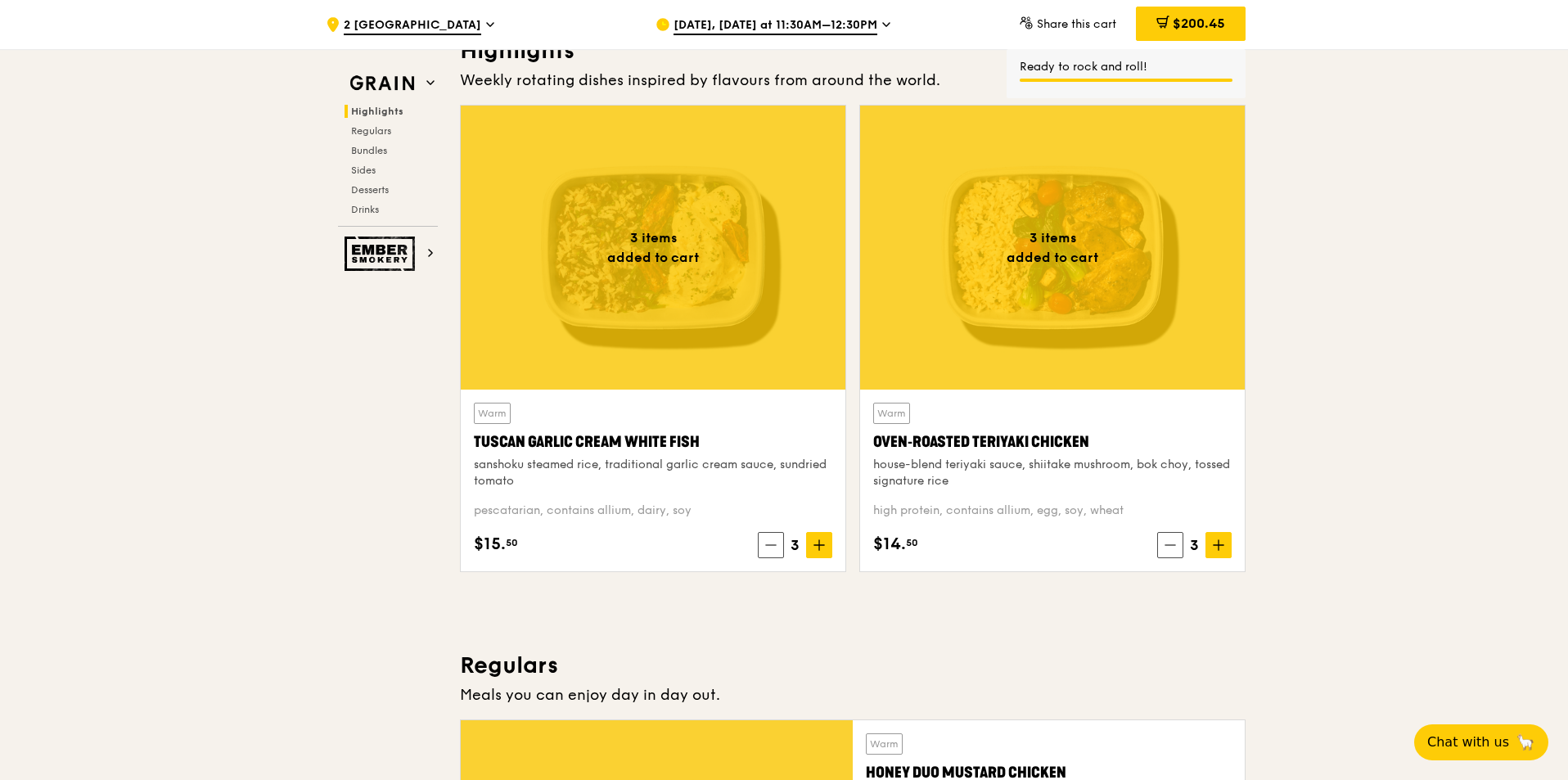
click at [1189, 22] on span "$200.45" at bounding box center [1199, 24] width 52 height 16
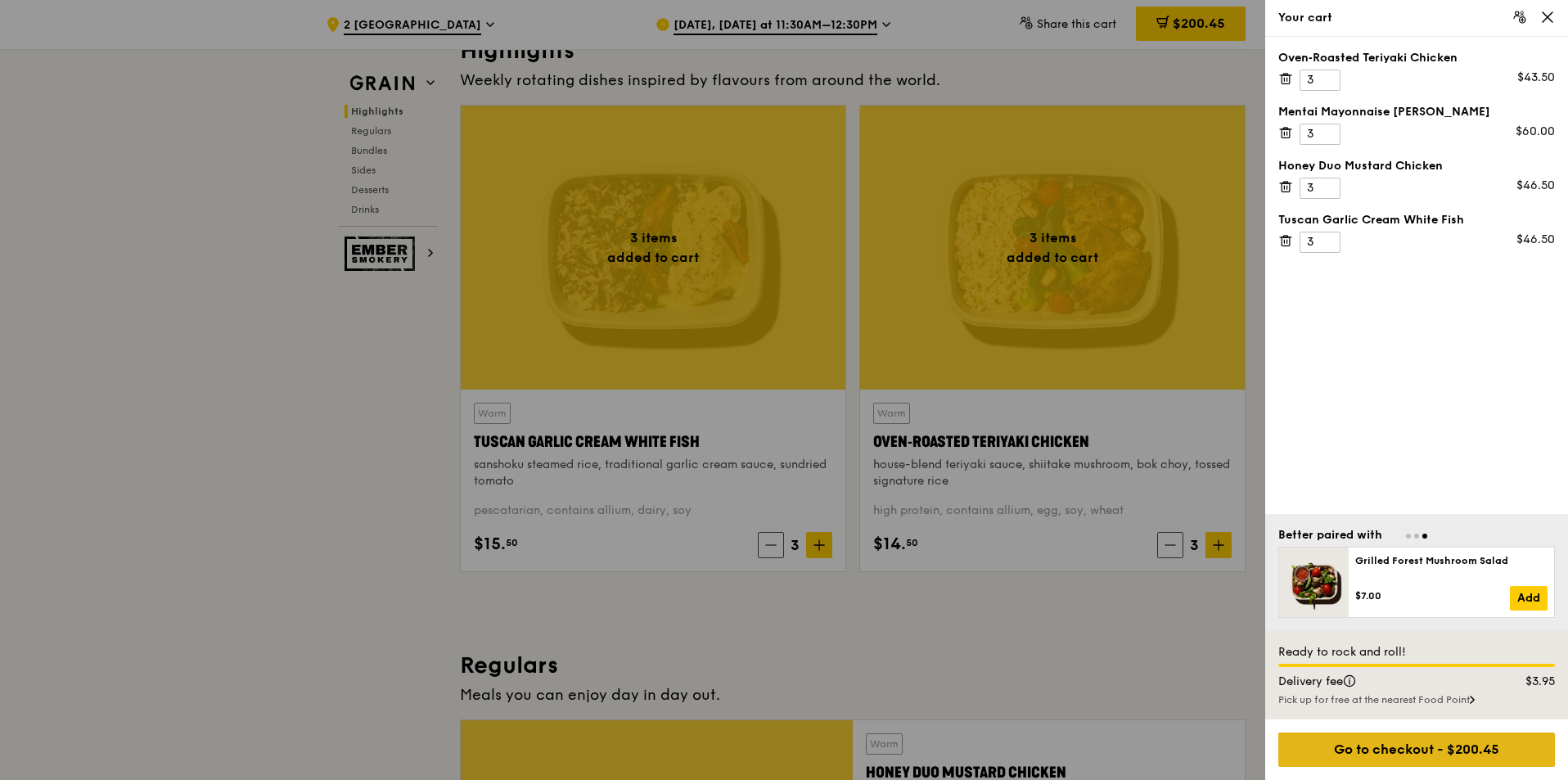
click at [1482, 759] on div "Go to checkout - $200.45" at bounding box center [1416, 750] width 277 height 34
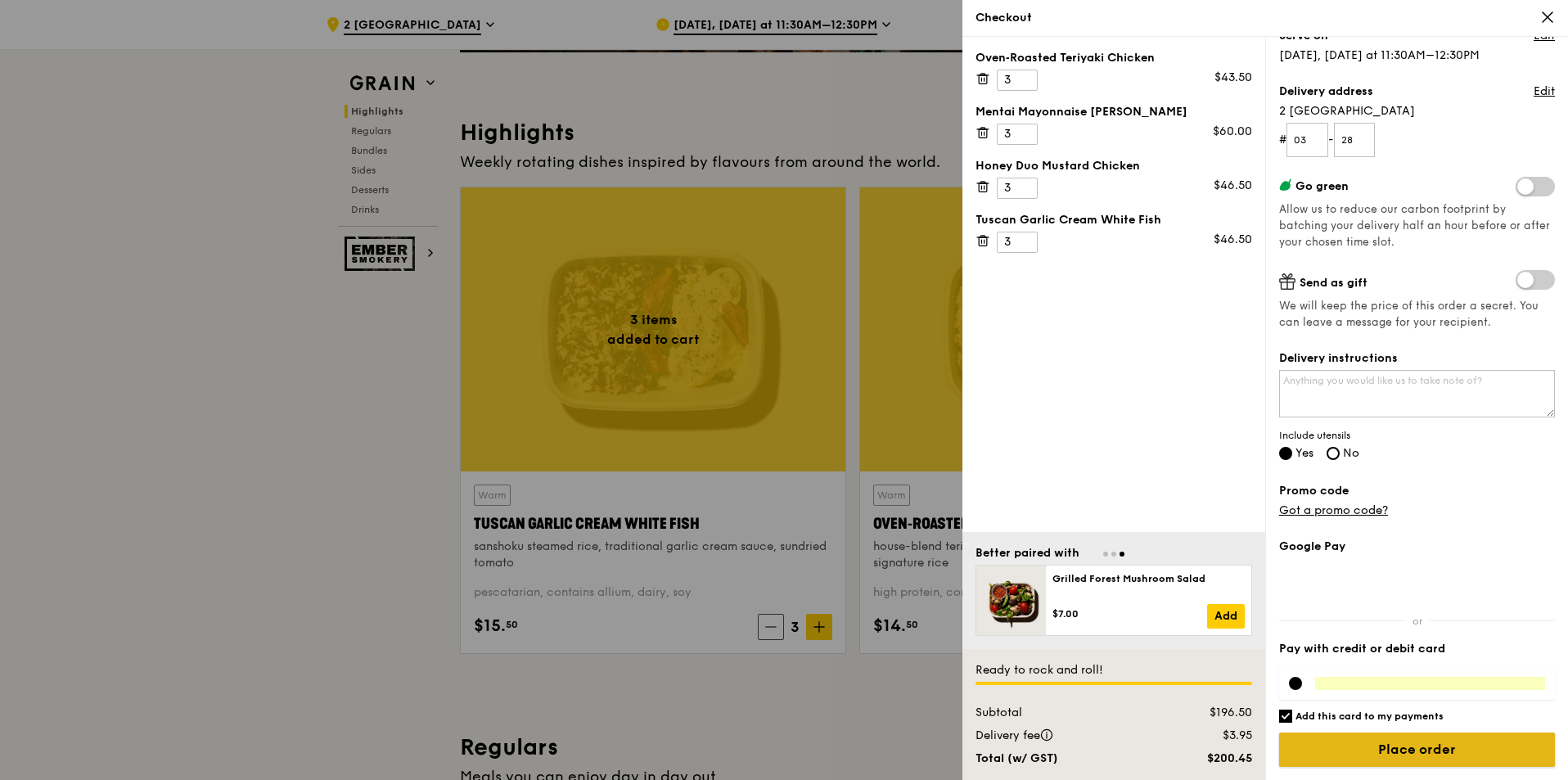
click at [1423, 756] on input "Place order" at bounding box center [1417, 750] width 276 height 34
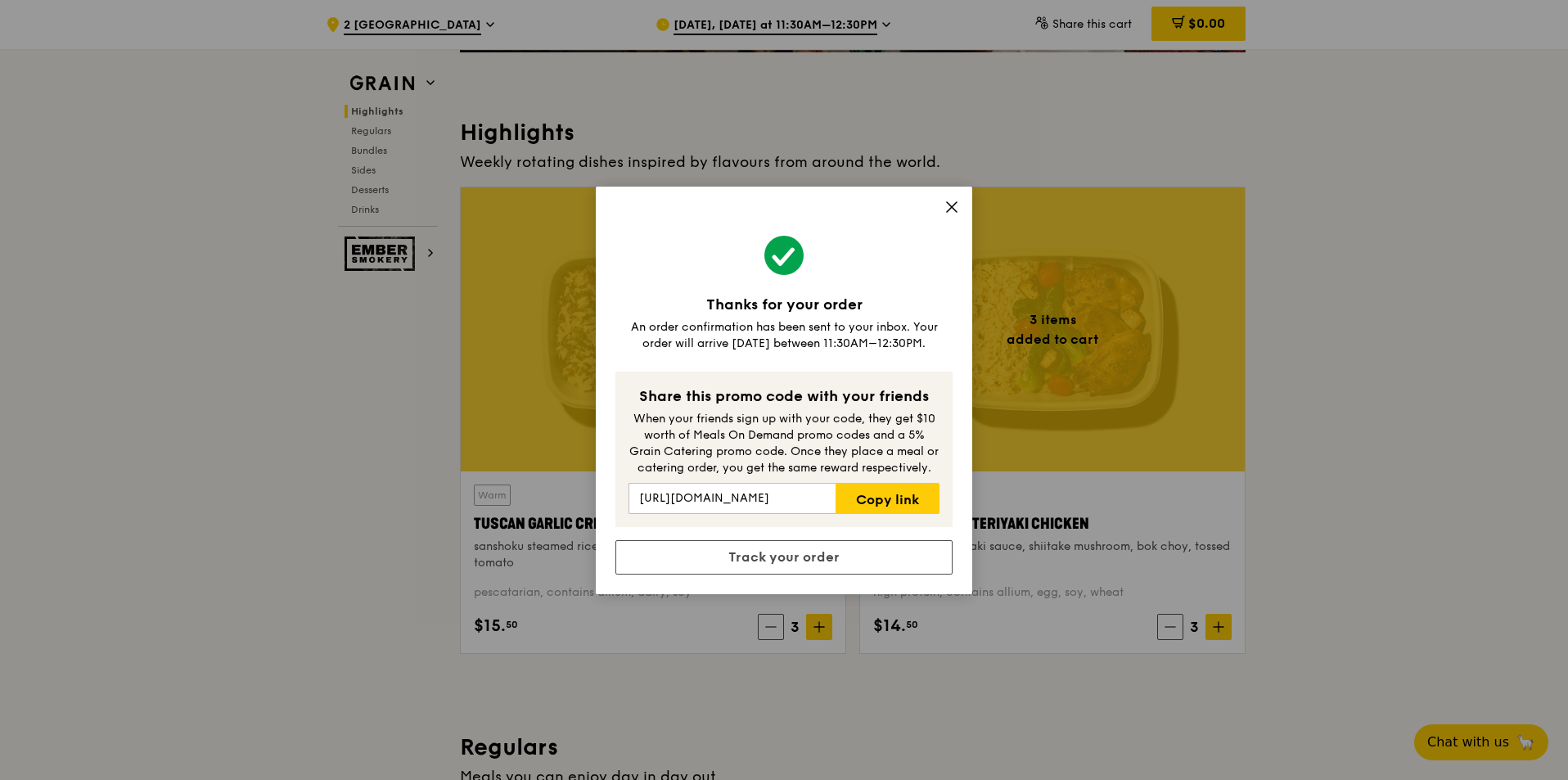
click at [960, 210] on div "Thanks for your order An order confirmation has been sent to your inbox. Your o…" at bounding box center [784, 390] width 377 height 407
click at [949, 215] on span at bounding box center [952, 210] width 15 height 18
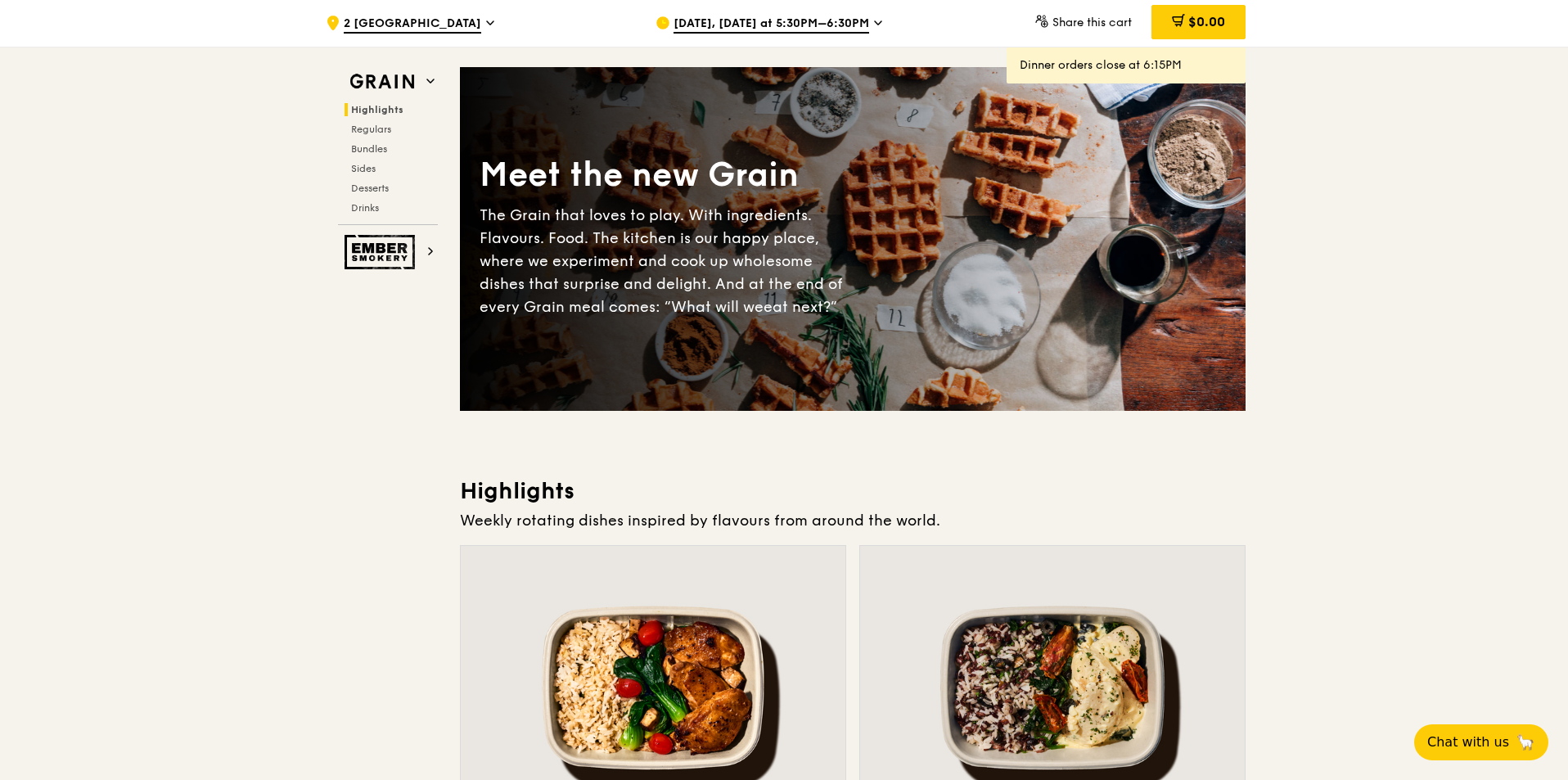
scroll to position [0, 0]
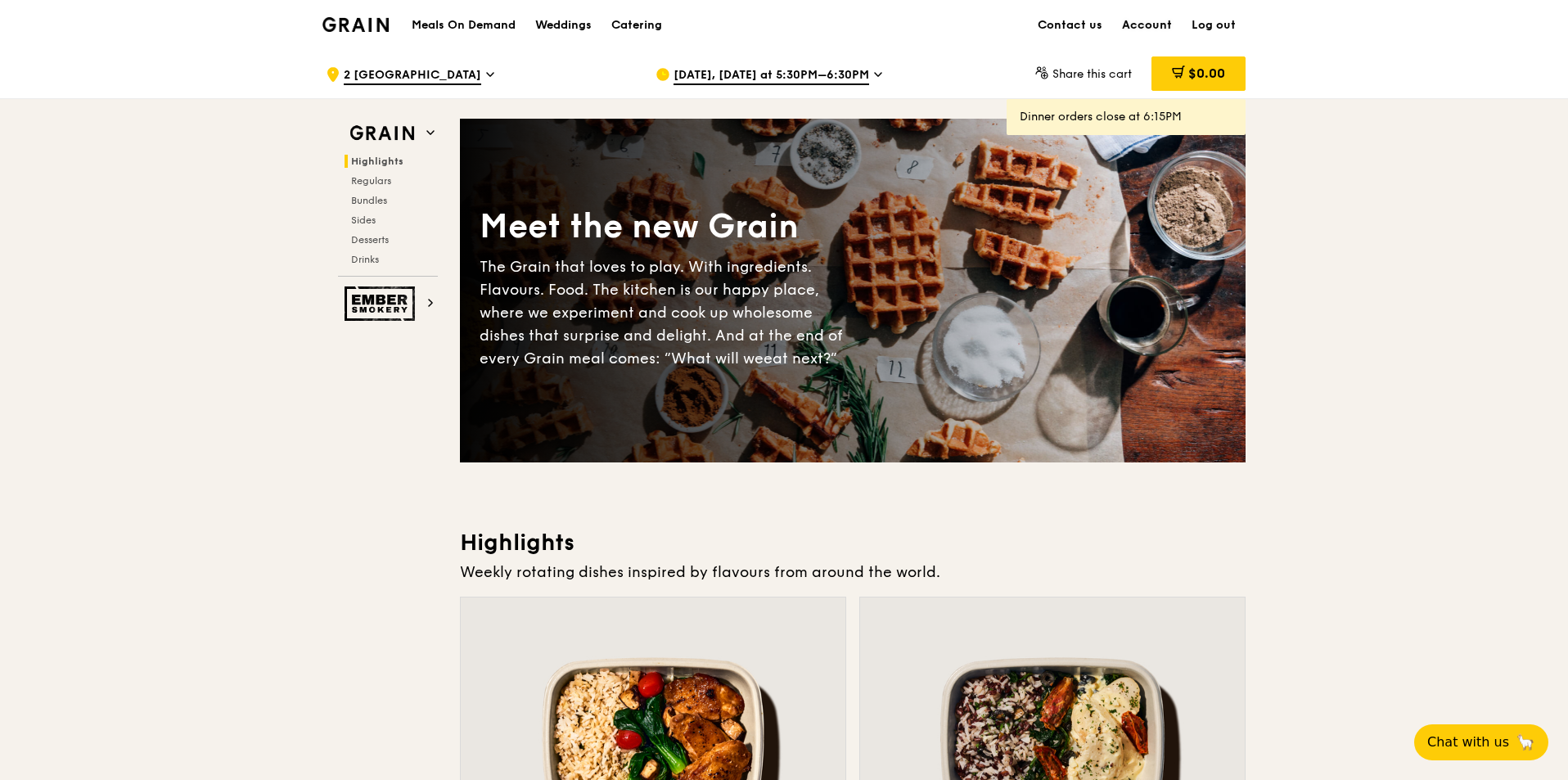
click at [1153, 25] on link "Account" at bounding box center [1148, 25] width 70 height 49
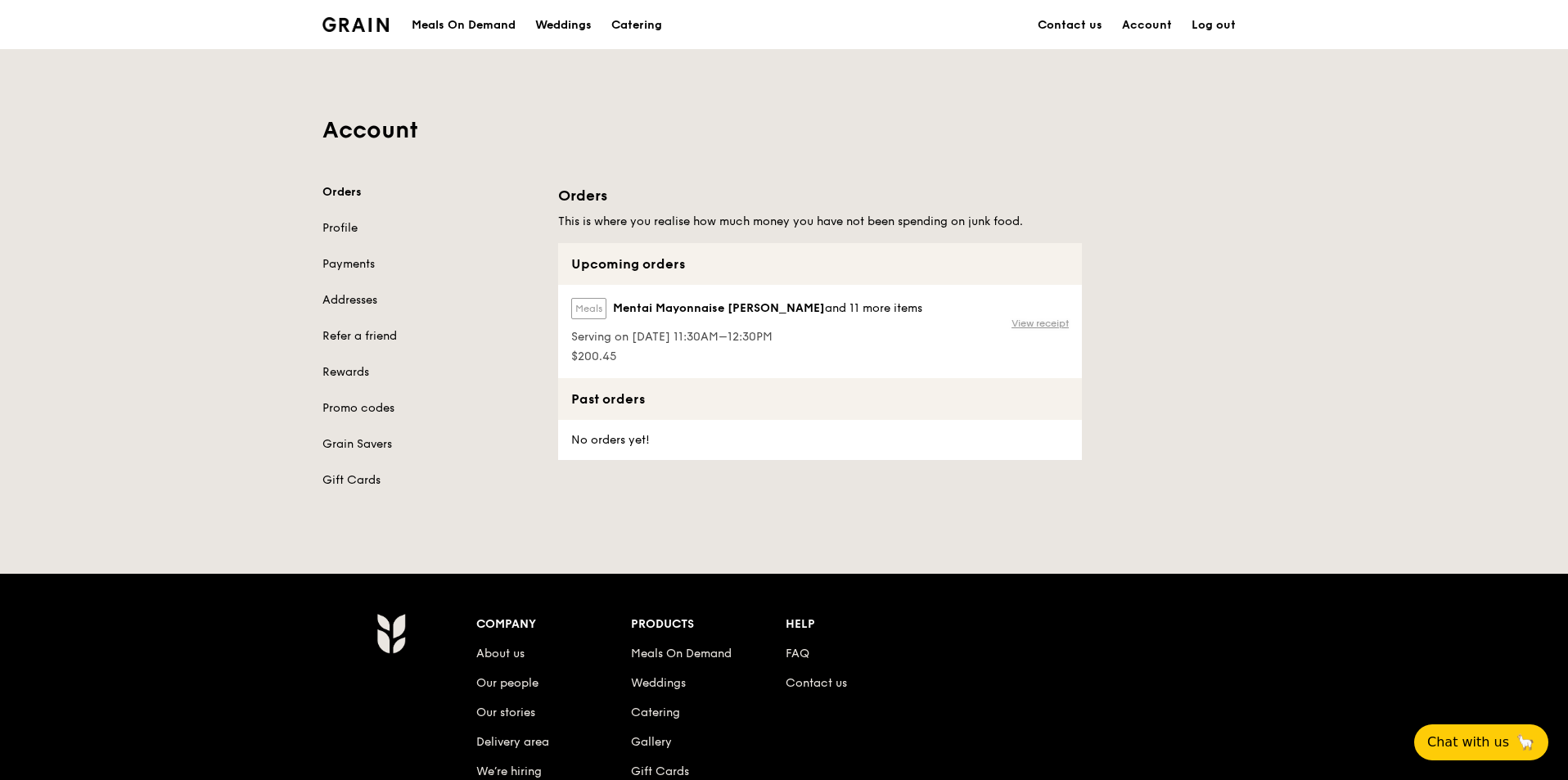
click at [1052, 319] on link "View receipt" at bounding box center [1040, 323] width 57 height 13
